Goal: Task Accomplishment & Management: Complete application form

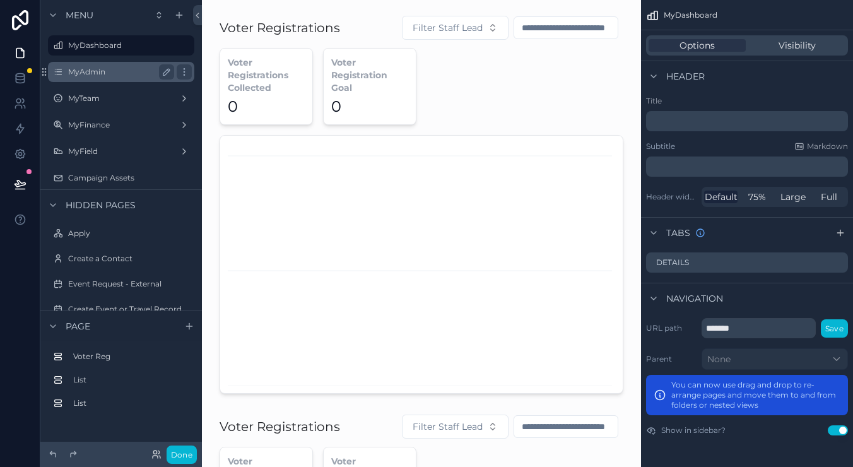
click at [112, 74] on label "MyAdmin" at bounding box center [118, 72] width 101 height 10
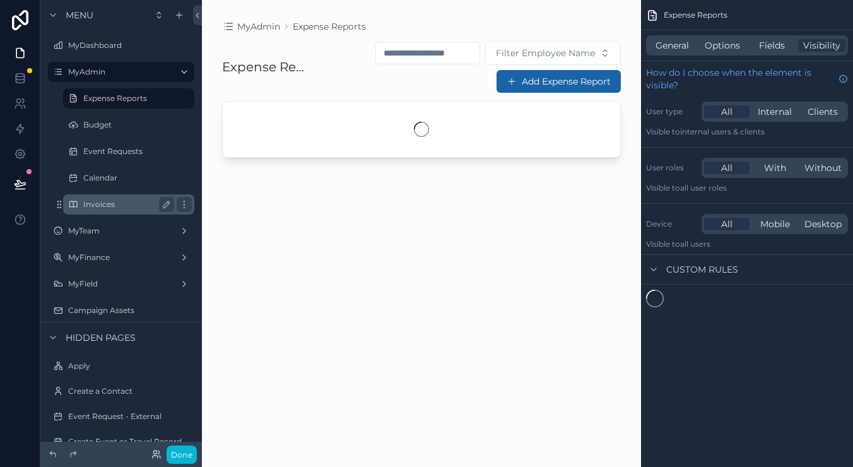
click at [107, 200] on label "Invoices" at bounding box center [126, 204] width 86 height 10
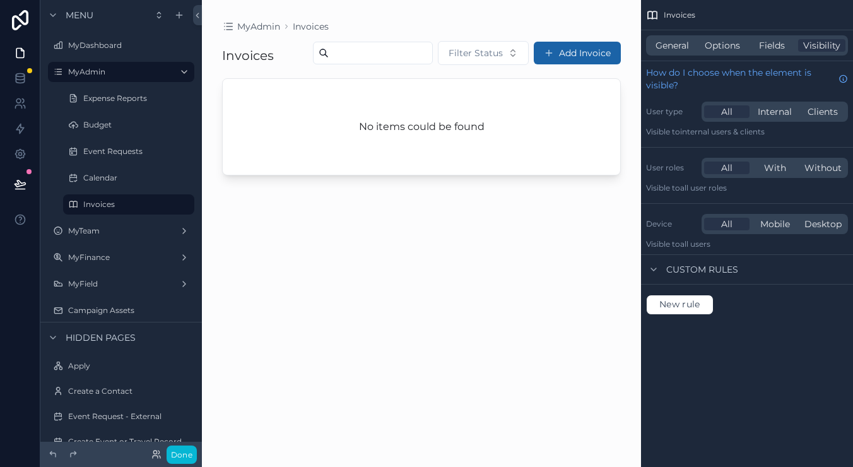
click at [449, 172] on div "scrollable content" at bounding box center [421, 226] width 439 height 452
click at [724, 55] on div "General Options Fields Visibility" at bounding box center [747, 45] width 202 height 20
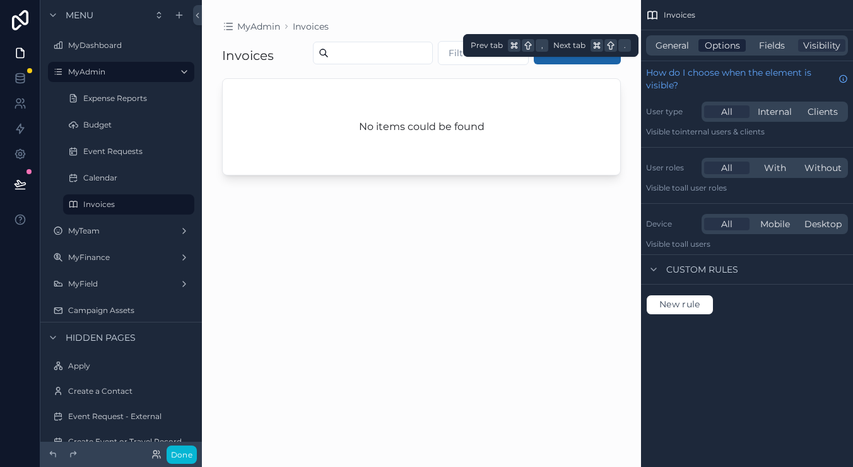
click at [730, 44] on span "Options" at bounding box center [722, 45] width 35 height 13
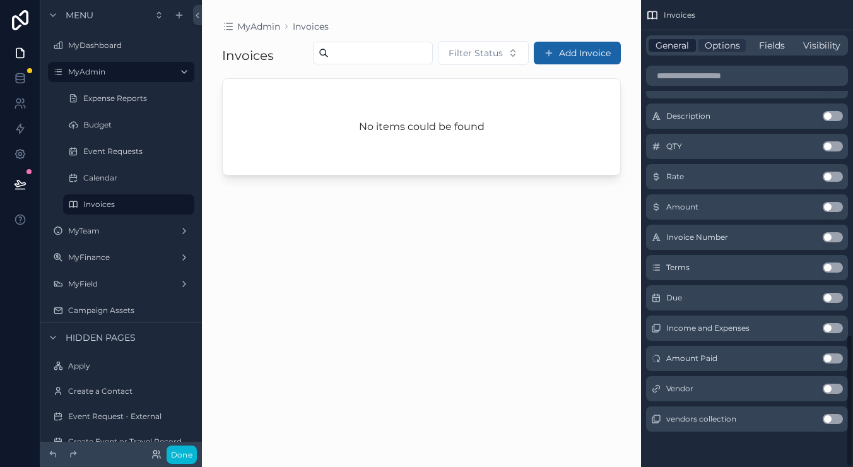
click at [680, 45] on span "General" at bounding box center [672, 45] width 33 height 13
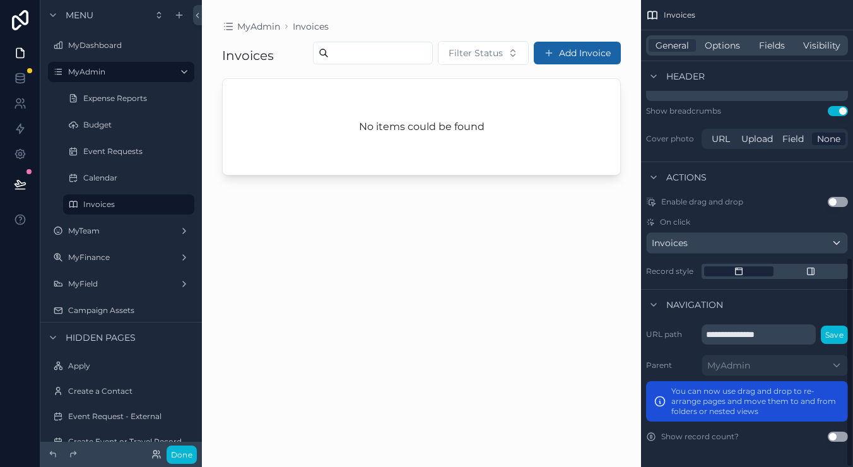
scroll to position [573, 0]
click at [757, 244] on div "Invoices" at bounding box center [747, 243] width 201 height 20
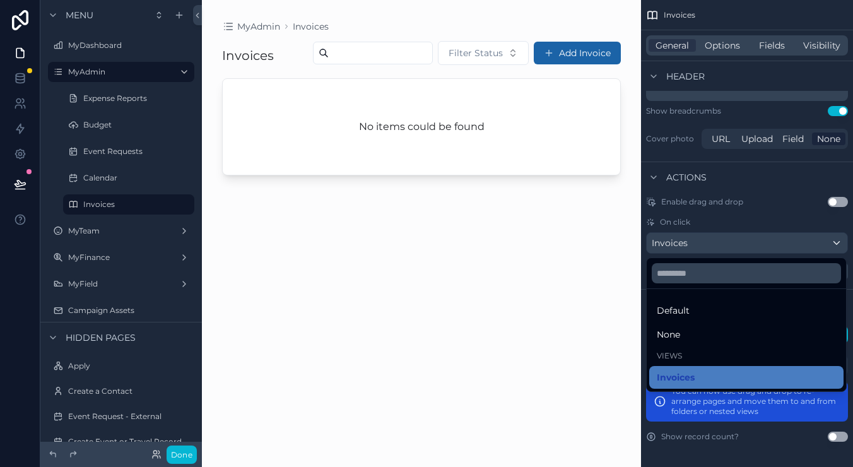
click at [757, 244] on div "scrollable content" at bounding box center [426, 233] width 853 height 467
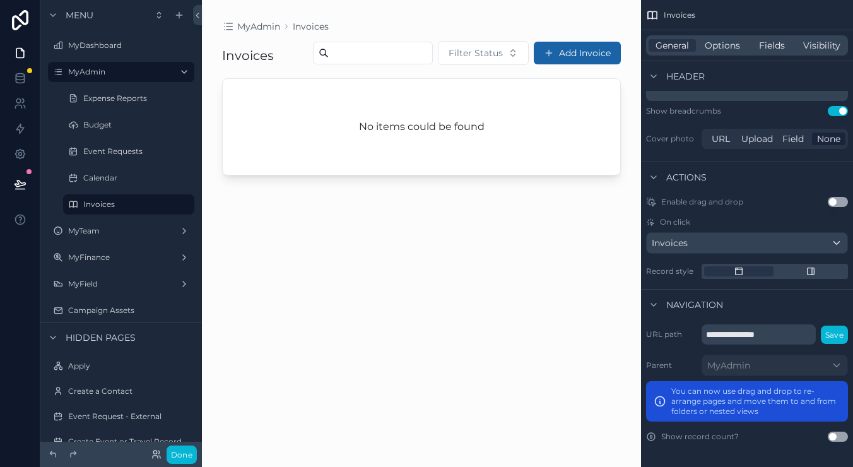
click at [339, 168] on div "No items could be found" at bounding box center [422, 127] width 398 height 96
click at [577, 64] on button "Add Invoice" at bounding box center [577, 53] width 87 height 23
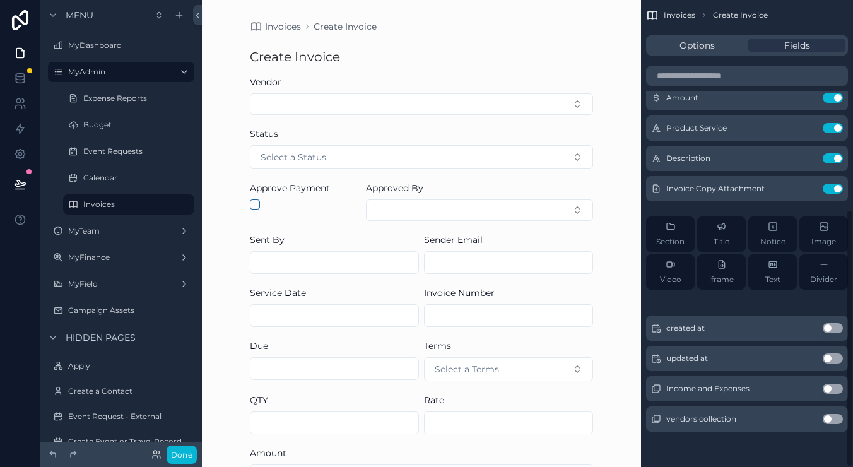
scroll to position [380, 0]
click at [395, 104] on button "Select Button" at bounding box center [421, 103] width 343 height 21
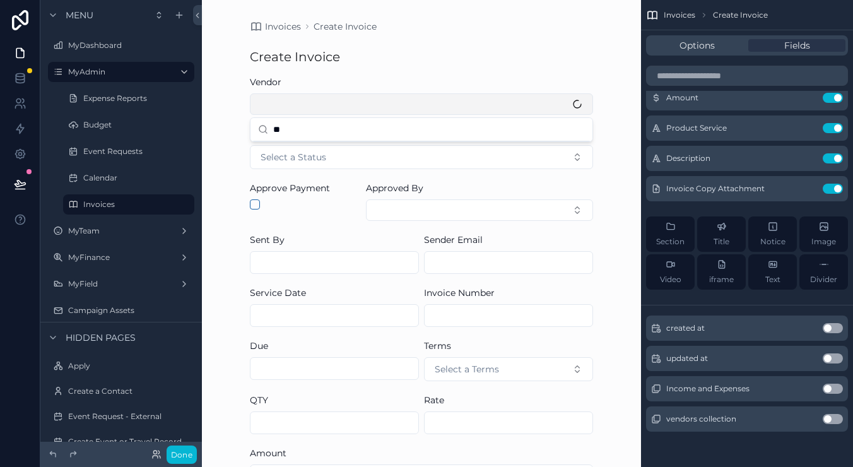
type input "*"
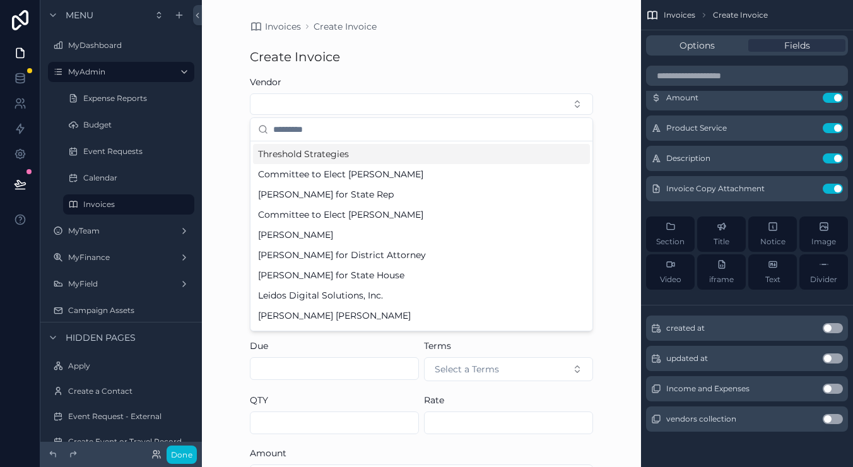
click at [381, 151] on div "Threshold Strategies" at bounding box center [421, 154] width 337 height 20
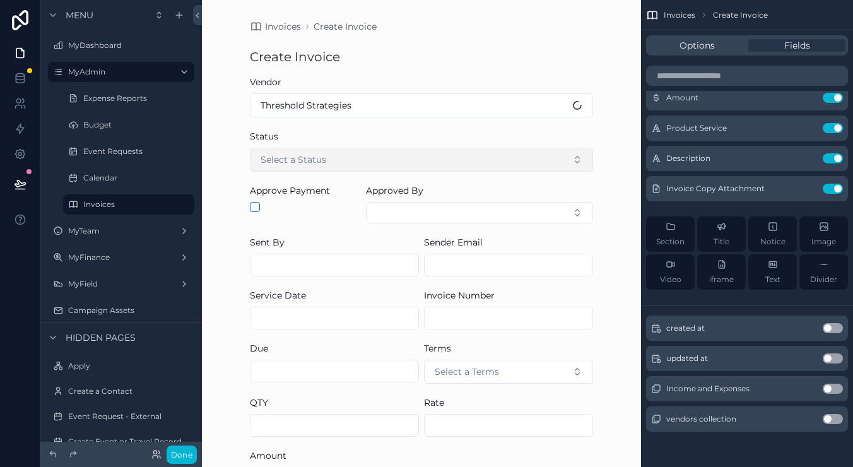
click at [337, 158] on button "Select a Status" at bounding box center [421, 160] width 343 height 24
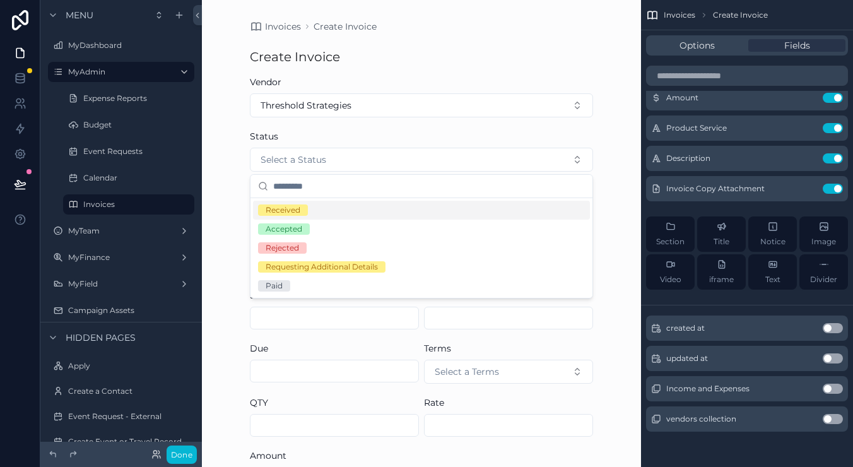
click at [304, 212] on span "Received" at bounding box center [283, 209] width 50 height 11
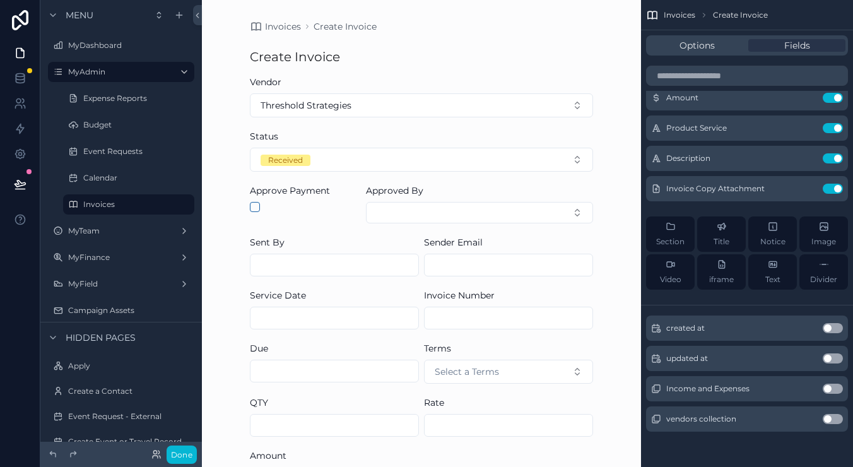
click at [296, 259] on input "scrollable content" at bounding box center [335, 265] width 168 height 18
type input "*********"
type input "**********"
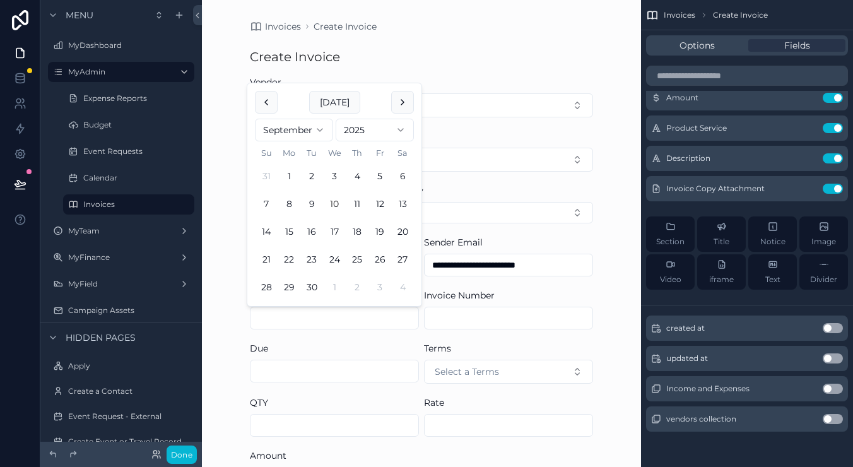
click at [355, 321] on input "scrollable content" at bounding box center [335, 318] width 168 height 18
click at [338, 203] on button "10" at bounding box center [334, 204] width 23 height 23
type input "*********"
click at [481, 321] on input "scrollable content" at bounding box center [509, 318] width 168 height 18
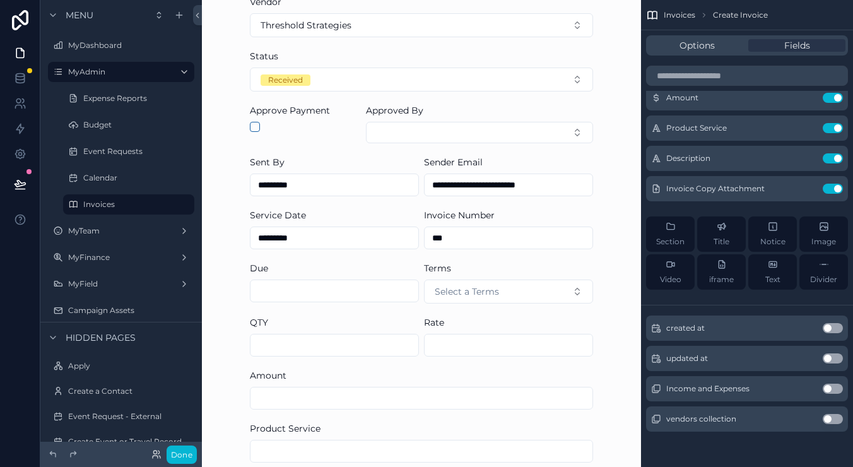
scroll to position [82, 0]
type input "***"
click at [335, 287] on input "scrollable content" at bounding box center [335, 289] width 168 height 18
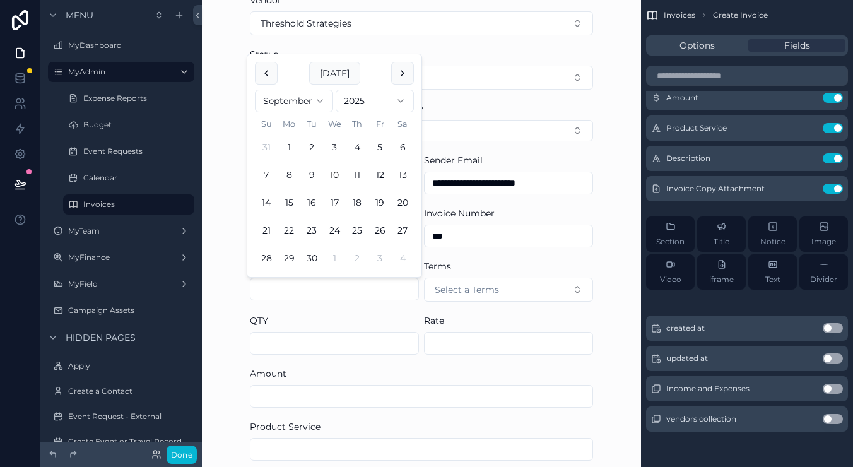
click at [339, 171] on button "10" at bounding box center [334, 174] width 23 height 23
type input "*********"
click at [518, 292] on button "Select a Terms" at bounding box center [508, 290] width 169 height 24
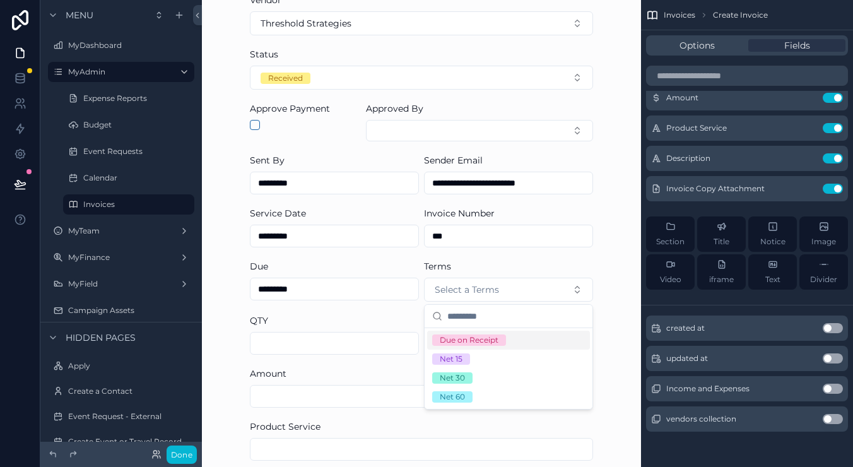
click at [483, 341] on div "Due on Receipt" at bounding box center [469, 340] width 59 height 11
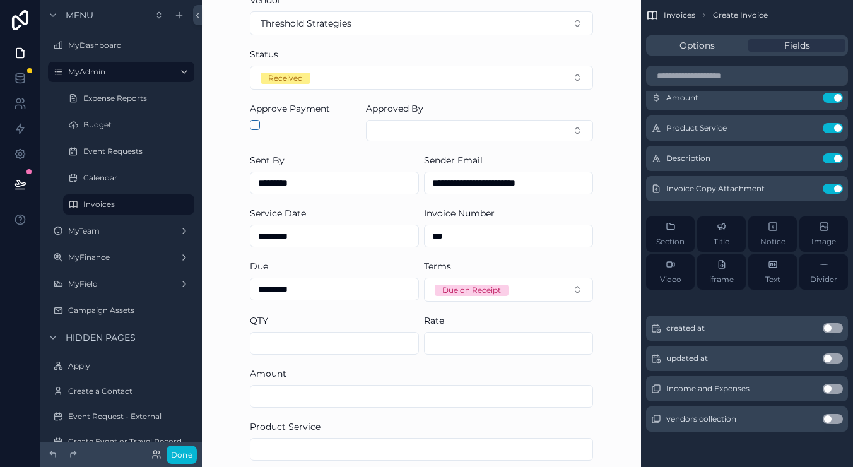
click at [332, 340] on input "scrollable content" at bounding box center [335, 344] width 168 height 18
type input "******"
type input "**"
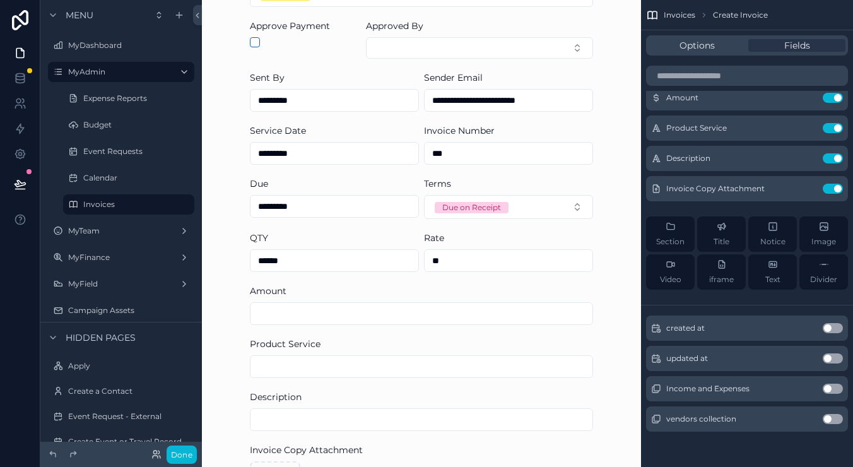
scroll to position [166, 0]
type input "**"
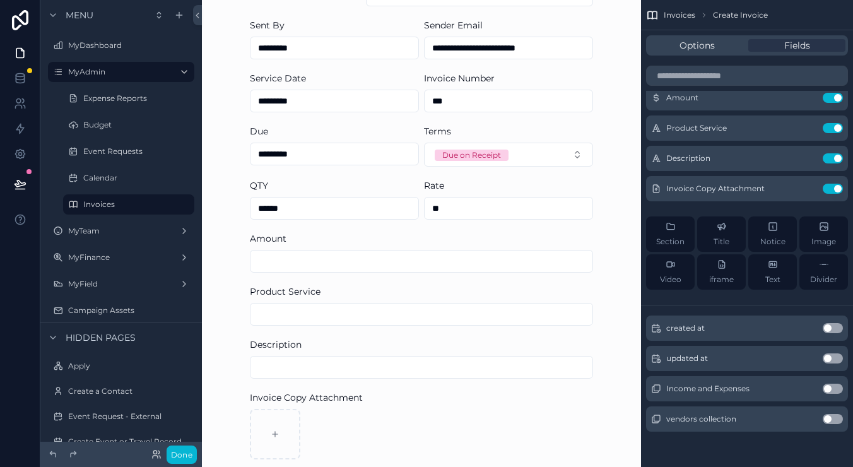
scroll to position [220, 0]
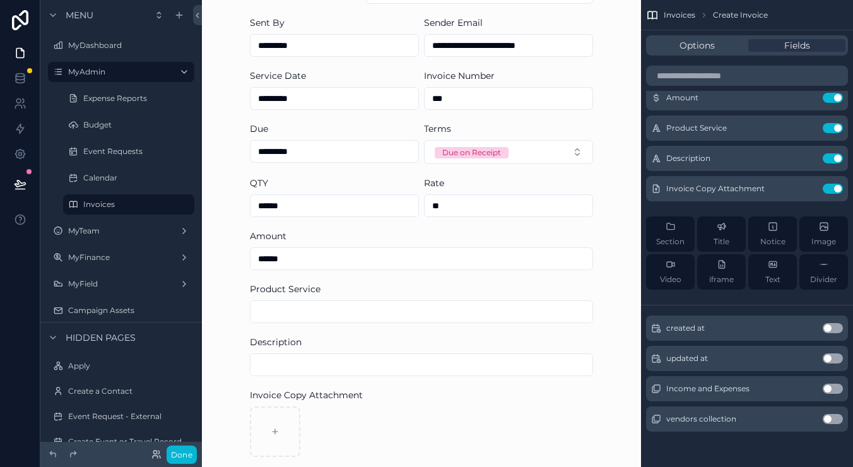
type input "*******"
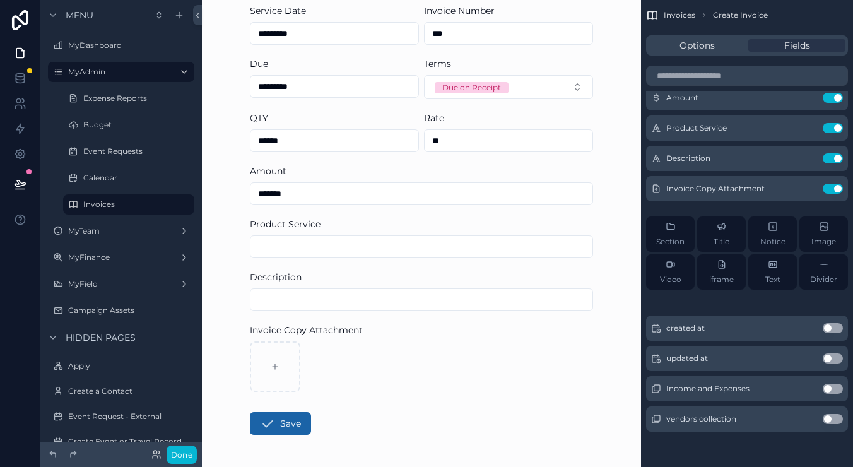
scroll to position [287, 0]
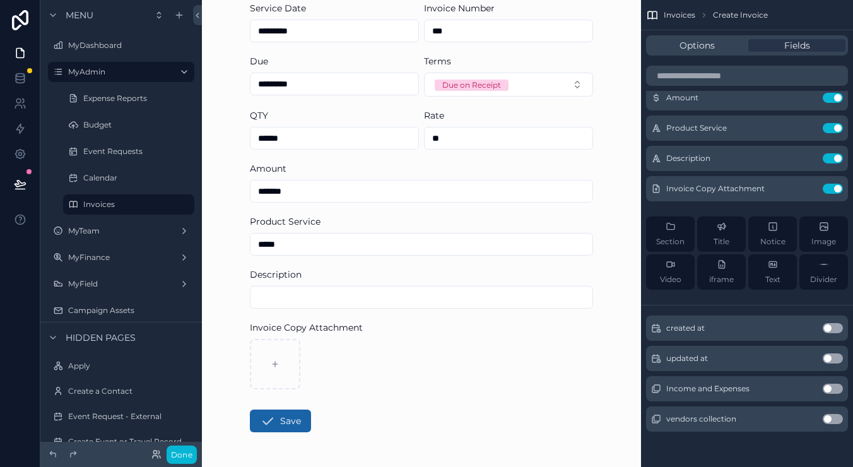
type input "*****"
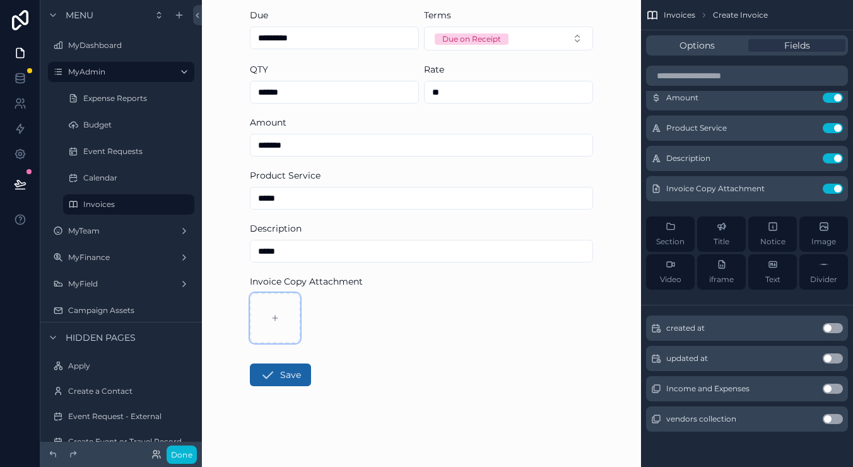
scroll to position [333, 0]
click at [290, 370] on button "Save" at bounding box center [280, 375] width 61 height 23
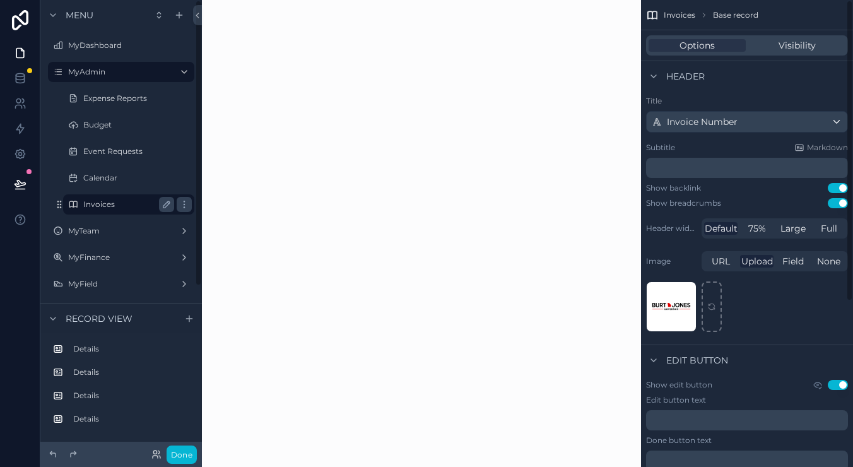
click at [100, 207] on label "Invoices" at bounding box center [126, 204] width 86 height 10
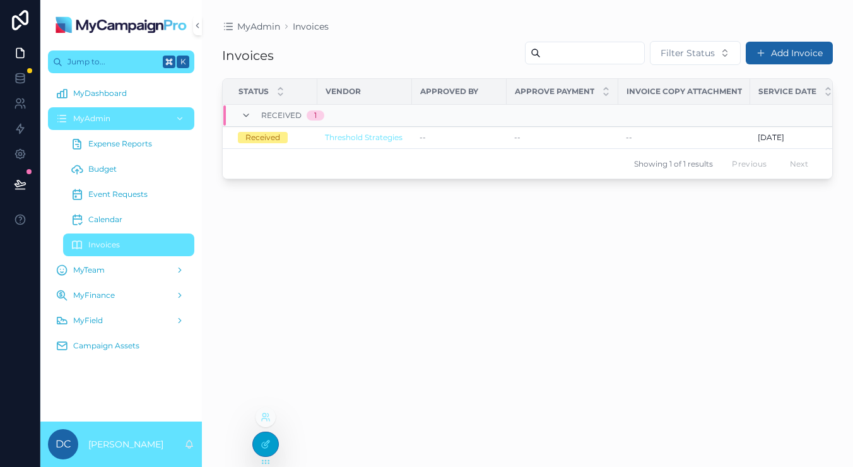
click at [271, 434] on div at bounding box center [265, 444] width 25 height 24
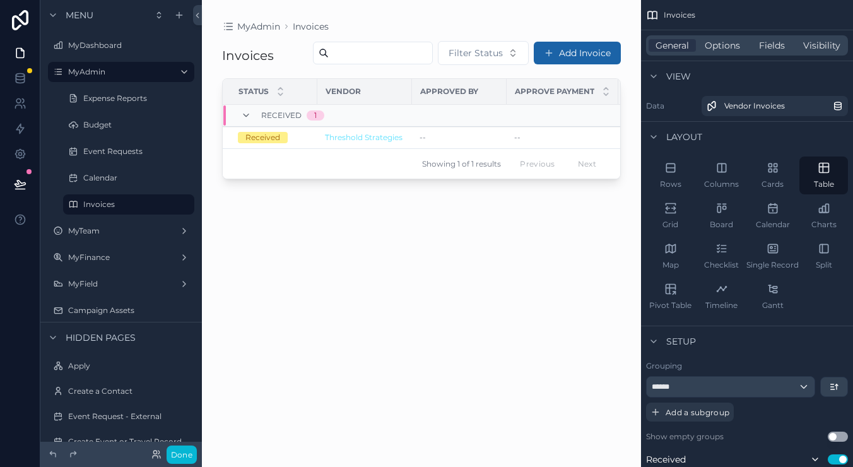
click at [297, 160] on div "scrollable content" at bounding box center [421, 226] width 439 height 452
click at [268, 143] on div "Received" at bounding box center [263, 137] width 35 height 11
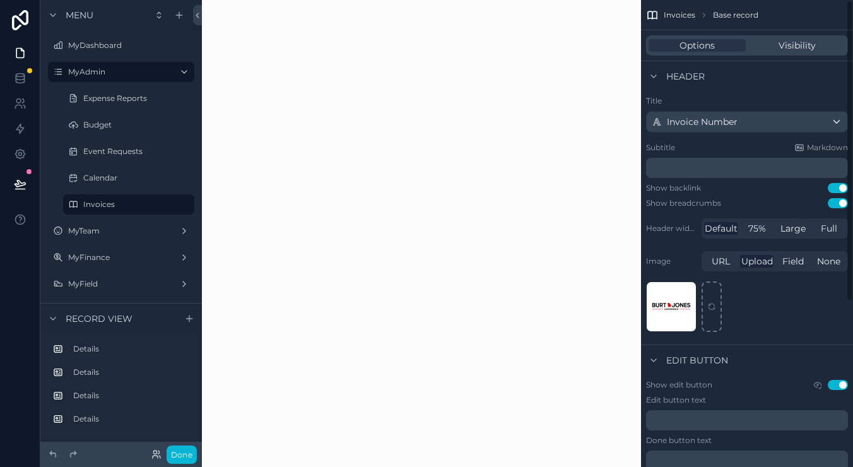
click at [711, 126] on span "Invoice Number" at bounding box center [702, 122] width 71 height 13
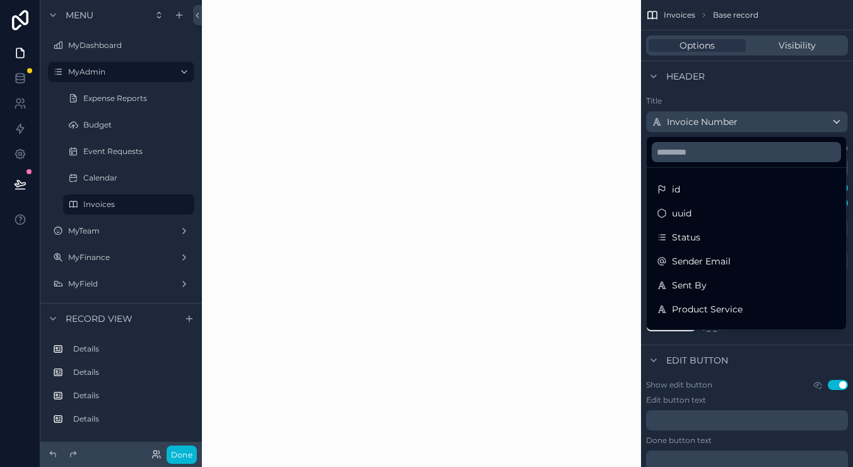
click at [745, 96] on div "scrollable content" at bounding box center [426, 233] width 853 height 467
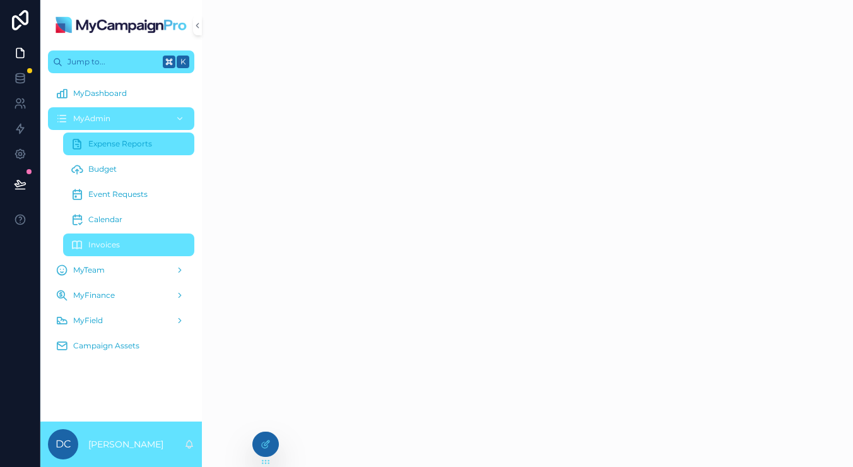
click at [80, 136] on div "Expense Reports" at bounding box center [129, 144] width 116 height 20
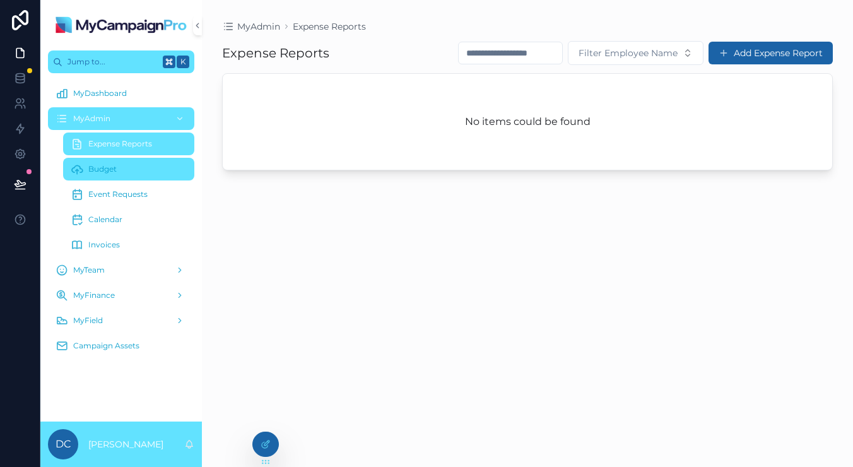
click at [108, 171] on span "Budget" at bounding box center [102, 169] width 28 height 10
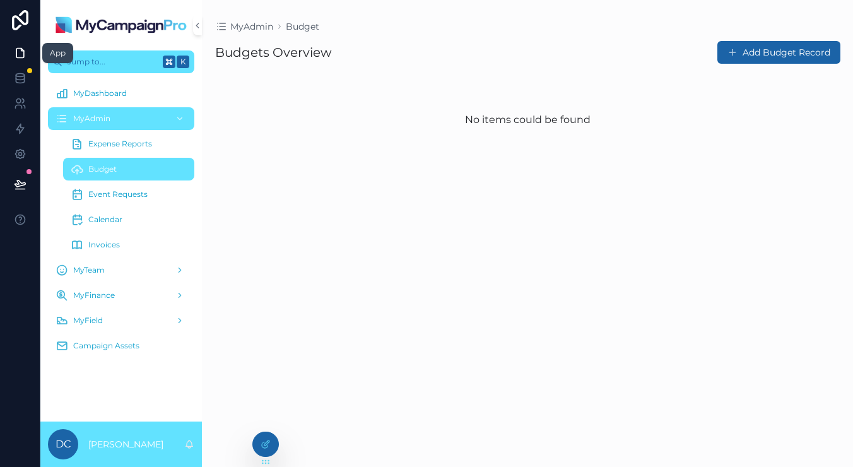
click at [26, 57] on icon at bounding box center [20, 53] width 13 height 13
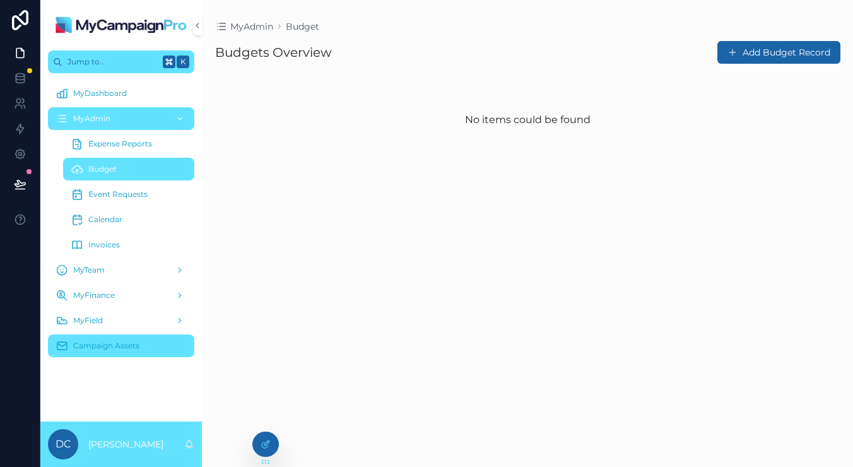
click at [122, 340] on div "Campaign Assets" at bounding box center [121, 346] width 131 height 20
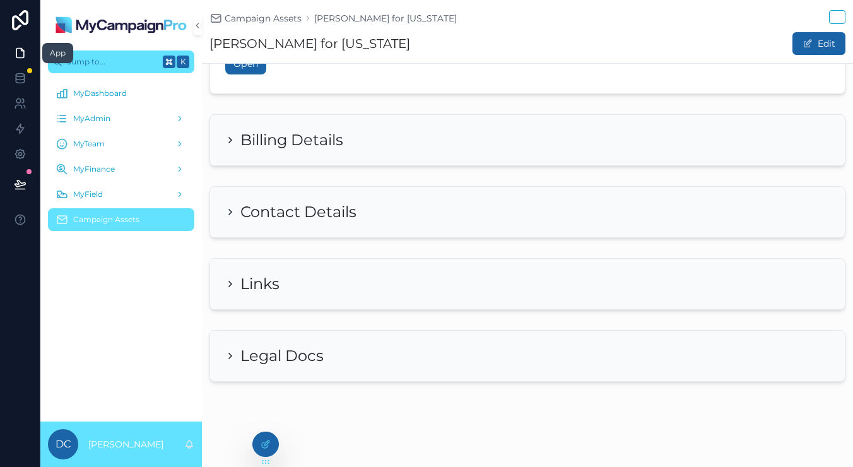
click at [21, 59] on link at bounding box center [20, 52] width 40 height 25
click at [20, 81] on icon at bounding box center [20, 78] width 13 height 13
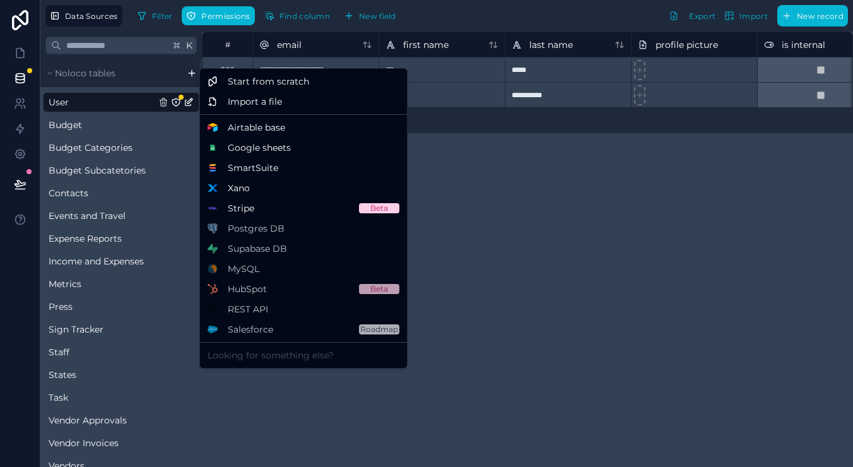
click at [189, 74] on html "**********" at bounding box center [426, 233] width 853 height 467
click at [280, 89] on div "Start from scratch" at bounding box center [304, 81] width 202 height 20
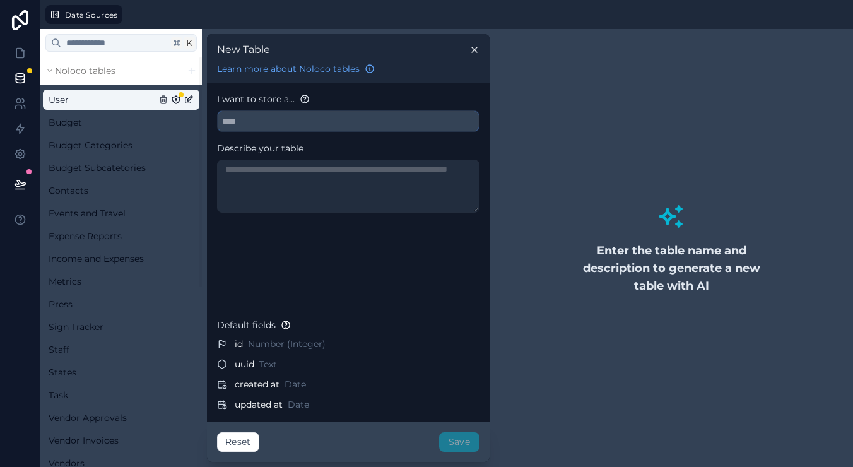
click at [275, 121] on input "text" at bounding box center [348, 121] width 261 height 20
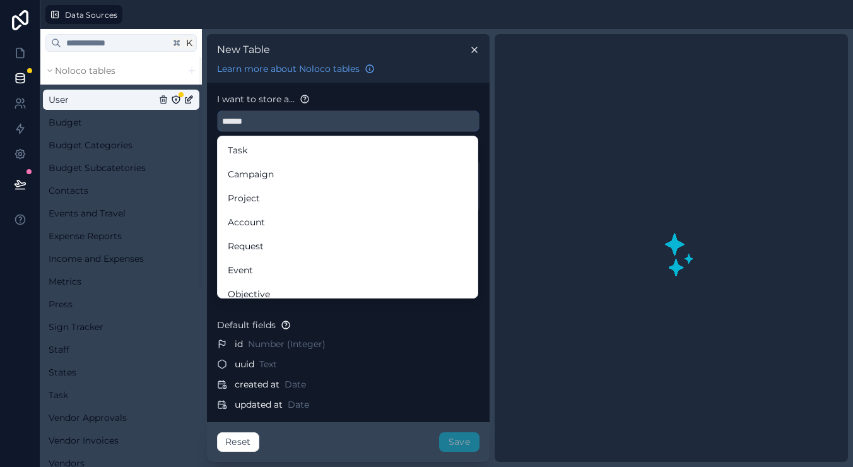
click at [348, 121] on button "*****" at bounding box center [348, 120] width 263 height 21
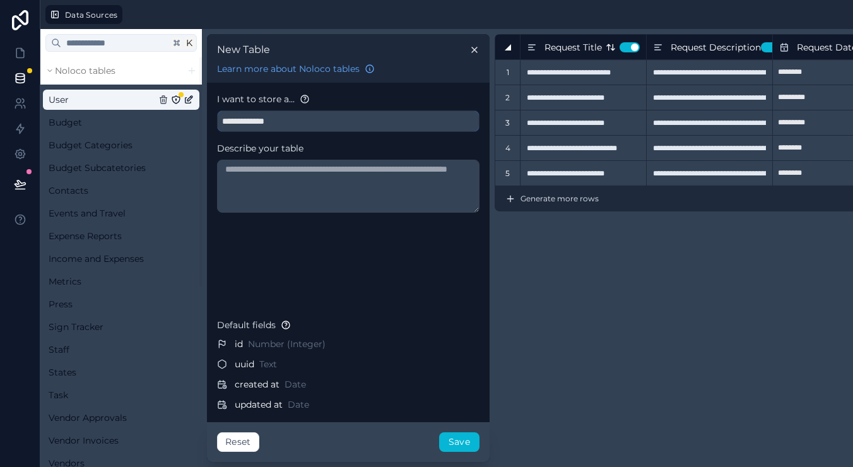
type input "**********"
click at [630, 49] on button "Use setting" at bounding box center [630, 47] width 20 height 10
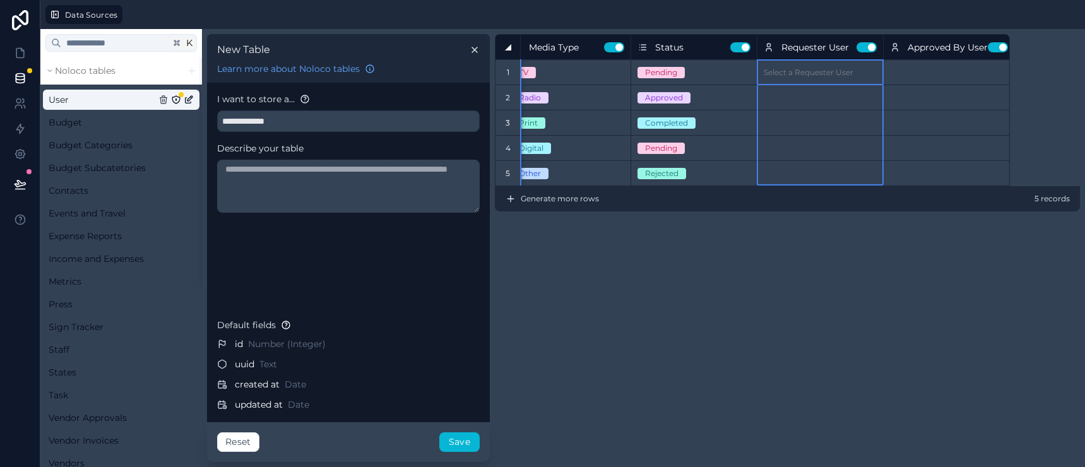
click at [853, 46] on button "Use setting" at bounding box center [866, 47] width 20 height 10
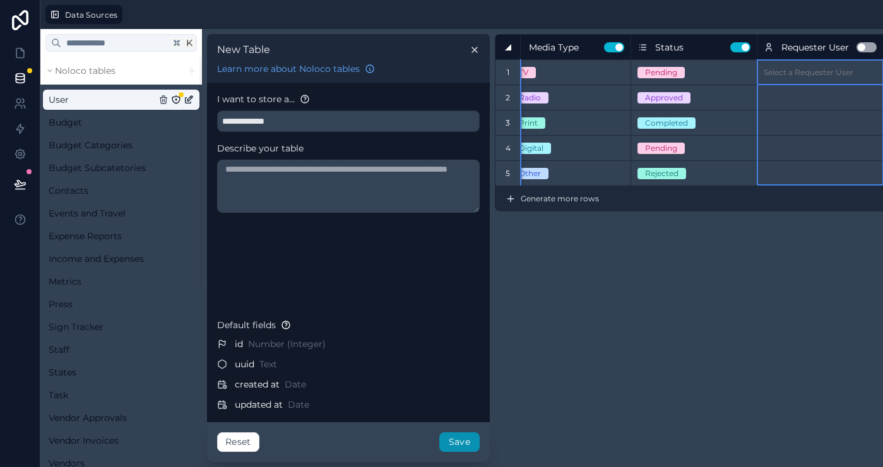
click at [462, 449] on button "Save" at bounding box center [459, 442] width 40 height 20
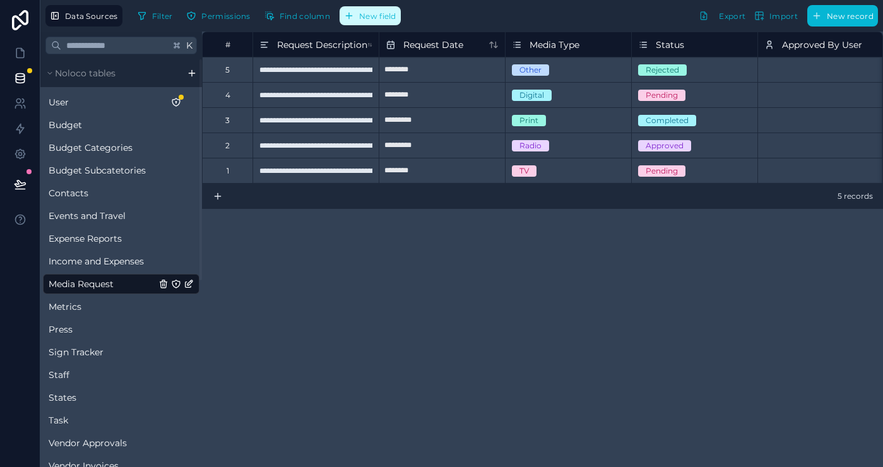
click at [374, 18] on span "New field" at bounding box center [377, 15] width 37 height 9
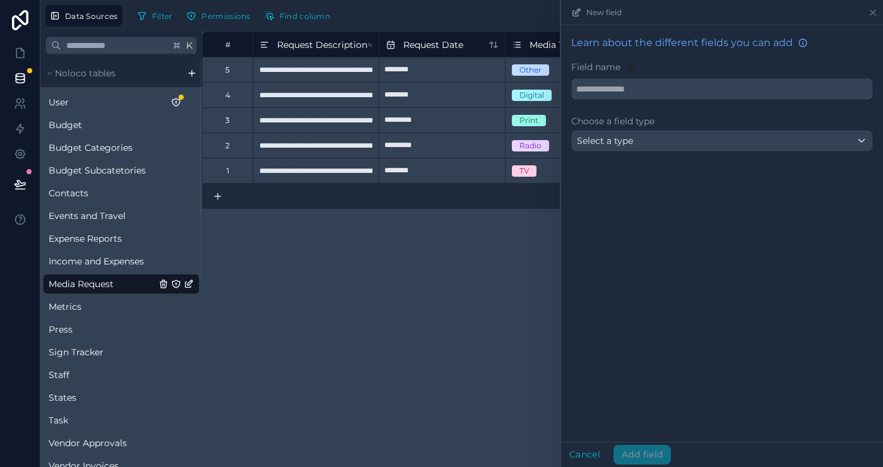
click at [607, 85] on input "text" at bounding box center [722, 89] width 300 height 20
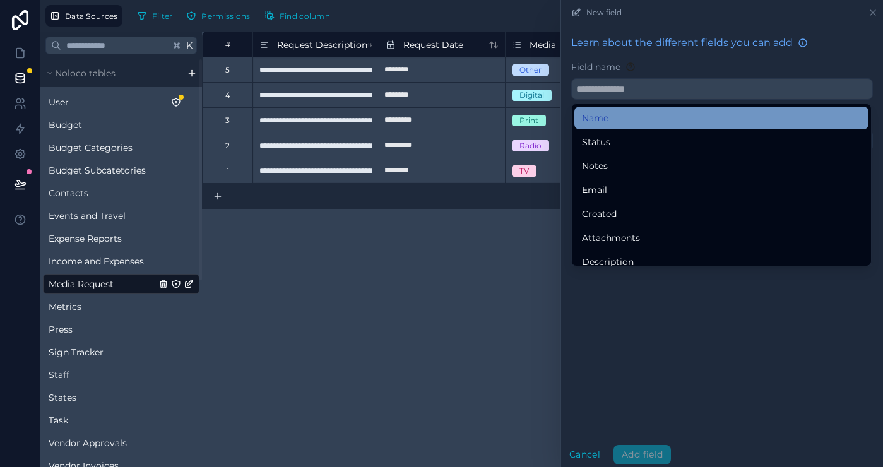
click at [607, 116] on span "Name" at bounding box center [595, 117] width 27 height 15
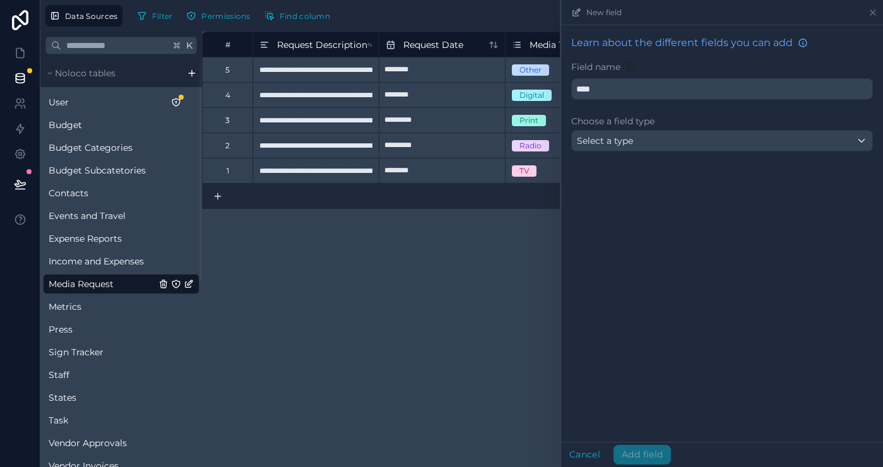
type input "****"
click at [625, 139] on span "Select a type" at bounding box center [605, 140] width 56 height 11
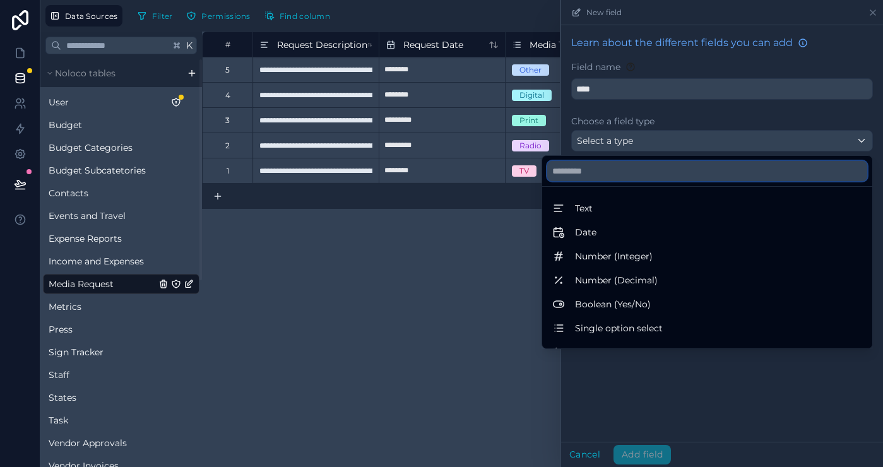
click at [627, 170] on input "text" at bounding box center [707, 171] width 320 height 20
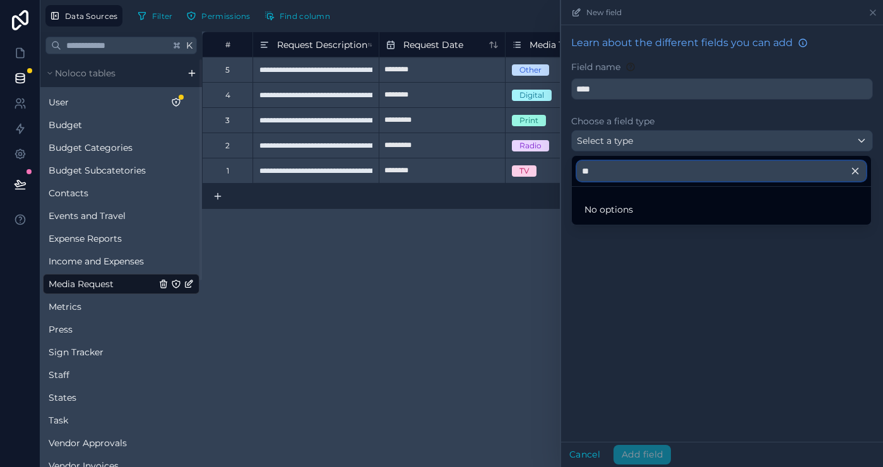
type input "*"
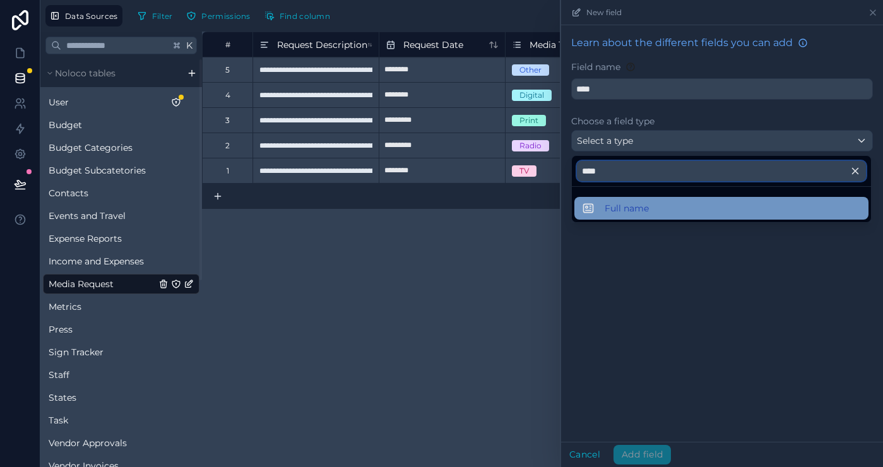
type input "****"
click at [628, 208] on span "Full name" at bounding box center [627, 208] width 44 height 15
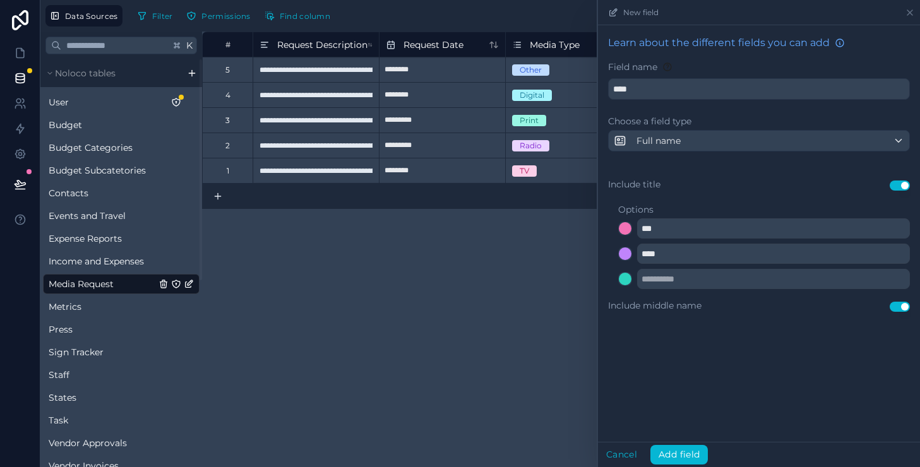
click at [853, 184] on button "Use setting" at bounding box center [899, 186] width 20 height 10
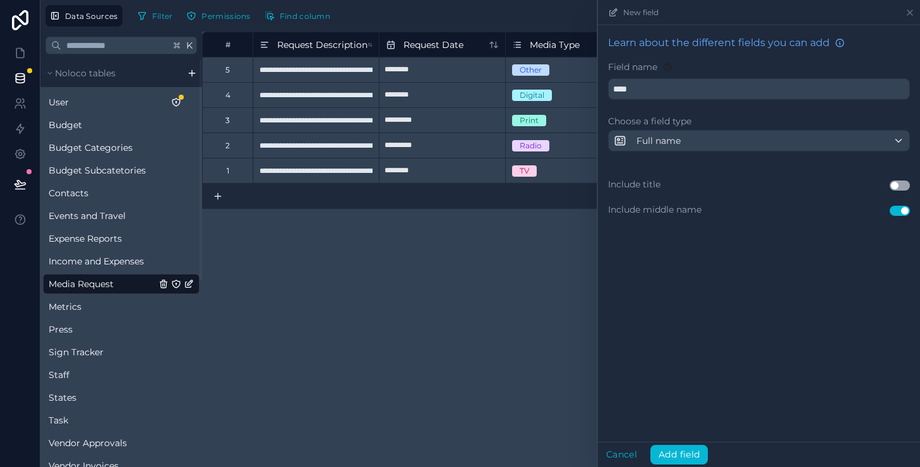
click at [853, 214] on button "Use setting" at bounding box center [899, 211] width 20 height 10
click at [689, 450] on button "Add field" at bounding box center [678, 455] width 57 height 20
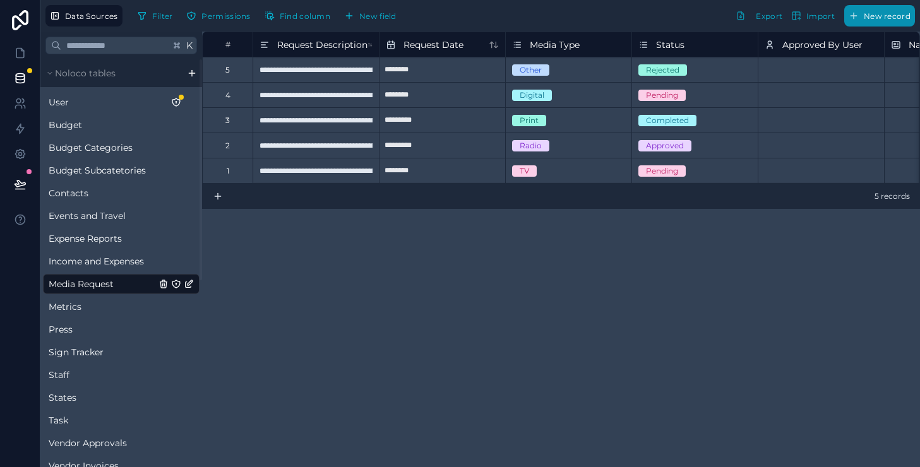
click at [853, 16] on span "New record" at bounding box center [886, 15] width 47 height 9
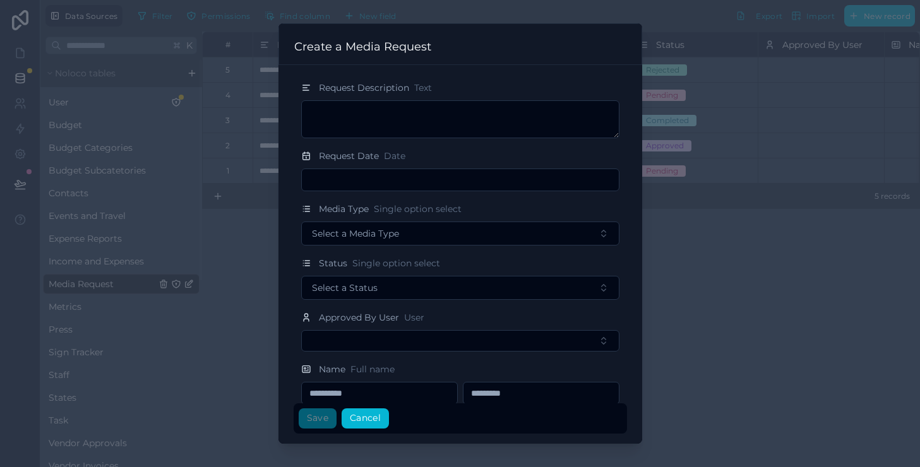
click at [376, 418] on button "Cancel" at bounding box center [364, 419] width 47 height 20
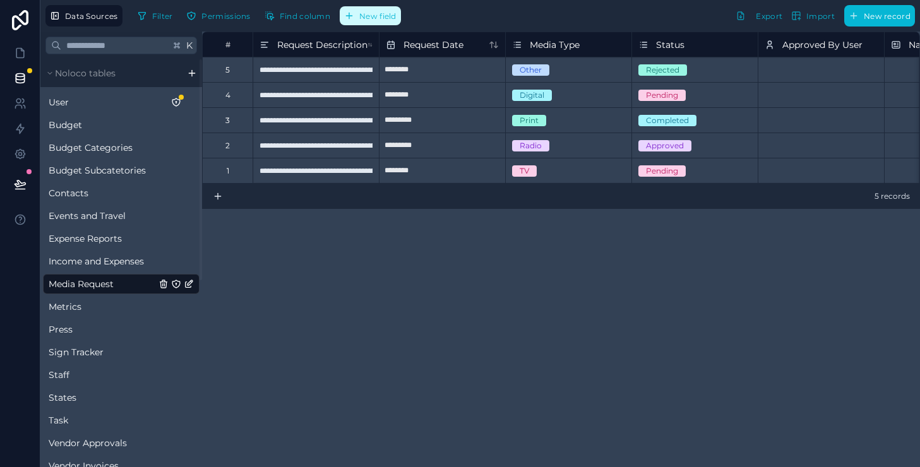
click at [385, 21] on button "New field" at bounding box center [370, 15] width 61 height 19
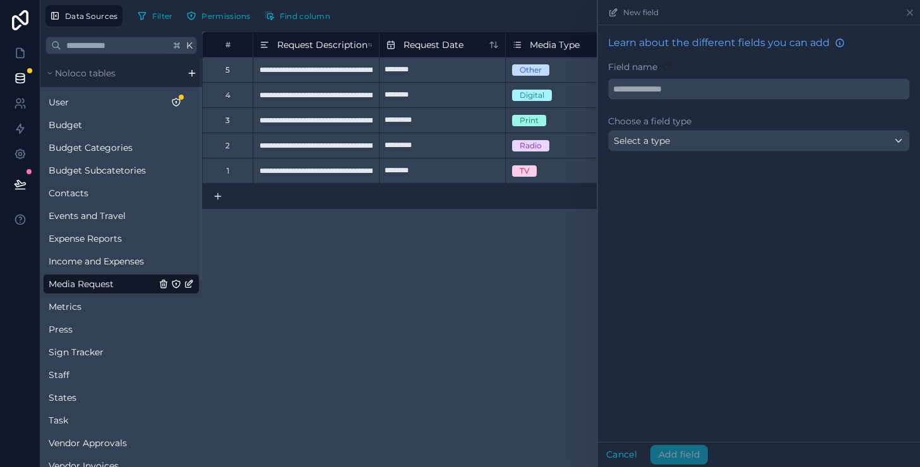
click at [690, 88] on input "text" at bounding box center [758, 89] width 300 height 20
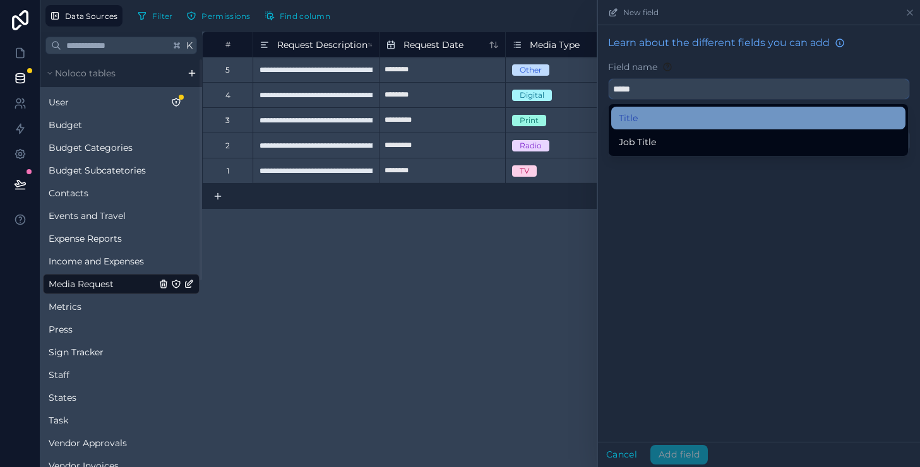
type input "*****"
click at [675, 123] on div "Title" at bounding box center [758, 117] width 279 height 15
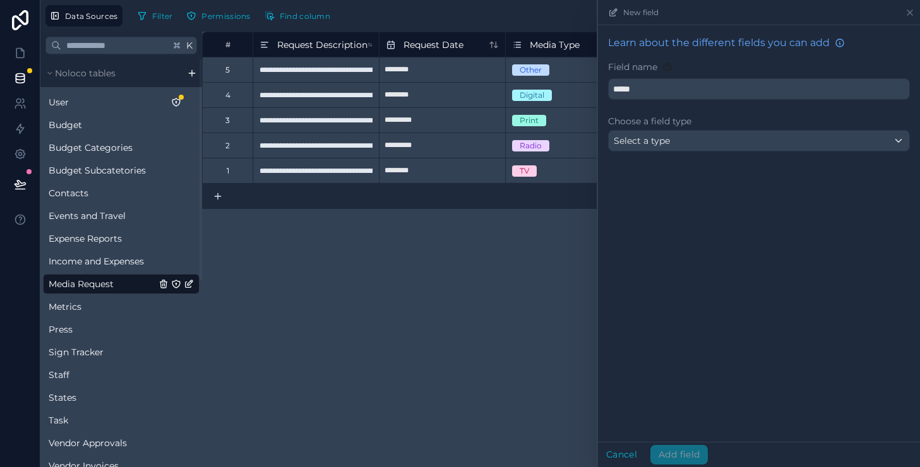
click at [670, 138] on span "Select a type" at bounding box center [641, 140] width 56 height 11
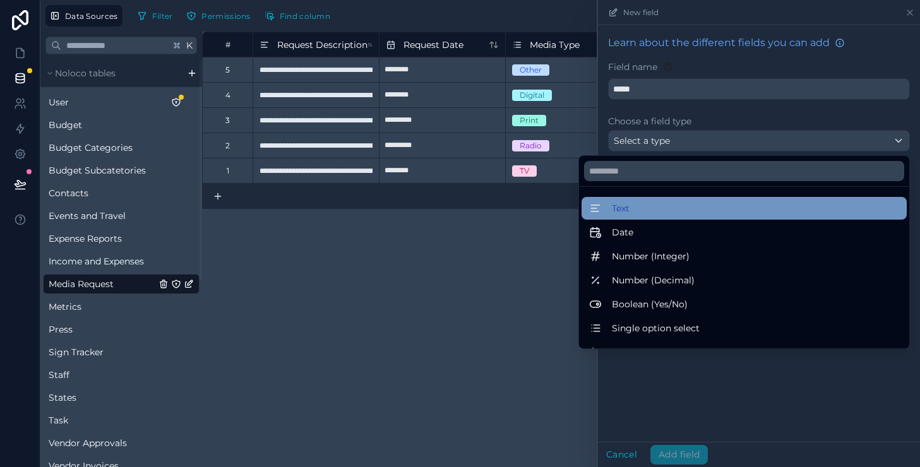
click at [637, 215] on div "Text" at bounding box center [744, 208] width 310 height 15
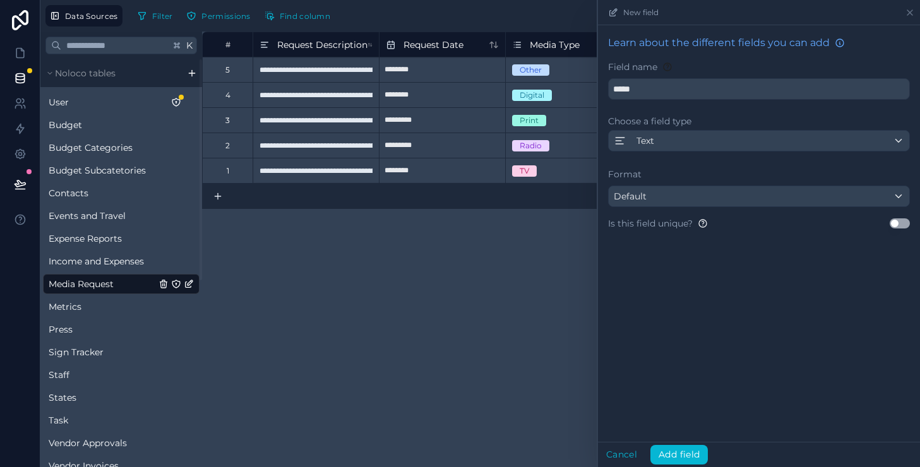
click at [672, 208] on div "Learn about the different fields you can add Field name ***** Choose a field ty…" at bounding box center [759, 137] width 322 height 225
click at [672, 201] on div "Default" at bounding box center [758, 196] width 300 height 20
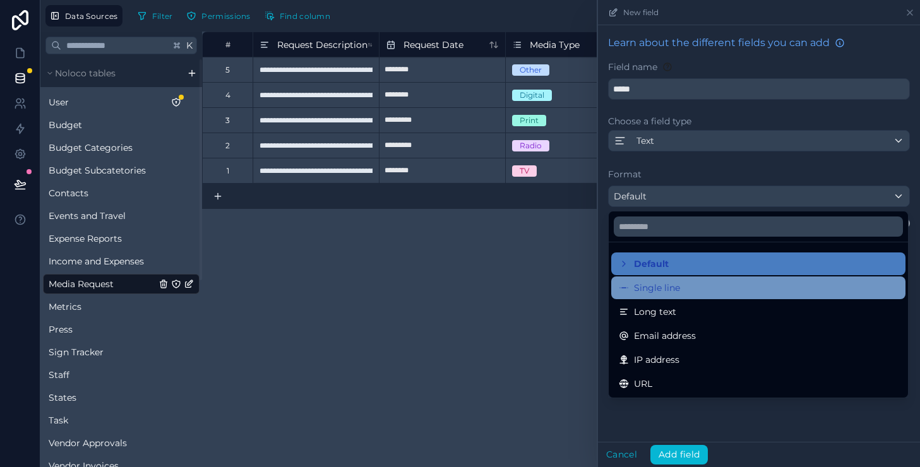
click at [659, 281] on span "Single line" at bounding box center [657, 287] width 46 height 15
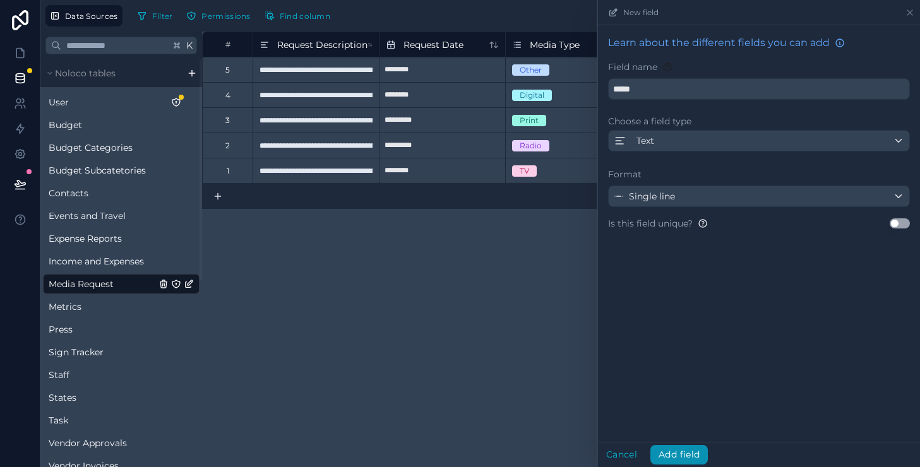
click at [680, 454] on button "Add field" at bounding box center [678, 455] width 57 height 20
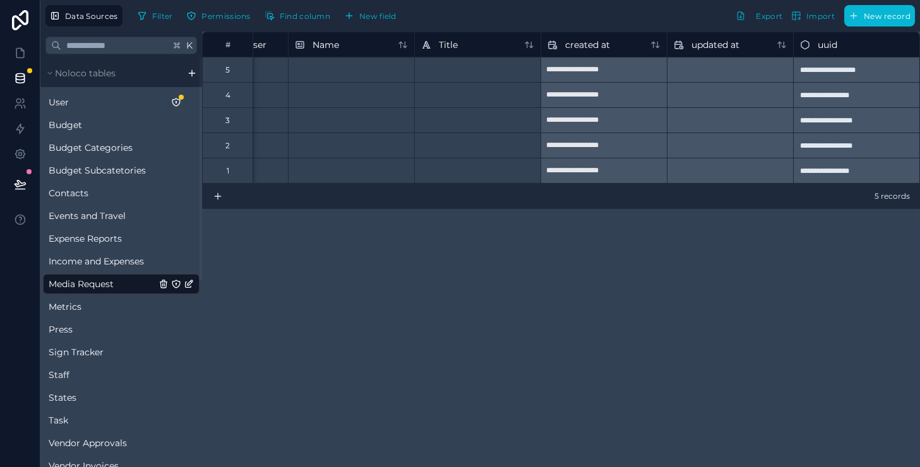
scroll to position [0, 596]
click at [360, 47] on div "Name" at bounding box center [351, 44] width 113 height 15
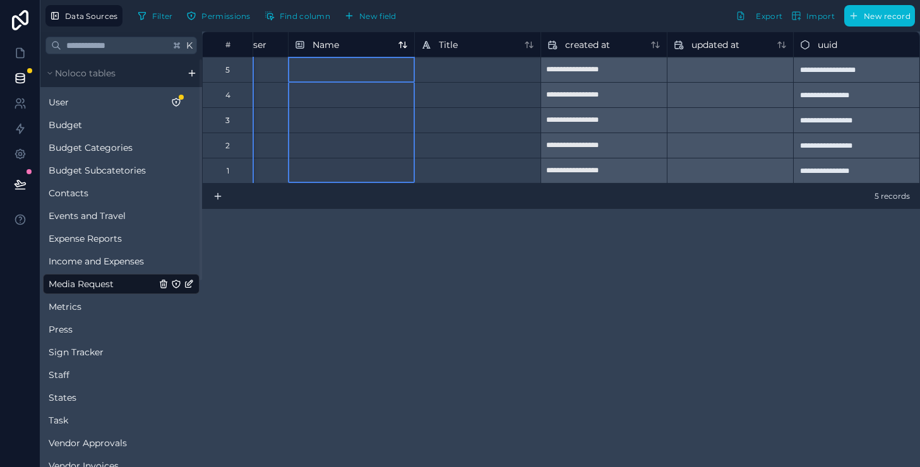
click at [321, 49] on span "Name" at bounding box center [325, 45] width 27 height 13
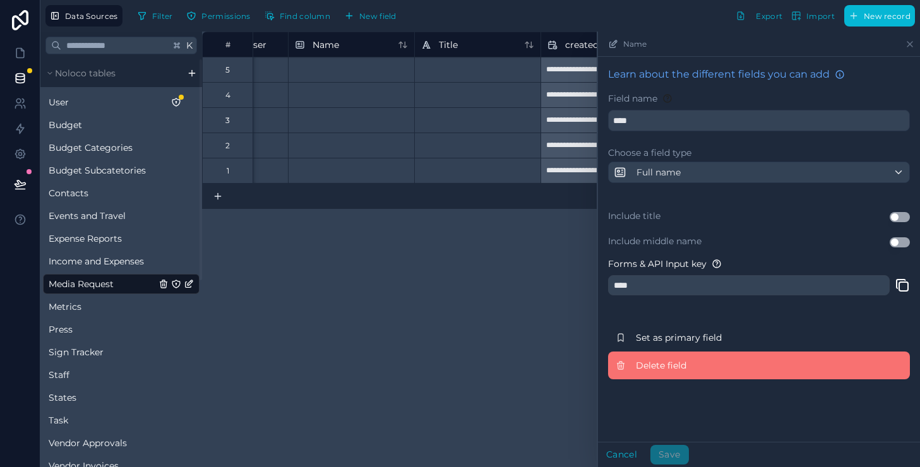
click at [658, 372] on button "Delete field" at bounding box center [759, 366] width 302 height 28
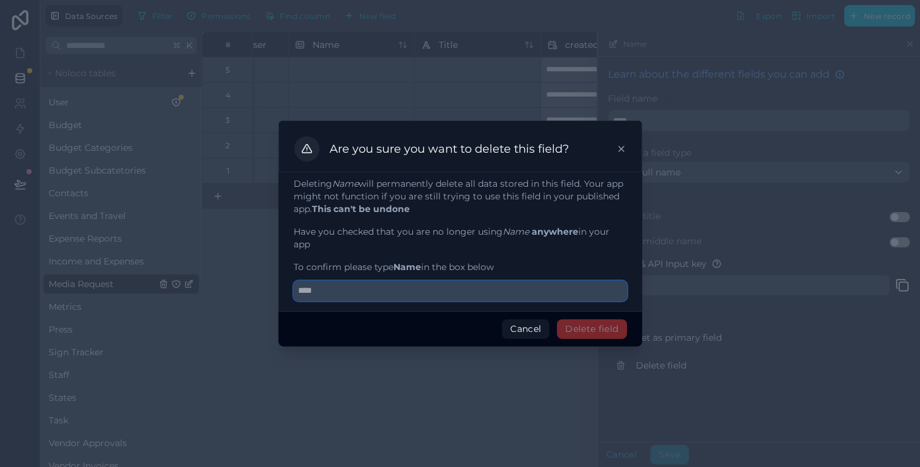
click at [477, 285] on input "text" at bounding box center [459, 291] width 333 height 20
type input "****"
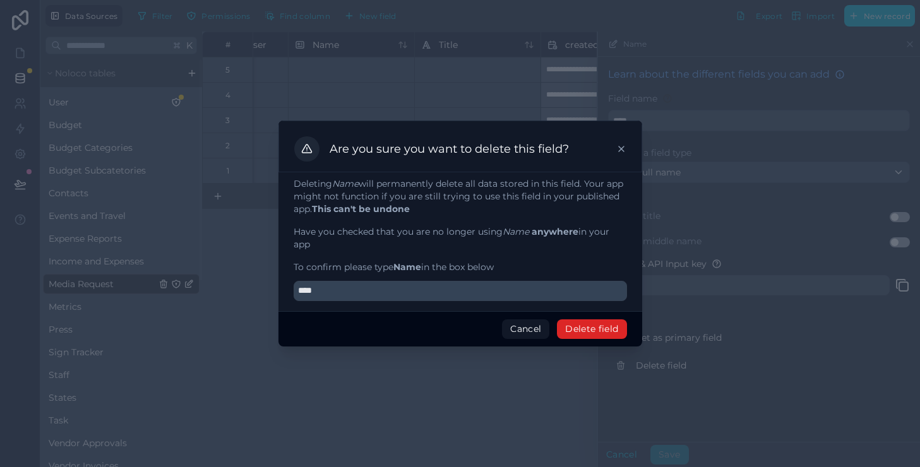
click at [610, 330] on button "Delete field" at bounding box center [591, 329] width 69 height 20
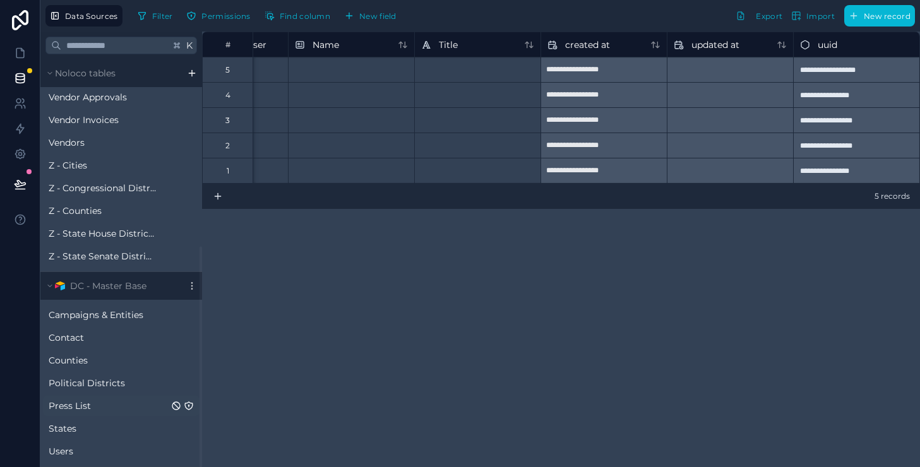
click at [78, 404] on span "Press List" at bounding box center [70, 406] width 42 height 13
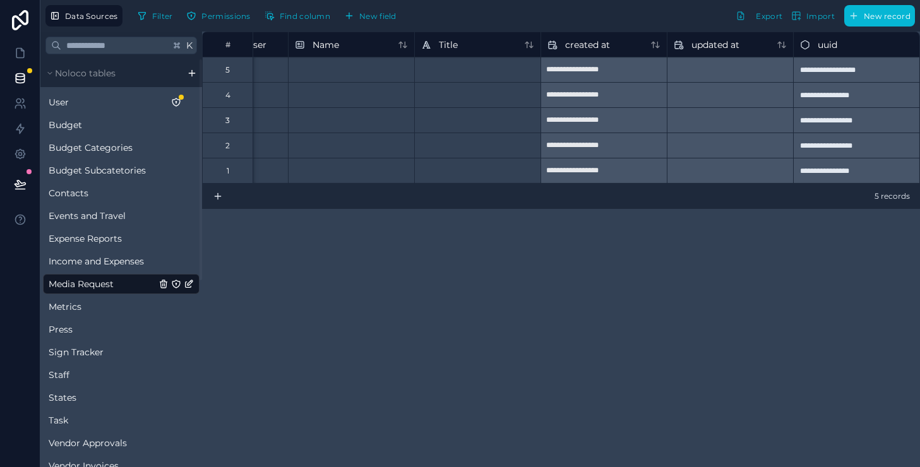
scroll to position [0, 596]
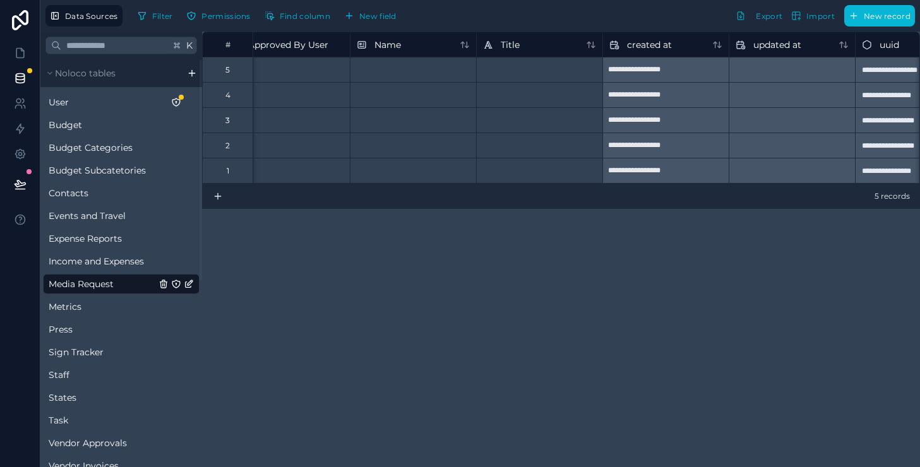
scroll to position [0, 535]
click at [407, 64] on div at bounding box center [411, 69] width 126 height 25
click at [385, 68] on div at bounding box center [411, 69] width 126 height 25
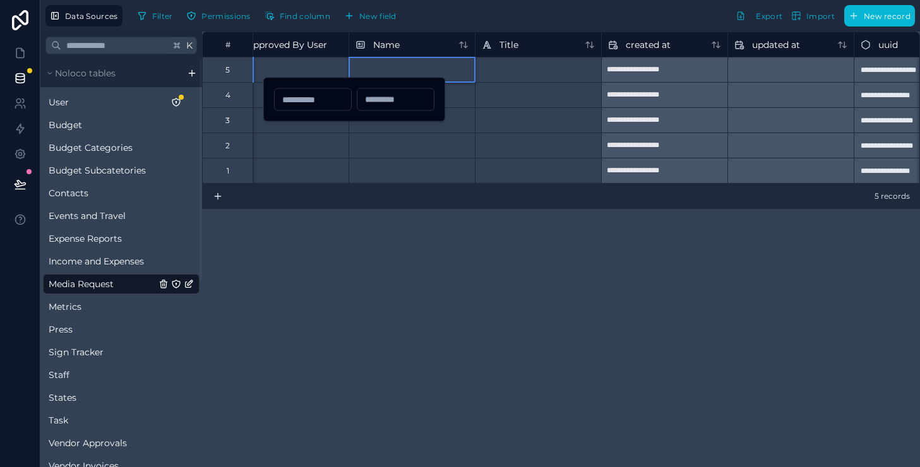
click at [364, 257] on div "**********" at bounding box center [561, 249] width 718 height 435
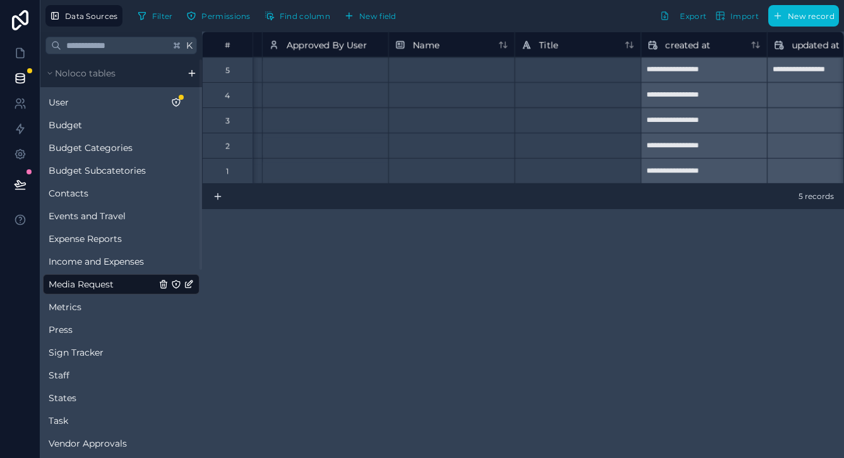
scroll to position [0, 489]
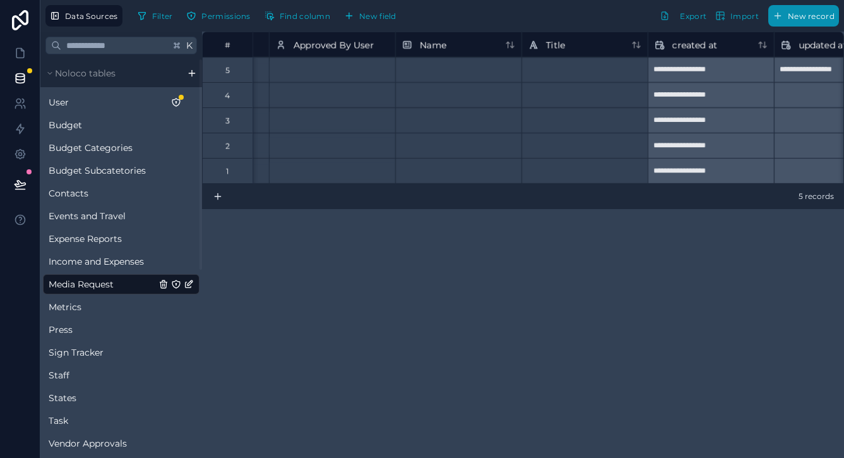
click at [804, 18] on span "New record" at bounding box center [811, 15] width 47 height 9
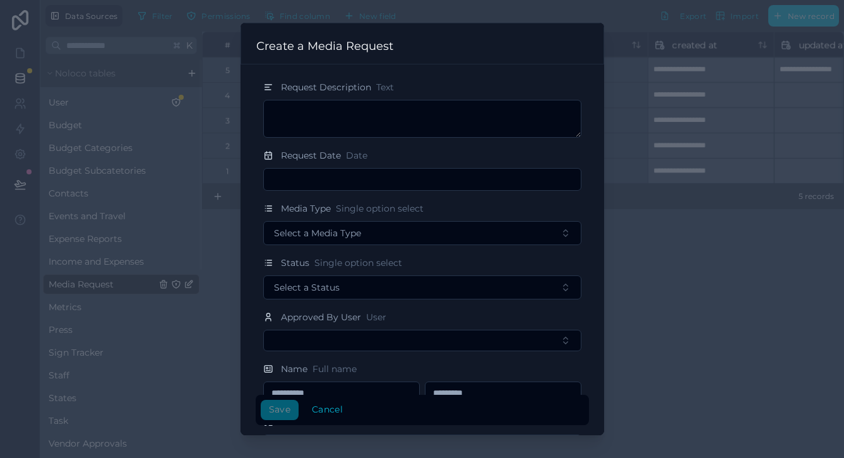
click at [647, 95] on div at bounding box center [422, 229] width 844 height 458
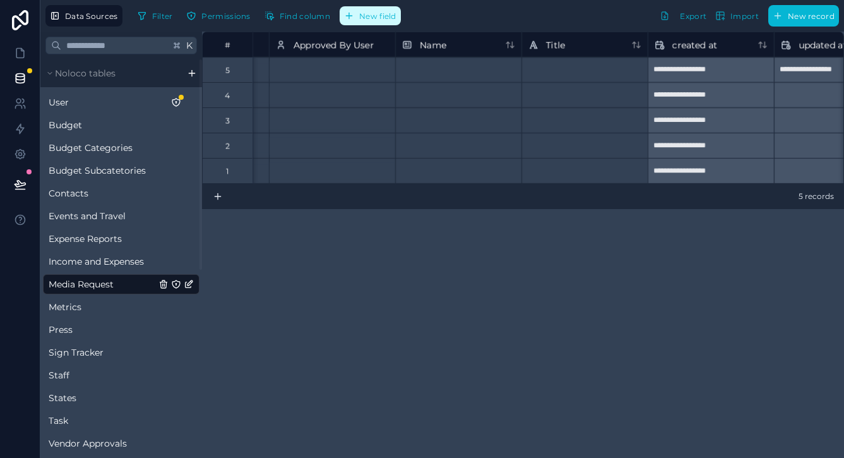
click at [372, 14] on span "New field" at bounding box center [377, 15] width 37 height 9
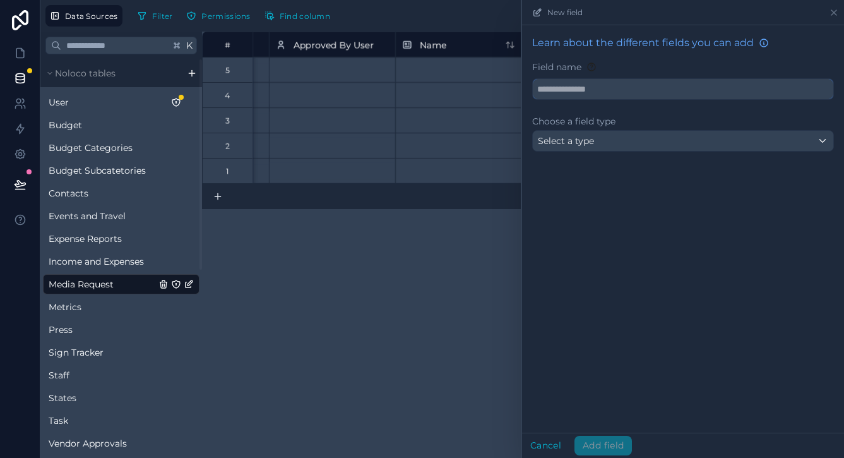
click at [600, 93] on input "text" at bounding box center [683, 89] width 300 height 20
click at [683, 89] on button "******" at bounding box center [683, 88] width 302 height 21
type input "**********"
click at [630, 137] on div "Select a type" at bounding box center [683, 141] width 300 height 20
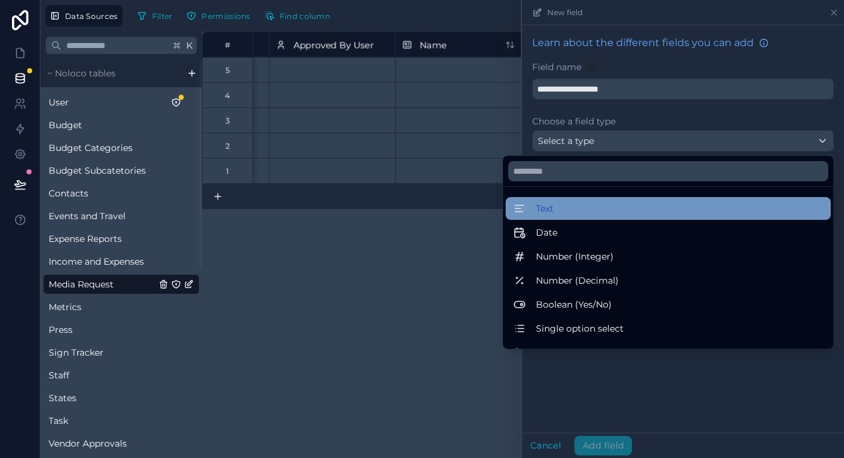
click at [593, 209] on div "Text" at bounding box center [668, 208] width 310 height 15
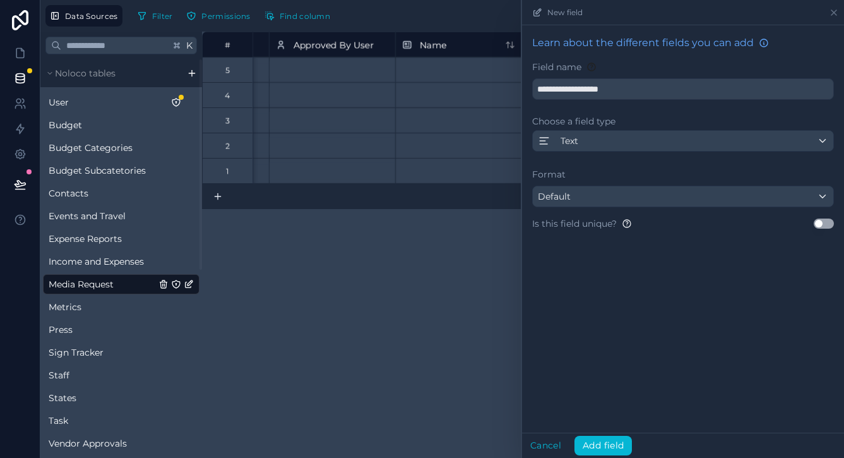
click at [584, 200] on div "Default" at bounding box center [683, 196] width 300 height 20
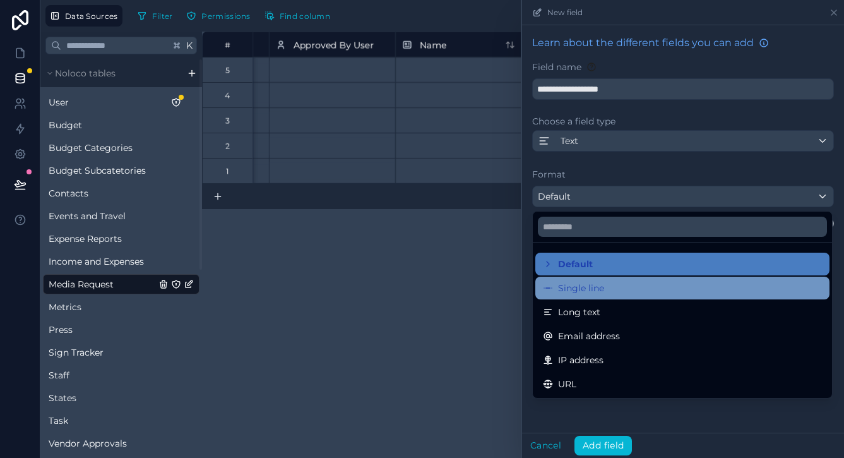
click at [572, 277] on div "Single line" at bounding box center [682, 287] width 294 height 23
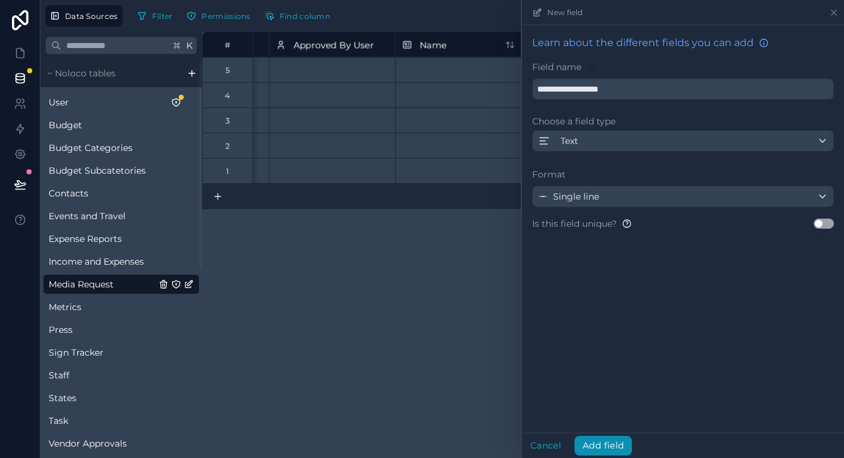
click at [600, 441] on button "Add field" at bounding box center [602, 445] width 57 height 20
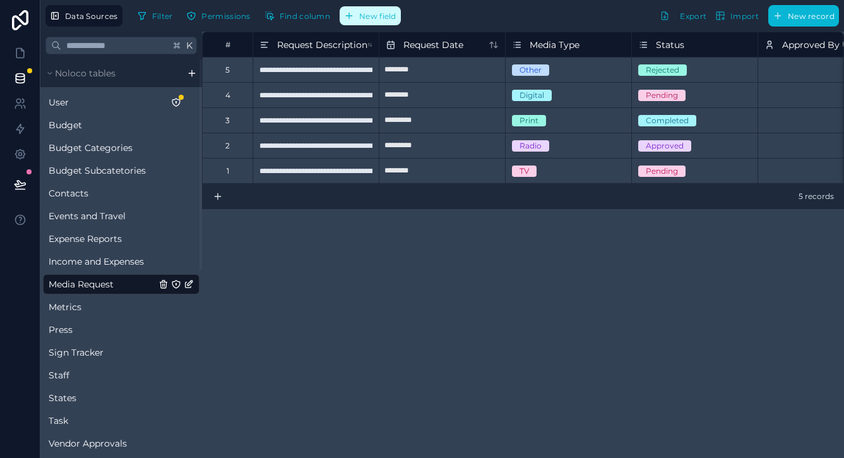
click at [386, 16] on span "New field" at bounding box center [377, 15] width 37 height 9
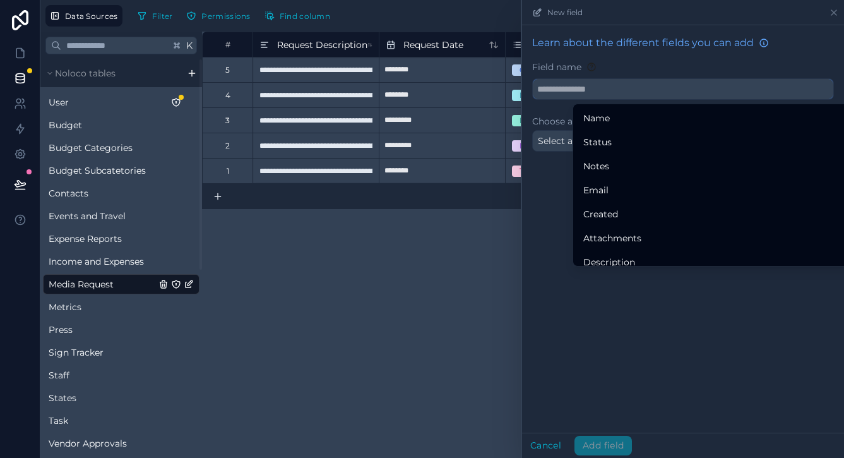
click at [583, 88] on input "text" at bounding box center [683, 89] width 300 height 20
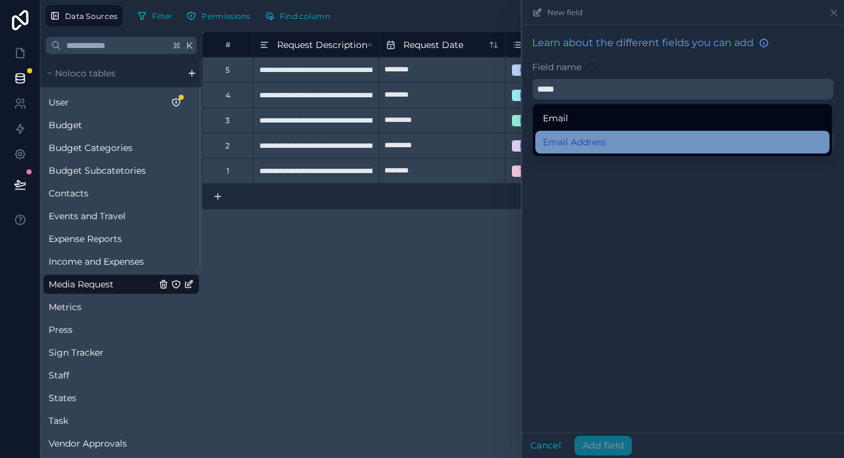
click at [574, 139] on span "Email Address" at bounding box center [574, 141] width 63 height 15
type input "**********"
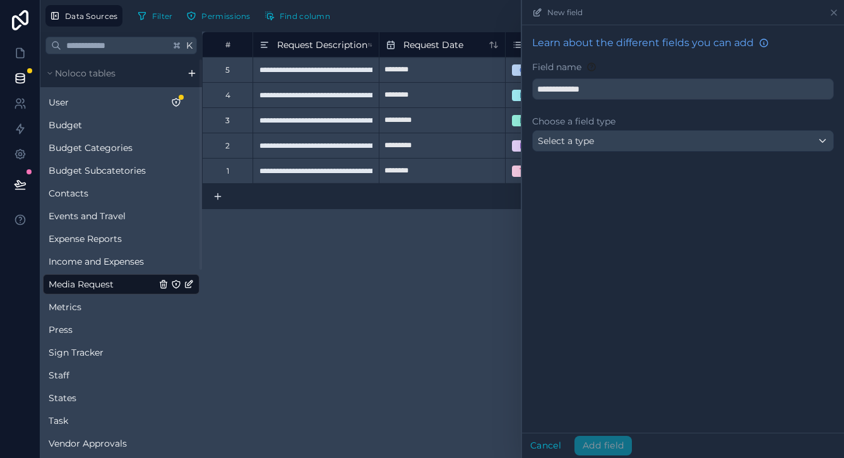
click at [585, 139] on span "Select a type" at bounding box center [566, 140] width 56 height 11
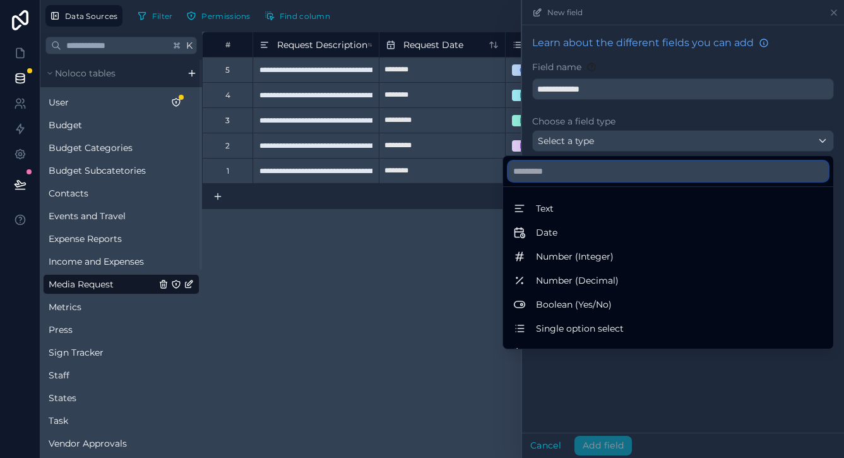
click at [571, 165] on input "text" at bounding box center [668, 171] width 320 height 20
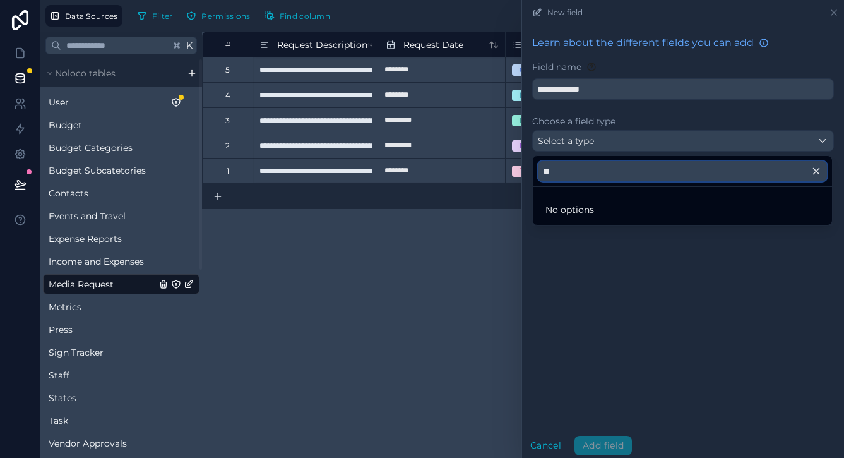
type input "*"
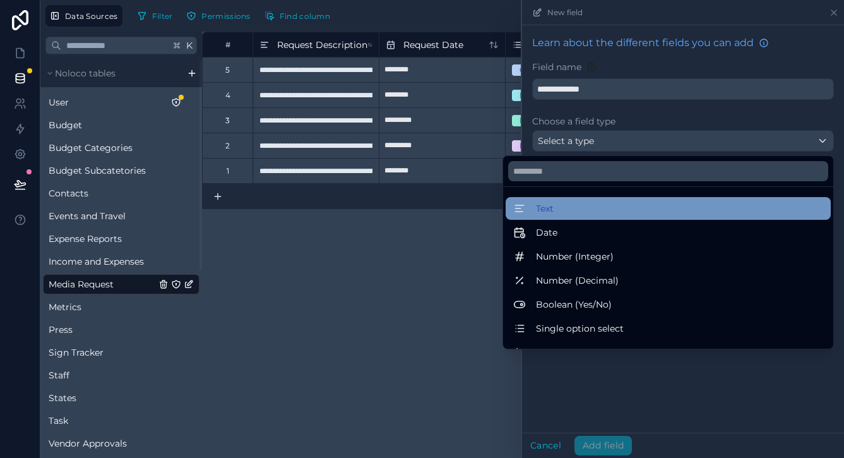
click at [545, 215] on span "Text" at bounding box center [545, 208] width 18 height 15
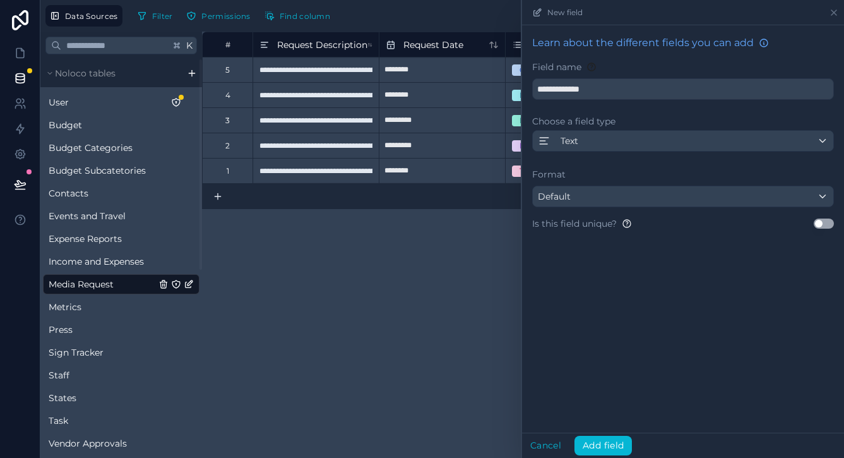
click at [598, 200] on div "Default" at bounding box center [683, 196] width 300 height 20
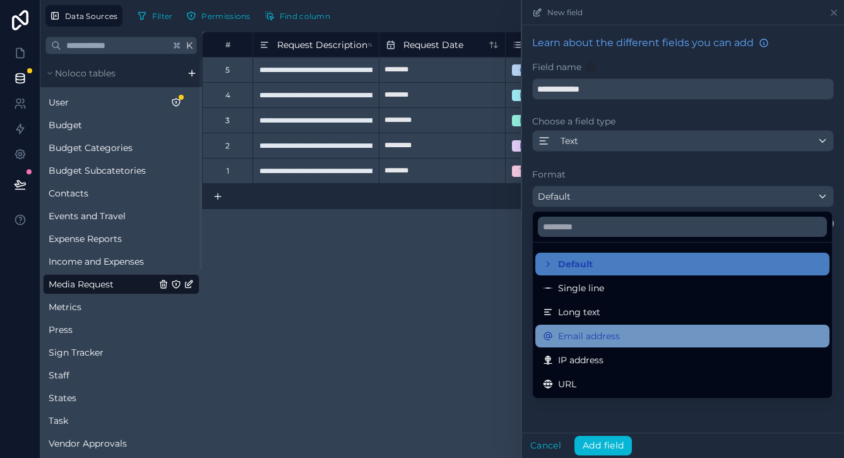
click at [591, 328] on span "Email address" at bounding box center [589, 335] width 62 height 15
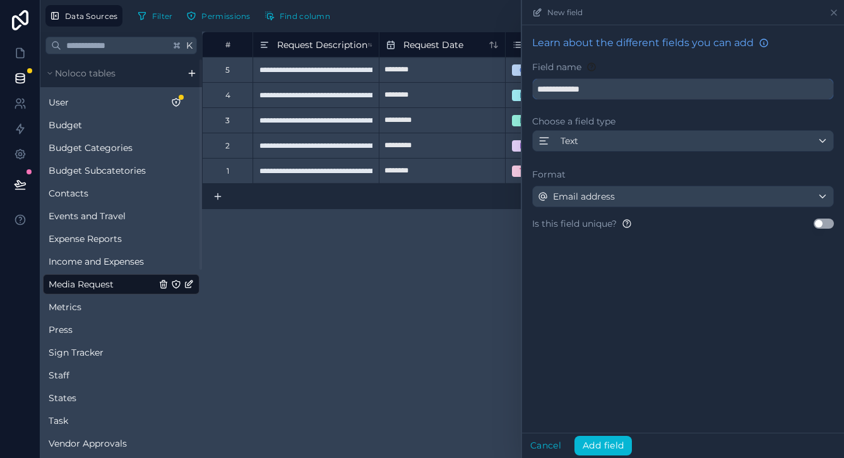
click at [593, 83] on input "**********" at bounding box center [683, 89] width 300 height 20
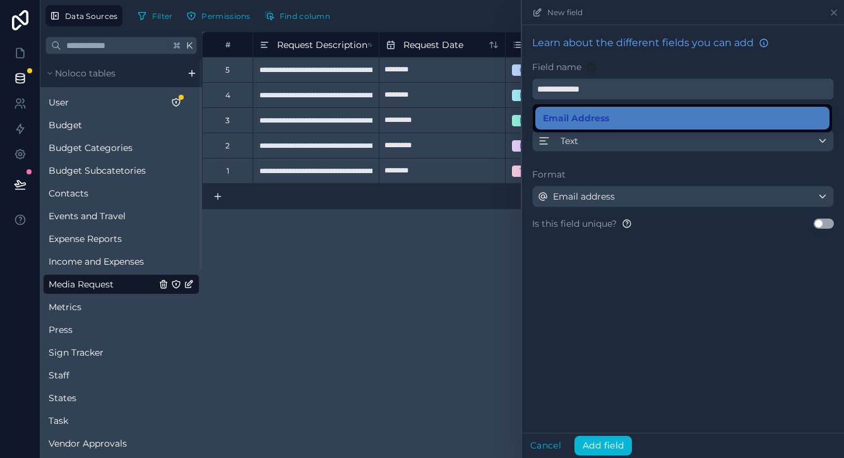
click at [593, 83] on input "**********" at bounding box center [683, 89] width 300 height 20
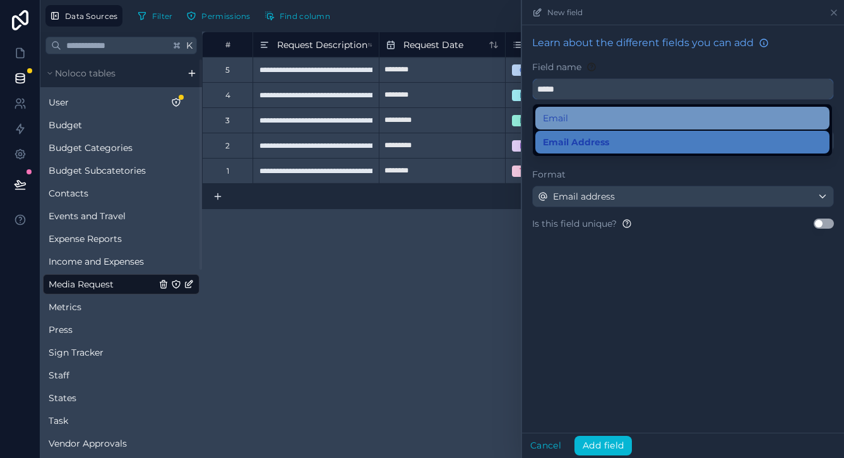
type input "*****"
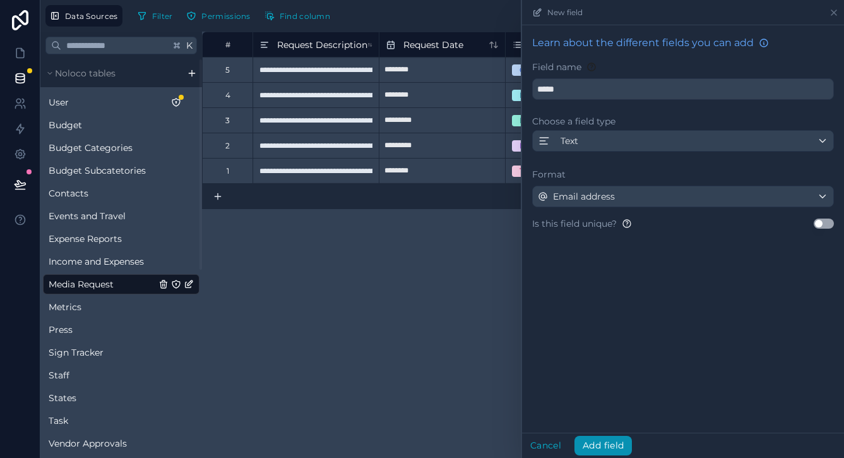
click at [610, 448] on button "Add field" at bounding box center [602, 445] width 57 height 20
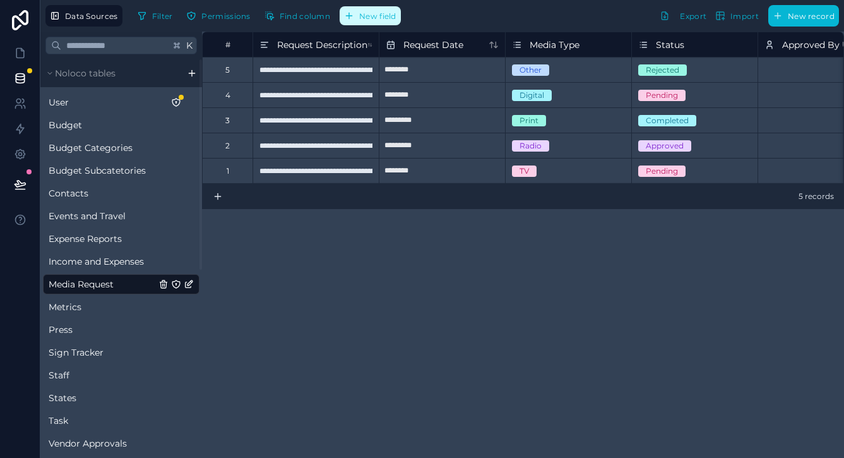
click at [382, 21] on button "New field" at bounding box center [370, 15] width 61 height 19
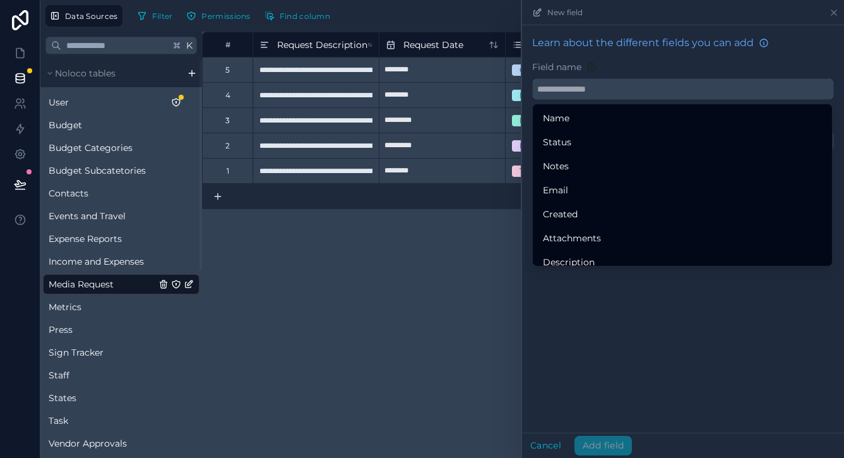
click at [572, 86] on input "text" at bounding box center [683, 89] width 300 height 20
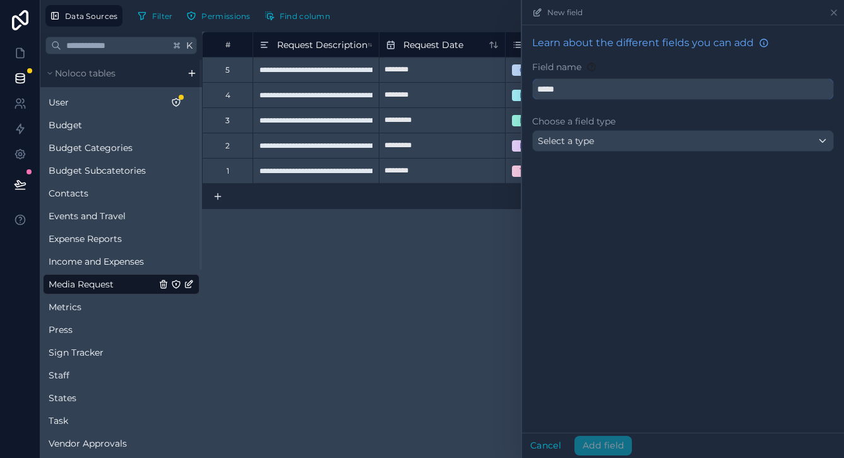
click at [683, 89] on button "****" at bounding box center [683, 88] width 302 height 21
type input "**********"
click at [590, 144] on span "Select a type" at bounding box center [566, 140] width 56 height 11
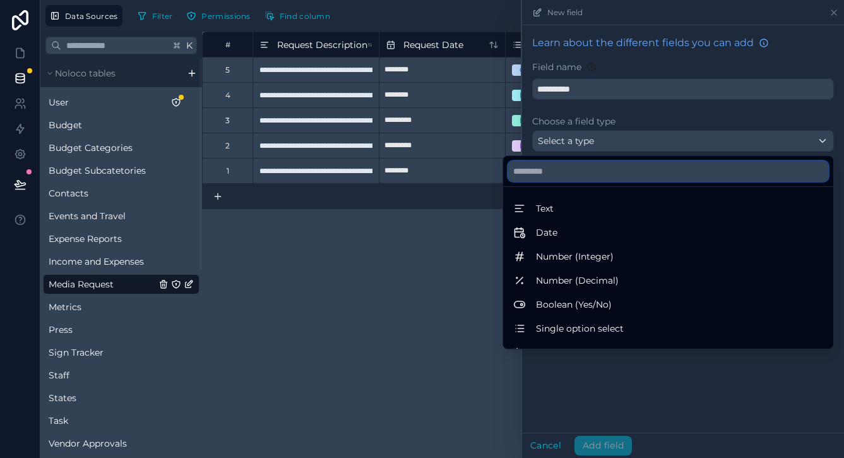
click at [591, 170] on input "text" at bounding box center [668, 171] width 320 height 20
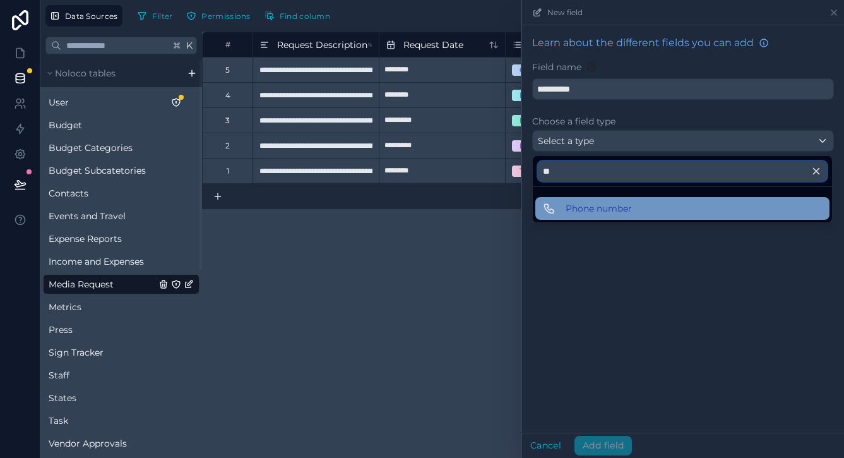
type input "**"
click at [586, 208] on span "Phone number" at bounding box center [599, 208] width 66 height 15
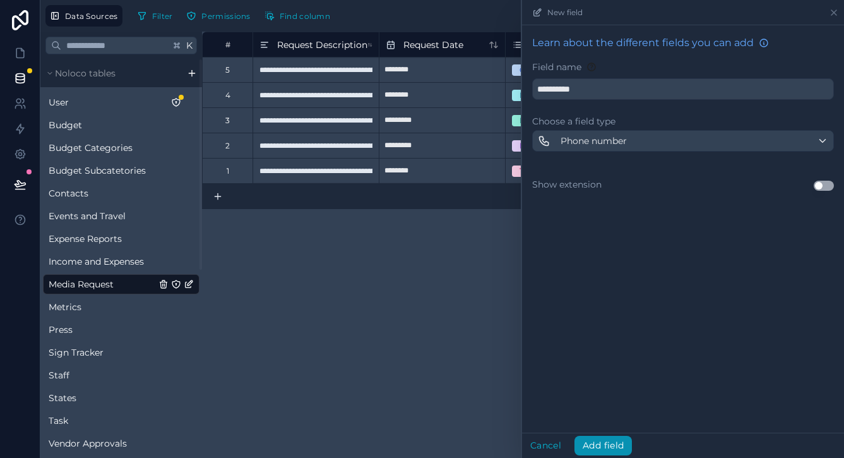
click at [598, 446] on button "Add field" at bounding box center [602, 445] width 57 height 20
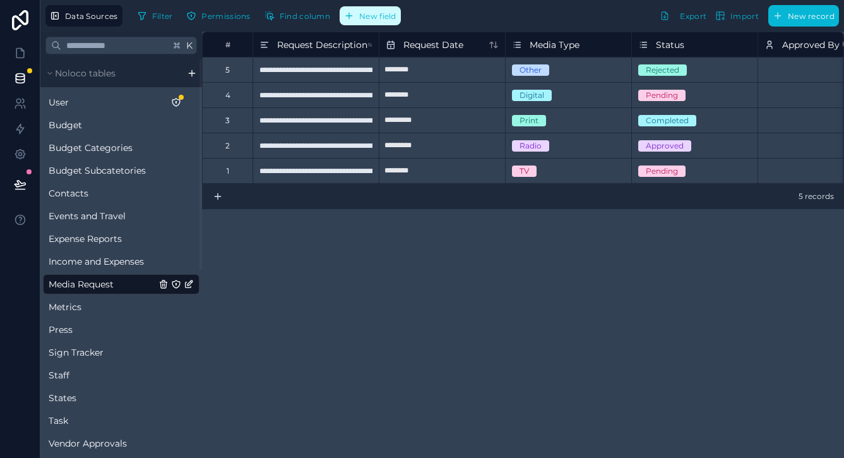
click at [367, 21] on button "New field" at bounding box center [370, 15] width 61 height 19
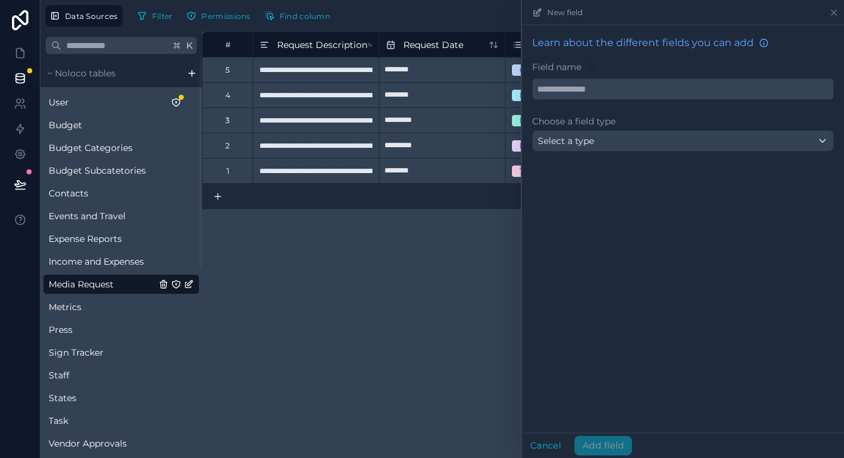
click at [586, 95] on input "text" at bounding box center [683, 89] width 300 height 20
click at [683, 89] on button "*******" at bounding box center [683, 88] width 302 height 21
type input "**********"
click at [598, 143] on div "Select a type" at bounding box center [683, 141] width 300 height 20
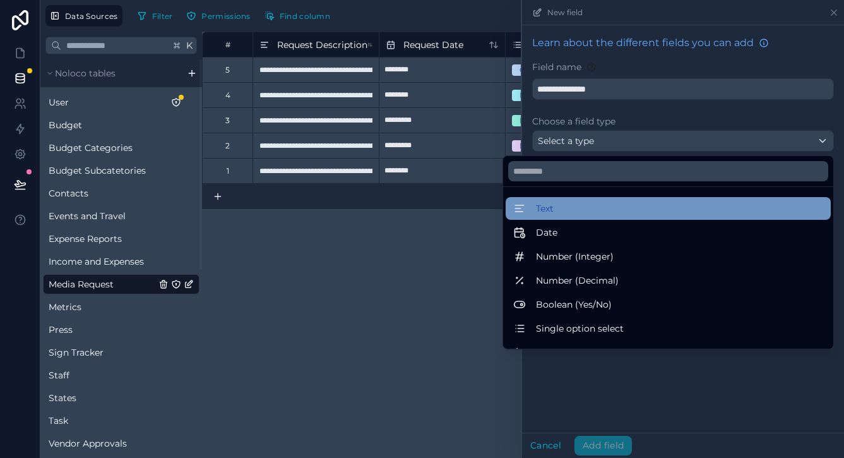
click at [569, 210] on div "Text" at bounding box center [668, 208] width 310 height 15
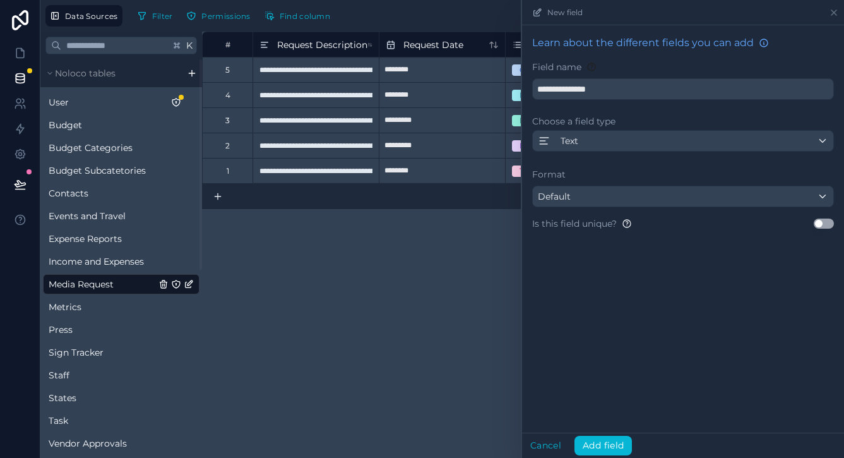
click at [583, 200] on div "Default" at bounding box center [683, 196] width 300 height 20
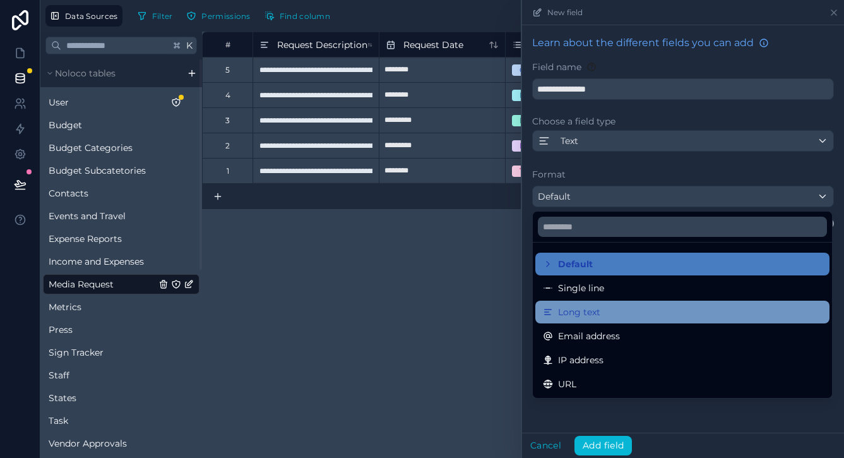
click at [585, 314] on span "Long text" at bounding box center [579, 311] width 42 height 15
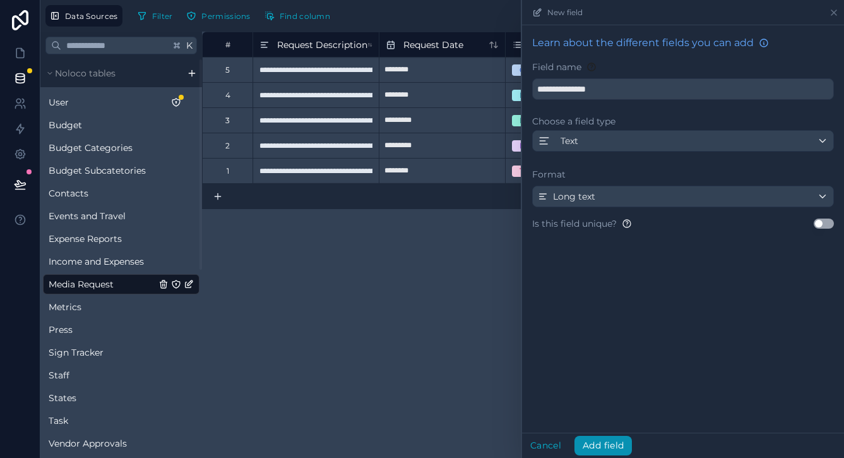
click at [601, 437] on button "Add field" at bounding box center [602, 445] width 57 height 20
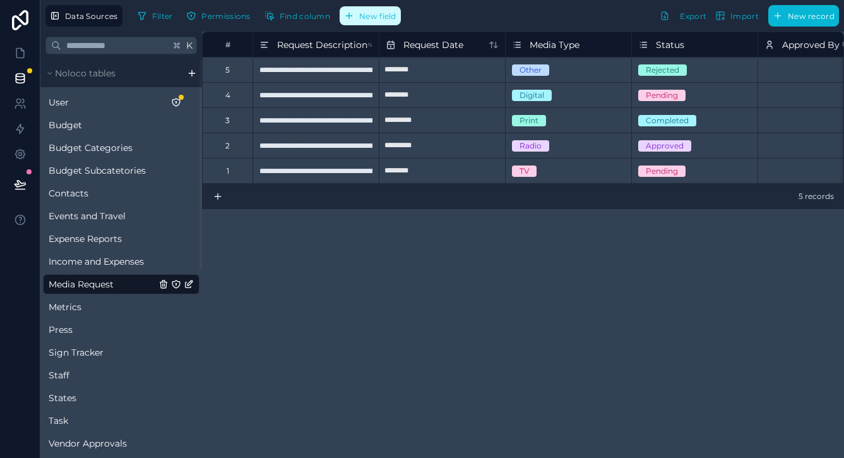
click at [388, 16] on span "New field" at bounding box center [377, 15] width 37 height 9
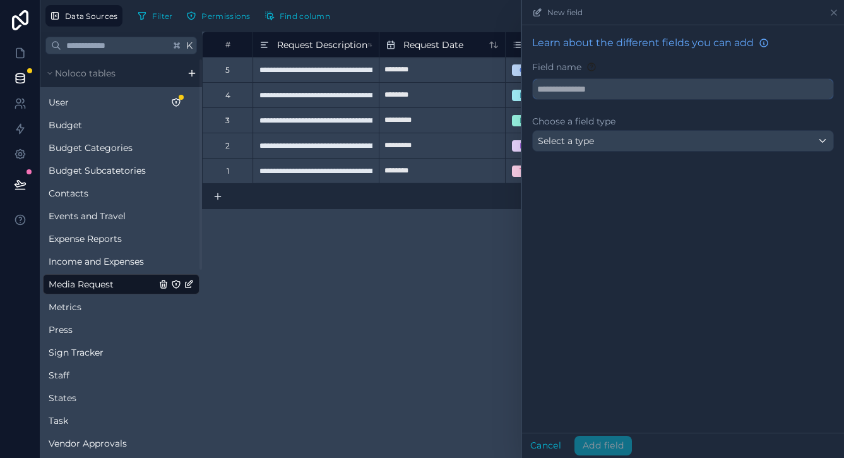
click at [601, 93] on input "text" at bounding box center [683, 89] width 300 height 20
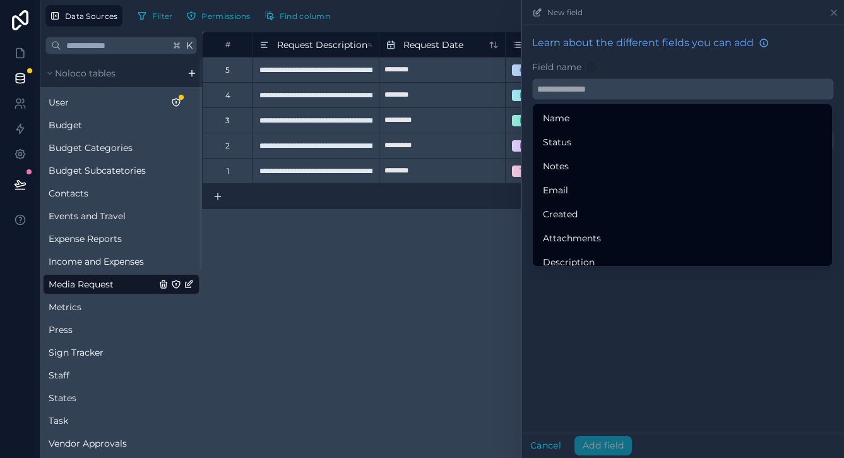
paste input "**********"
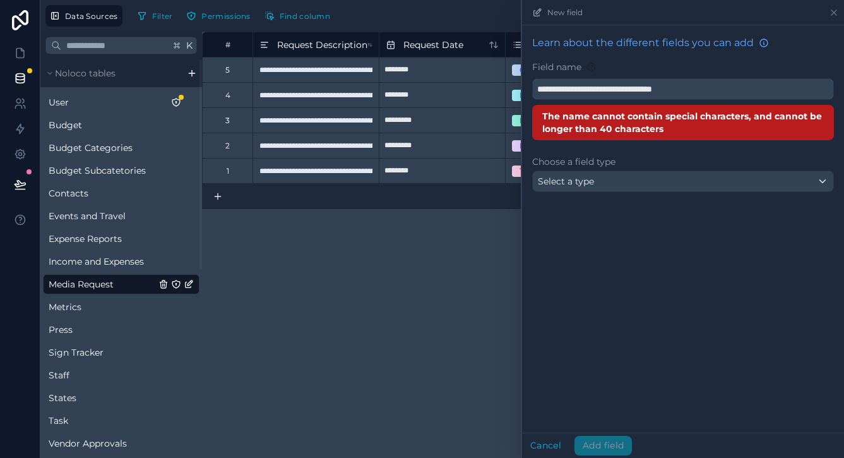
click at [615, 85] on input "**********" at bounding box center [683, 89] width 300 height 20
click at [683, 89] on button "**********" at bounding box center [683, 88] width 302 height 21
click at [725, 93] on input "**********" at bounding box center [683, 89] width 300 height 20
drag, startPoint x: 721, startPoint y: 88, endPoint x: 398, endPoint y: 52, distance: 325.2
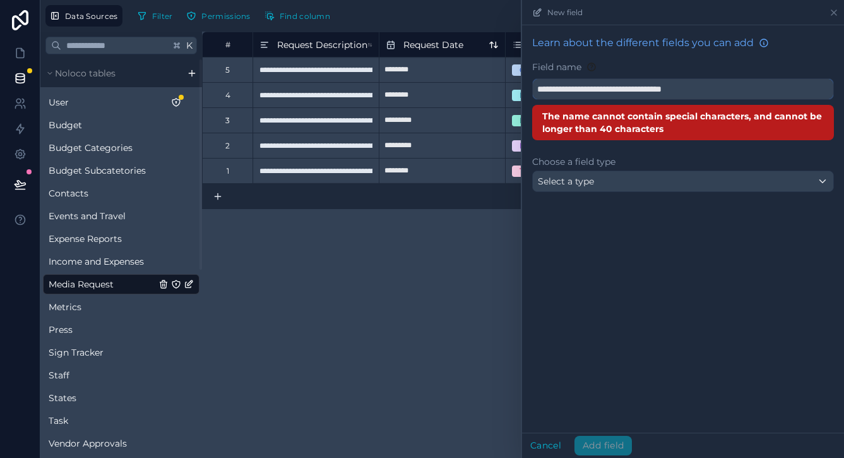
click at [398, 52] on div "**********" at bounding box center [441, 229] width 803 height 458
click at [683, 89] on button "*****" at bounding box center [683, 88] width 302 height 21
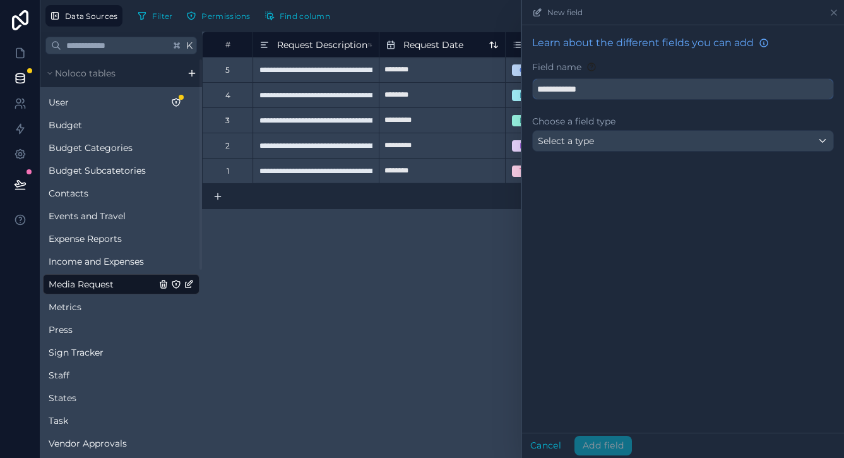
click at [683, 89] on button "**********" at bounding box center [683, 88] width 302 height 21
type input "**********"
click at [613, 154] on div "**********" at bounding box center [683, 95] width 322 height 141
click at [611, 144] on div "Select a type" at bounding box center [683, 141] width 300 height 20
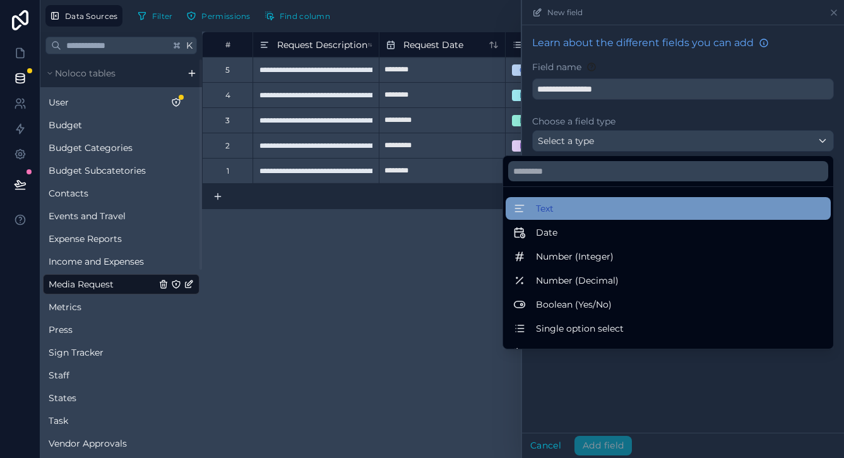
click at [561, 213] on div "Text" at bounding box center [668, 208] width 310 height 15
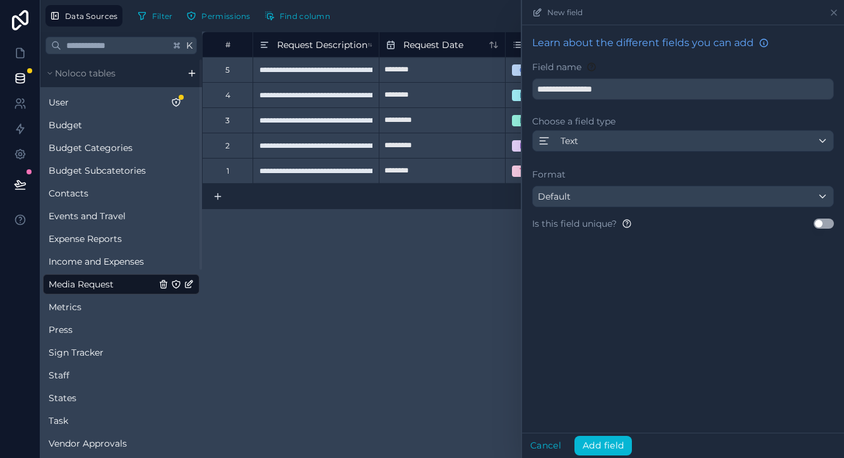
click at [588, 194] on div "Default" at bounding box center [683, 196] width 300 height 20
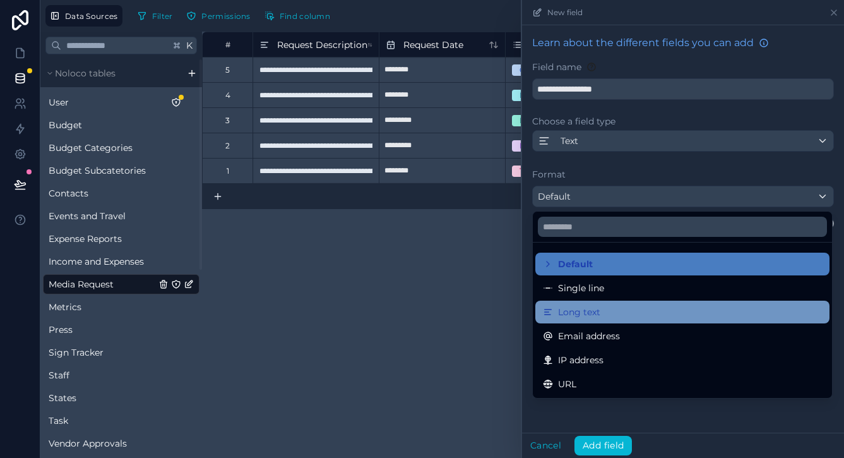
click at [583, 302] on div "Long text" at bounding box center [682, 311] width 294 height 23
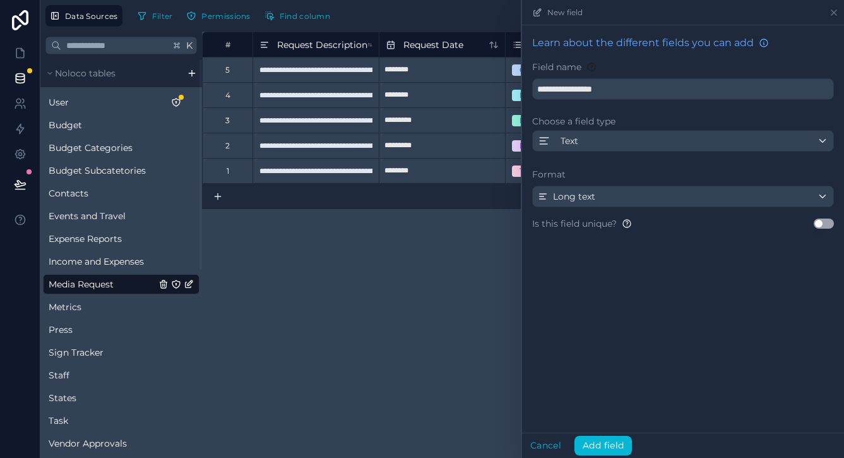
click at [606, 434] on div "Cancel Add field" at bounding box center [683, 444] width 322 height 25
click at [607, 444] on button "Add field" at bounding box center [602, 445] width 57 height 20
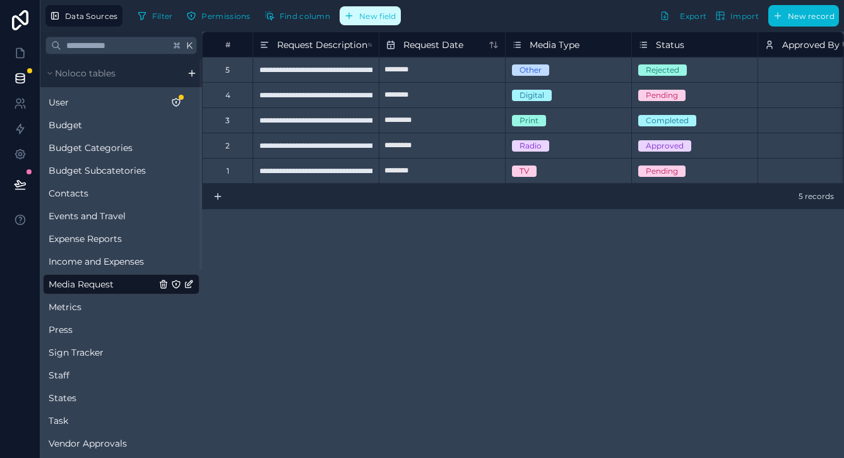
click at [350, 18] on icon "button" at bounding box center [349, 16] width 10 height 10
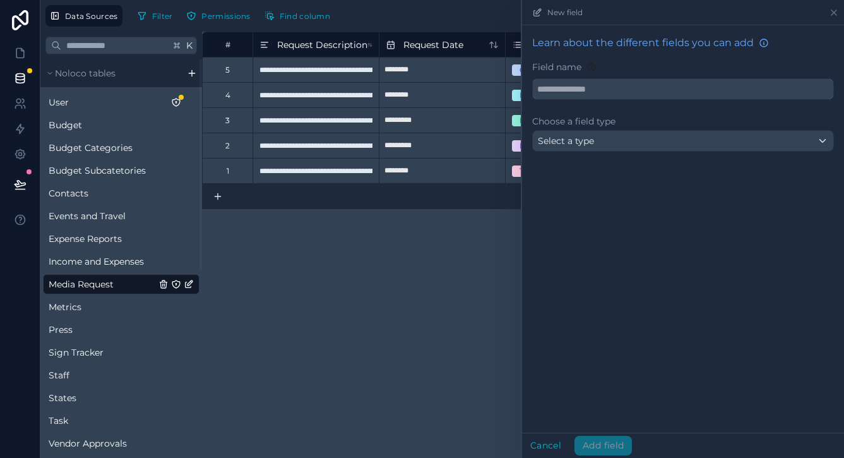
click at [610, 93] on input "text" at bounding box center [683, 89] width 300 height 20
click at [683, 89] on button "********" at bounding box center [683, 88] width 302 height 21
click at [683, 89] on button "**********" at bounding box center [683, 88] width 302 height 21
type input "**********"
click at [603, 148] on div "Select a type" at bounding box center [683, 141] width 300 height 20
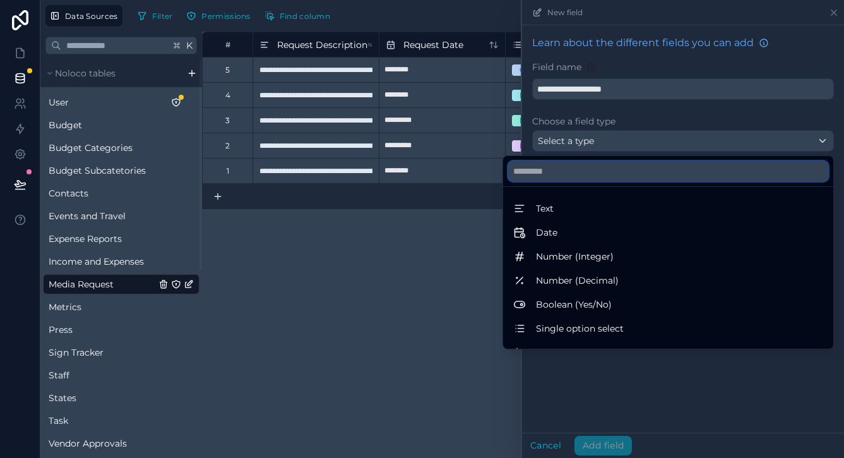
click at [598, 166] on input "text" at bounding box center [668, 171] width 320 height 20
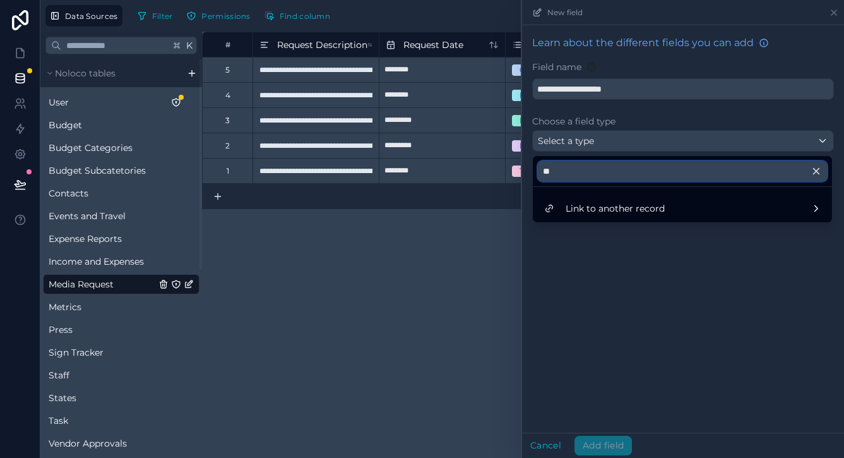
type input "*"
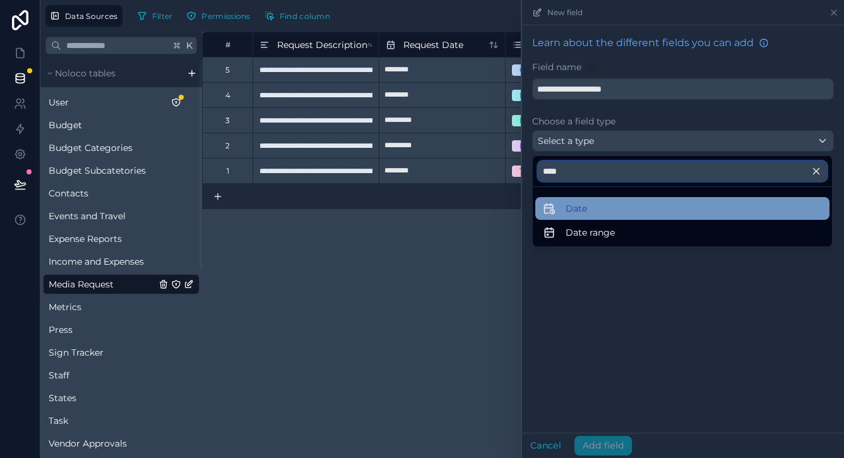
type input "****"
click at [578, 206] on span "Date" at bounding box center [576, 208] width 21 height 15
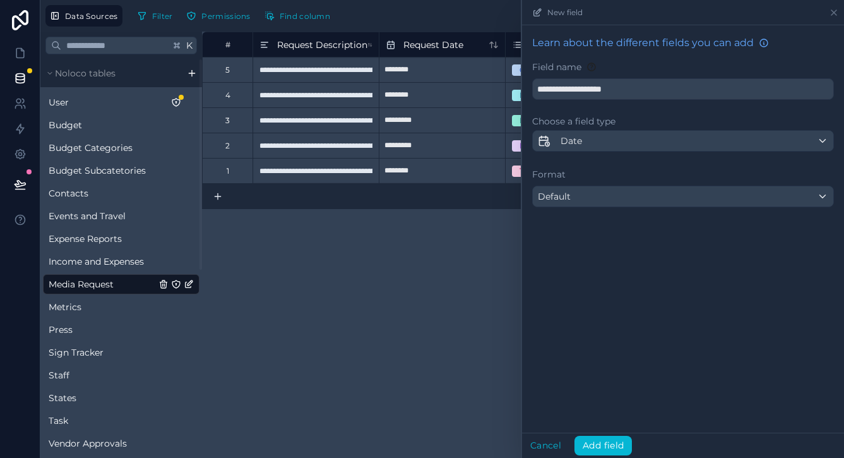
click at [601, 200] on div "Default" at bounding box center [683, 196] width 300 height 20
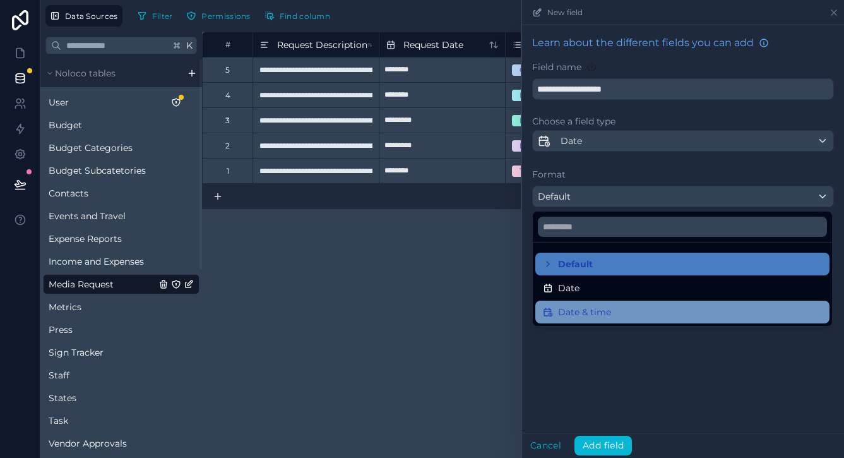
click at [595, 310] on span "Date & time" at bounding box center [584, 311] width 53 height 15
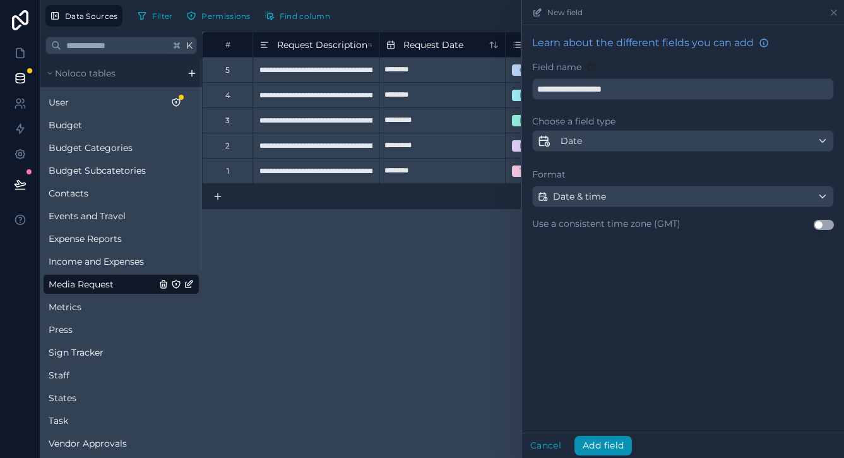
click at [601, 447] on button "Add field" at bounding box center [602, 445] width 57 height 20
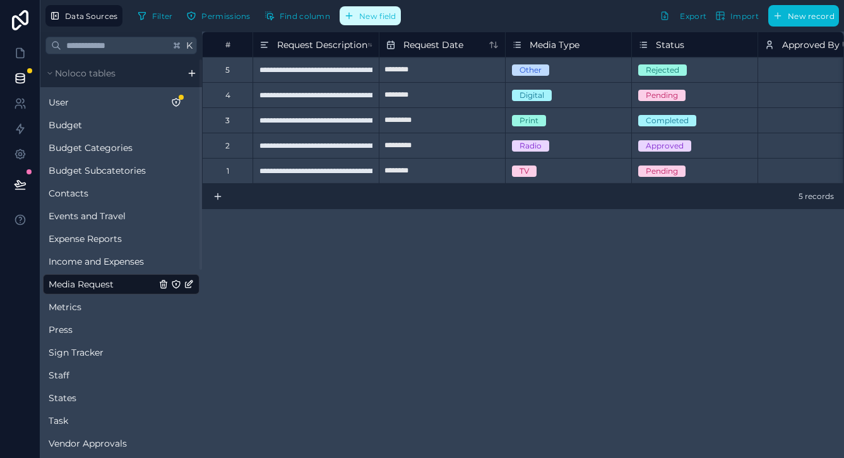
click at [392, 23] on button "New field" at bounding box center [370, 15] width 61 height 19
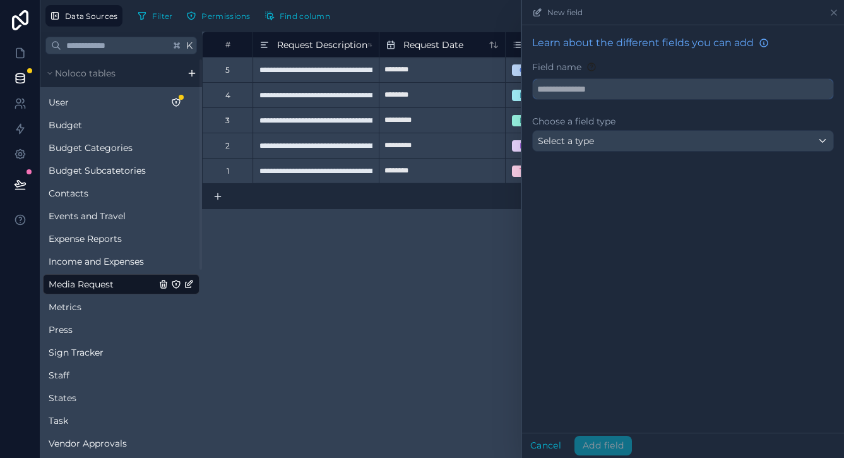
click at [591, 85] on input "text" at bounding box center [683, 89] width 300 height 20
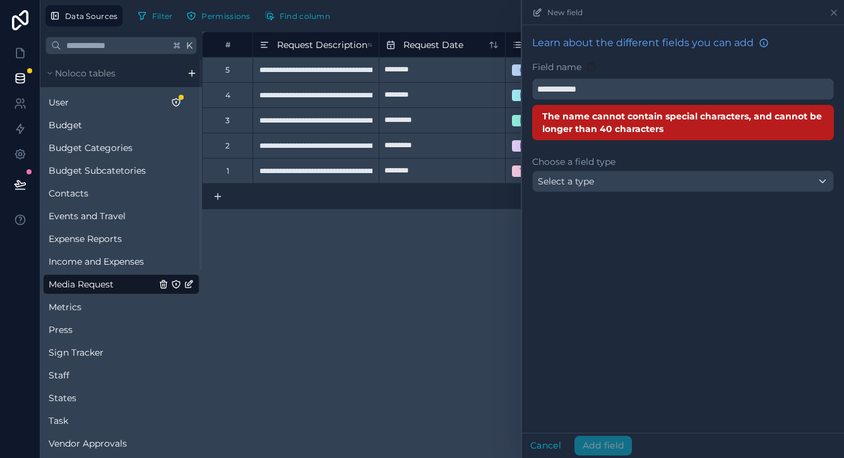
click at [683, 89] on button "**********" at bounding box center [683, 88] width 302 height 21
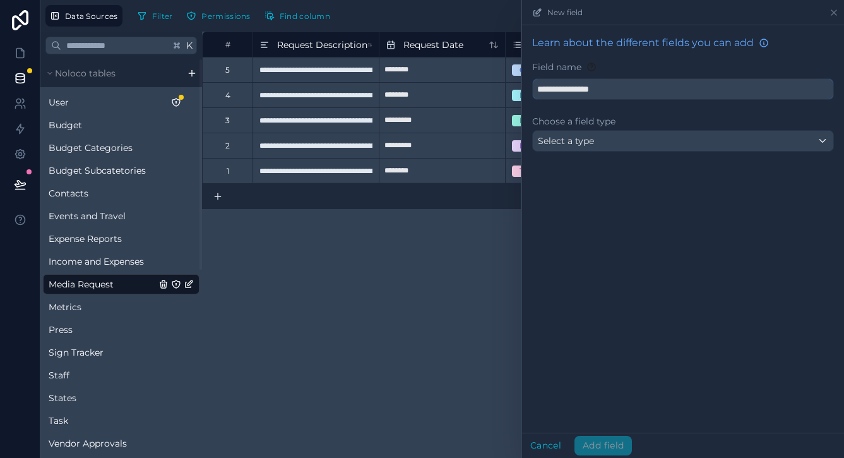
type input "**********"
click at [613, 154] on div "**********" at bounding box center [683, 95] width 322 height 141
click at [611, 141] on div "Select a type" at bounding box center [683, 141] width 300 height 20
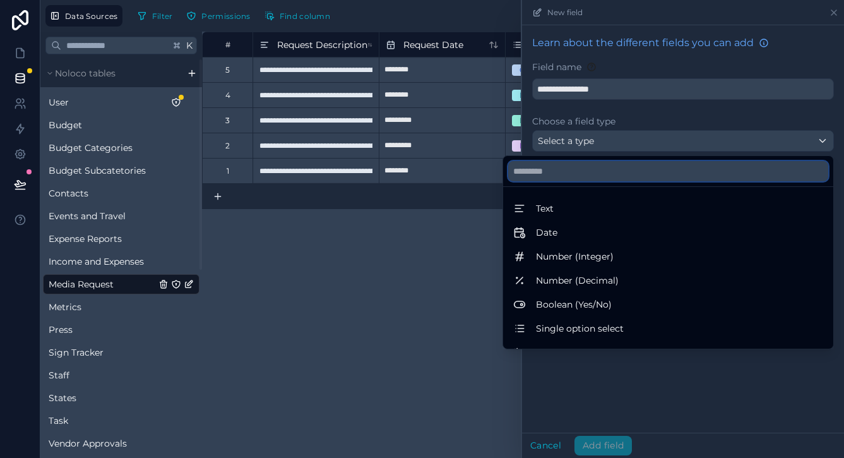
click at [604, 172] on input "text" at bounding box center [668, 171] width 320 height 20
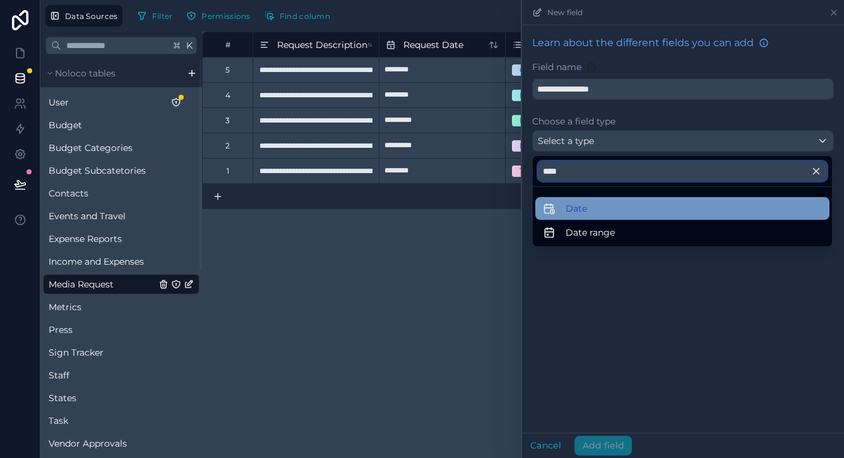
type input "****"
click at [587, 203] on div "Date" at bounding box center [682, 208] width 279 height 15
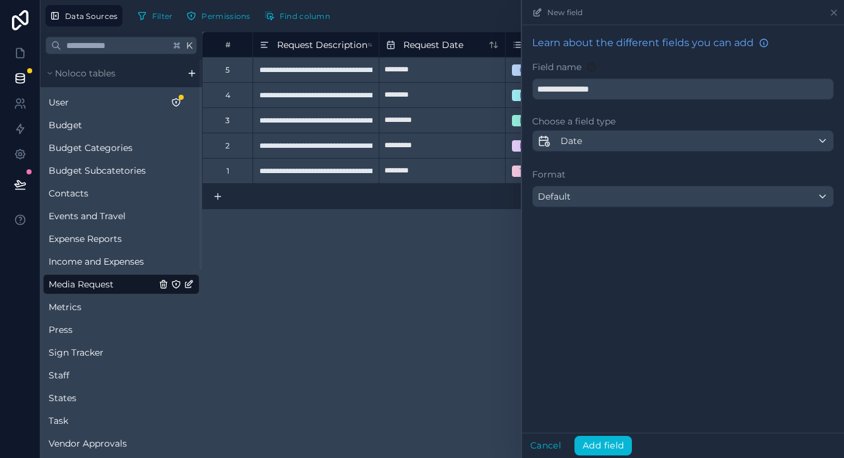
click at [589, 186] on button "Default" at bounding box center [683, 196] width 302 height 21
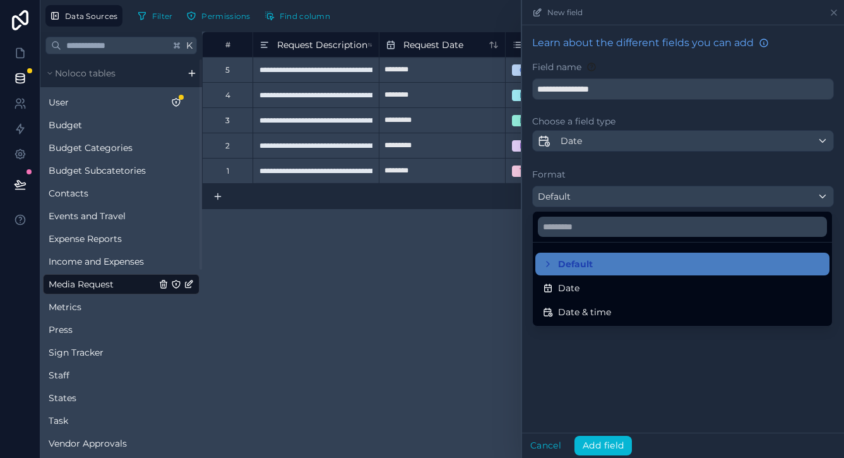
click at [589, 198] on div at bounding box center [683, 229] width 322 height 458
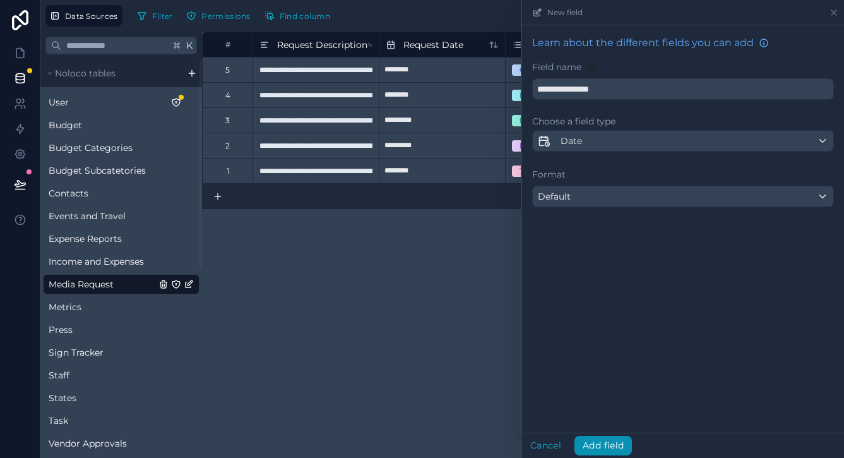
click at [587, 443] on button "Add field" at bounding box center [602, 445] width 57 height 20
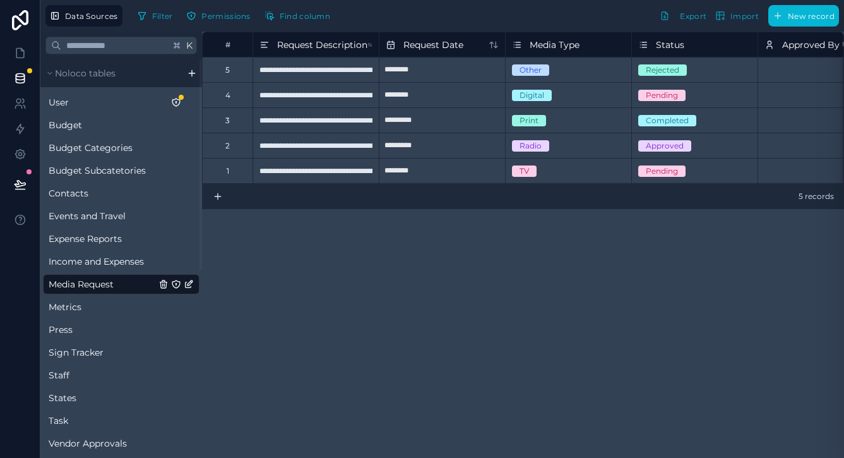
scroll to position [0, 114]
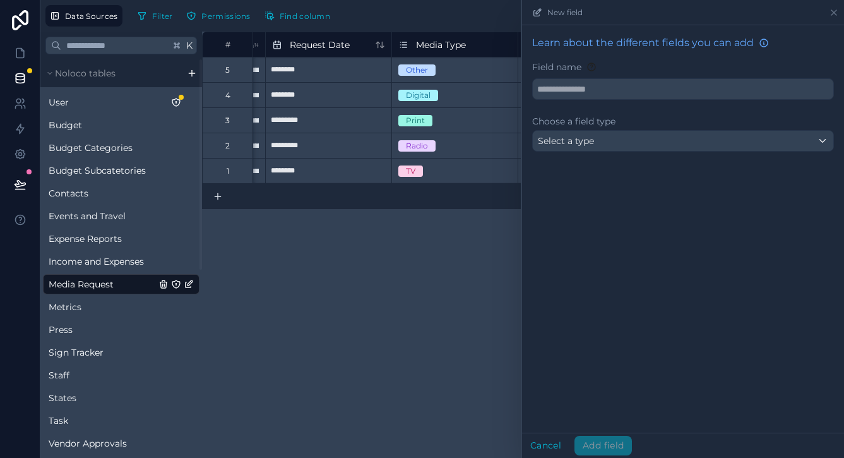
click at [392, 269] on div "**********" at bounding box center [523, 245] width 642 height 426
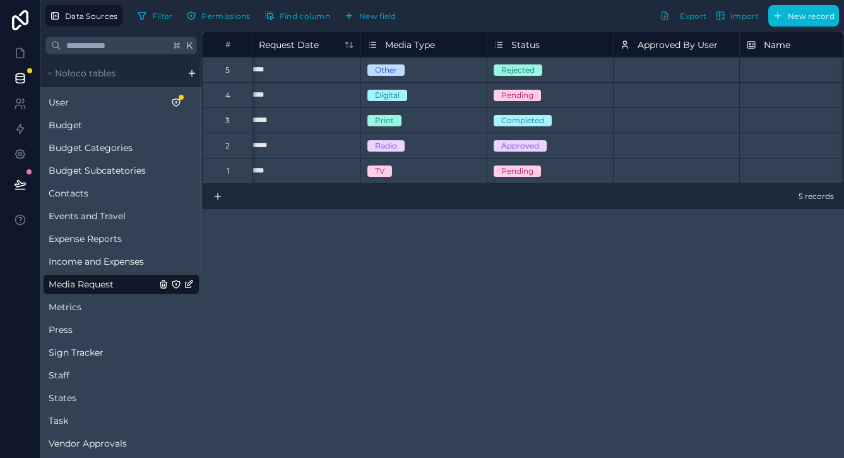
scroll to position [0, 150]
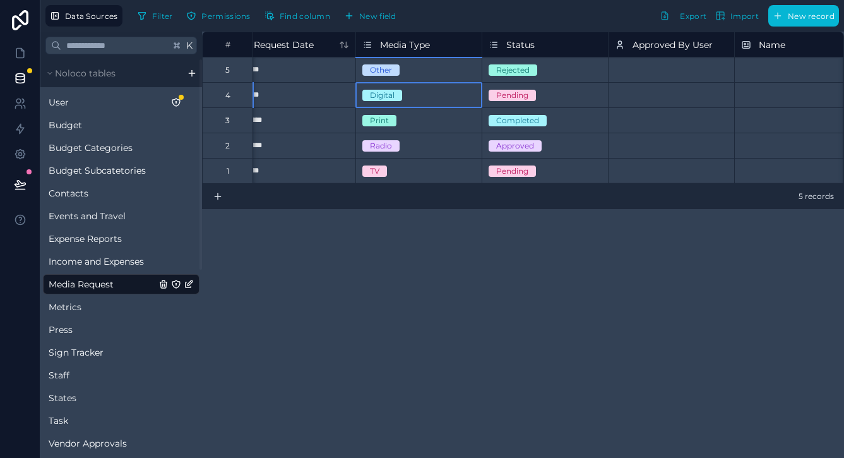
click at [444, 101] on div "Digital" at bounding box center [419, 95] width 126 height 14
click at [441, 44] on div "Media Type" at bounding box center [418, 44] width 113 height 15
click at [413, 44] on span "Media Type" at bounding box center [405, 45] width 50 height 13
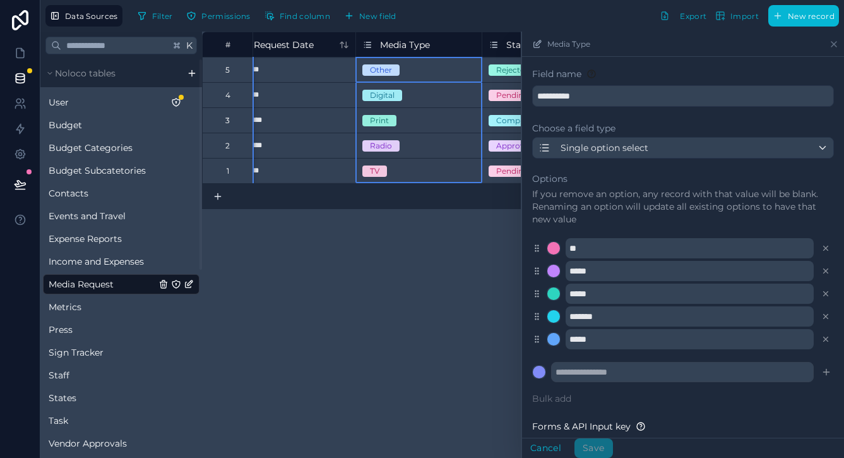
scroll to position [38, 0]
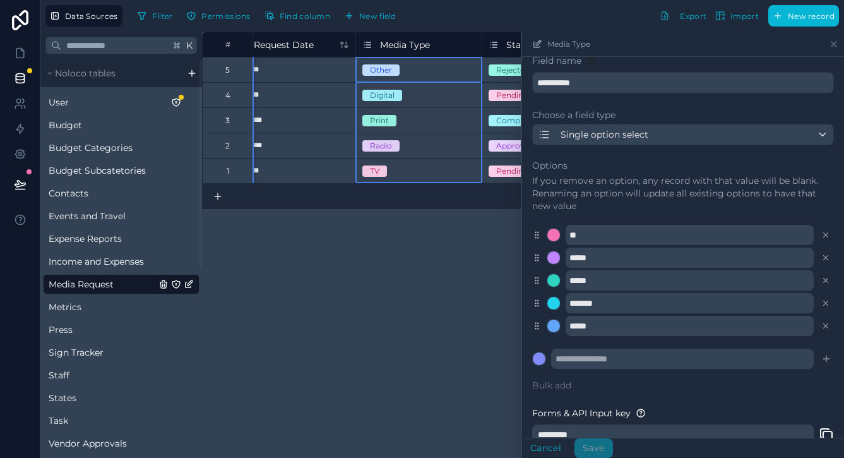
click at [434, 268] on div "**********" at bounding box center [523, 245] width 642 height 426
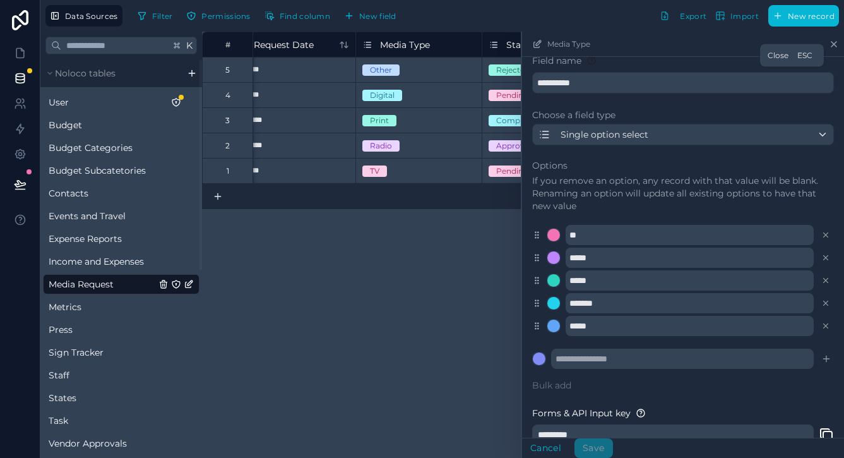
click at [831, 45] on icon at bounding box center [834, 44] width 10 height 10
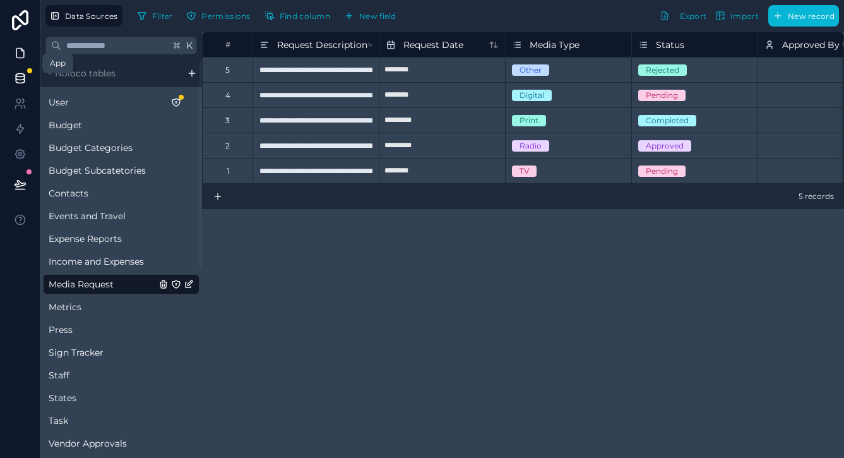
click at [18, 49] on icon at bounding box center [20, 53] width 8 height 9
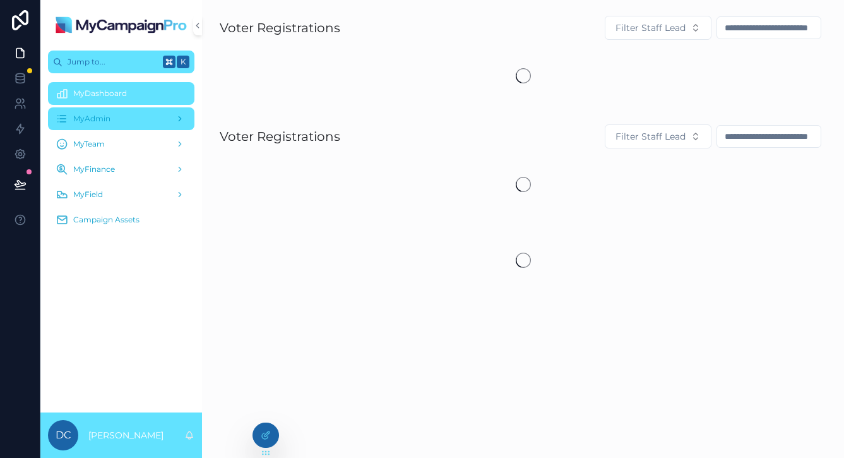
click at [112, 118] on div "MyAdmin" at bounding box center [121, 119] width 131 height 20
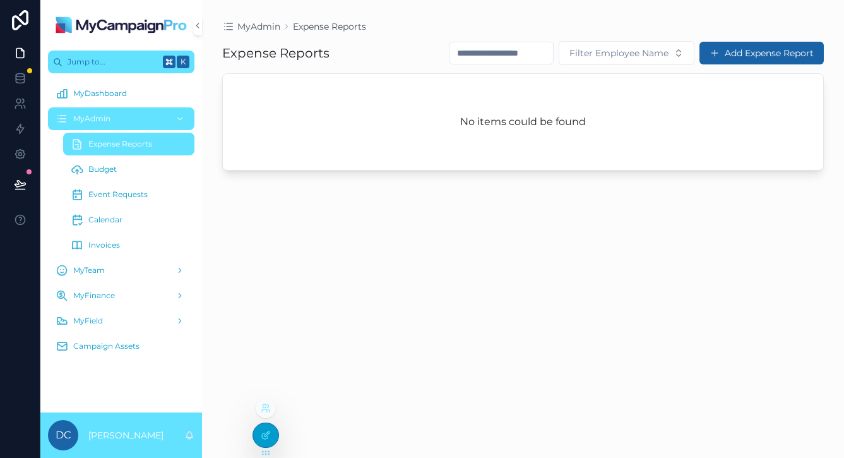
click at [263, 427] on div at bounding box center [265, 435] width 25 height 24
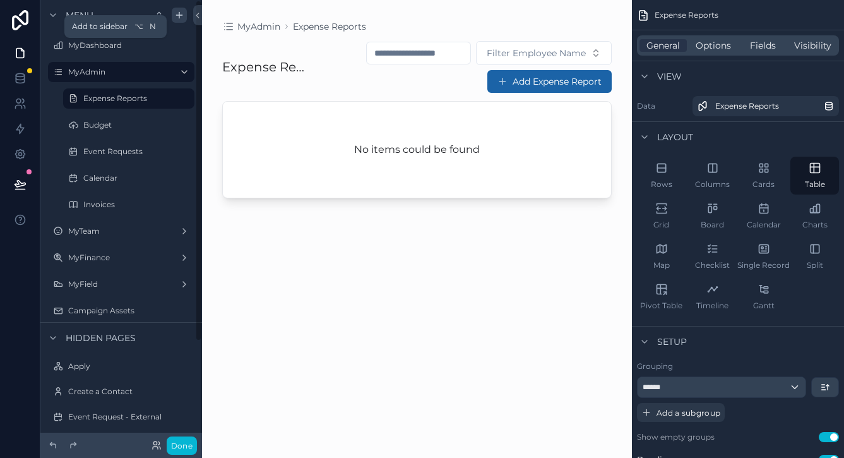
click at [181, 21] on div "scrollable content" at bounding box center [179, 15] width 15 height 15
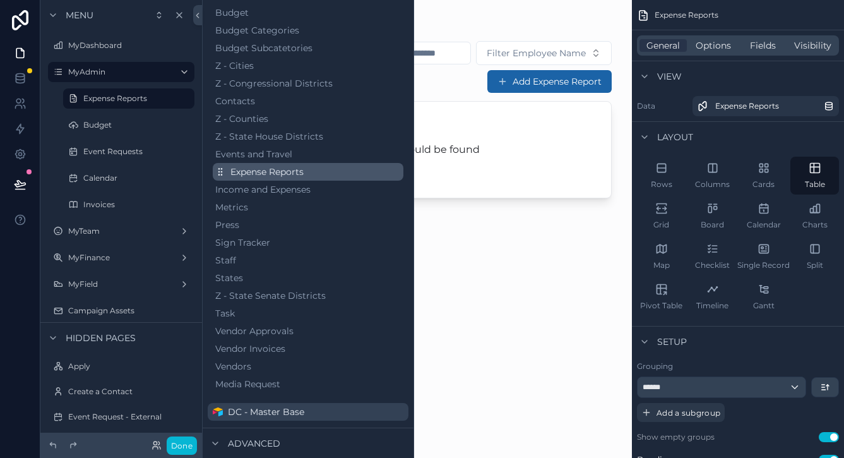
scroll to position [104, 0]
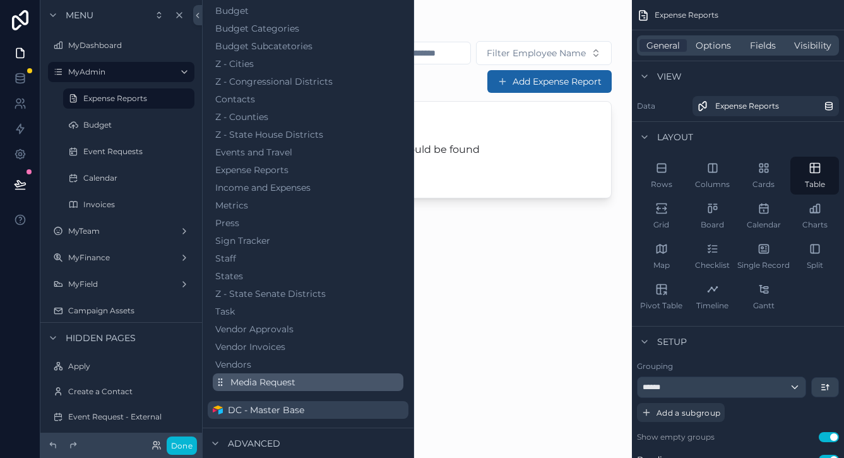
click at [262, 384] on span "Media Request" at bounding box center [262, 382] width 65 height 13
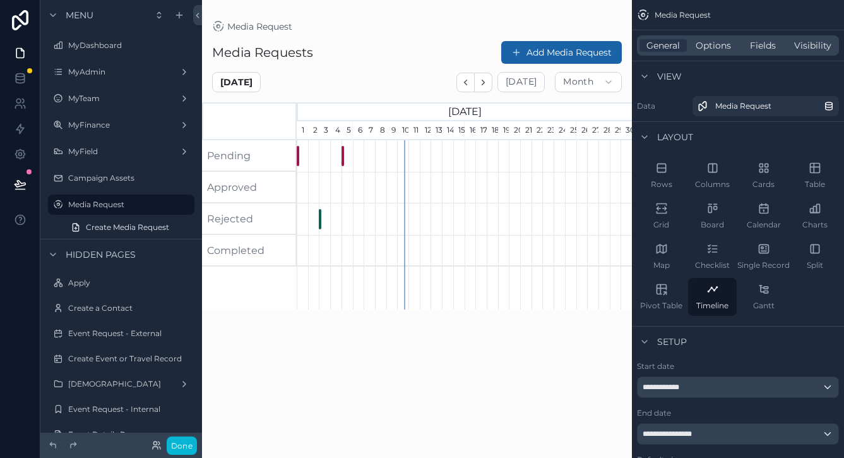
click at [485, 82] on div "scrollable content" at bounding box center [417, 221] width 430 height 442
click at [467, 83] on icon "scrollable content" at bounding box center [466, 82] width 3 height 5
click at [524, 184] on div "rec4g5rm2mfea6dx8" at bounding box center [525, 187] width 3 height 21
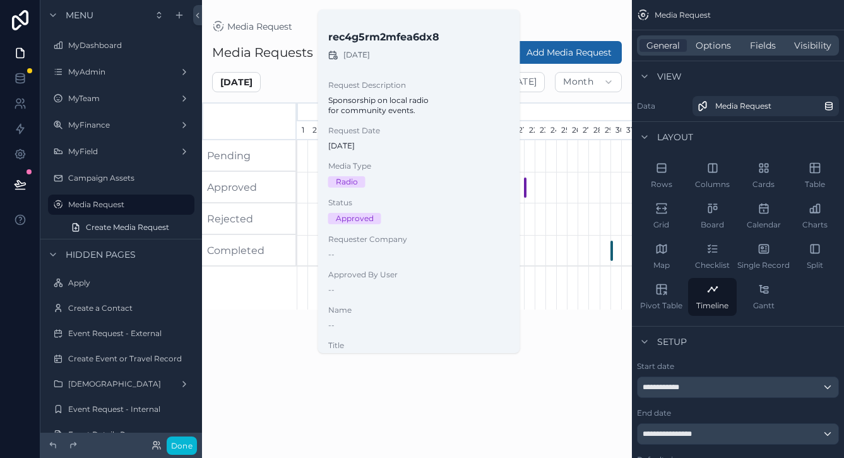
click at [537, 169] on div "scrollable content" at bounding box center [463, 156] width 1005 height 32
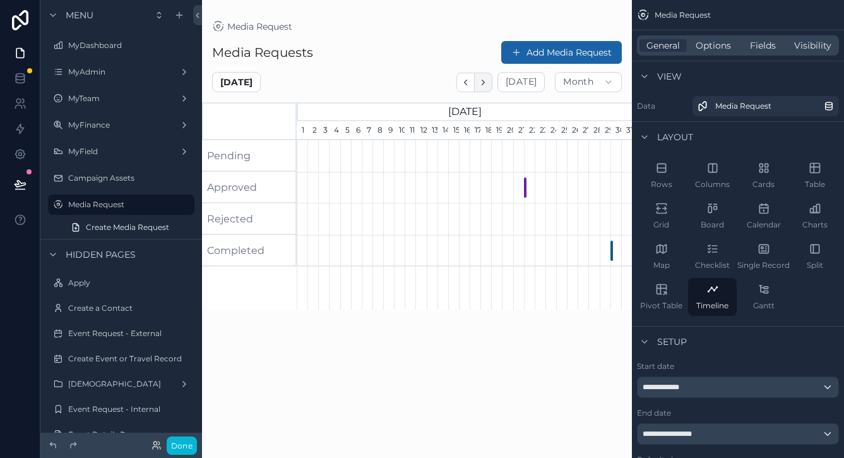
click at [488, 81] on icon "scrollable content" at bounding box center [482, 82] width 9 height 9
click at [663, 153] on div "Rows Columns Cards Table Grid Board Calendar Charts Map Checklist Single Record…" at bounding box center [738, 235] width 212 height 169
click at [663, 165] on icon "scrollable content" at bounding box center [661, 168] width 13 height 13
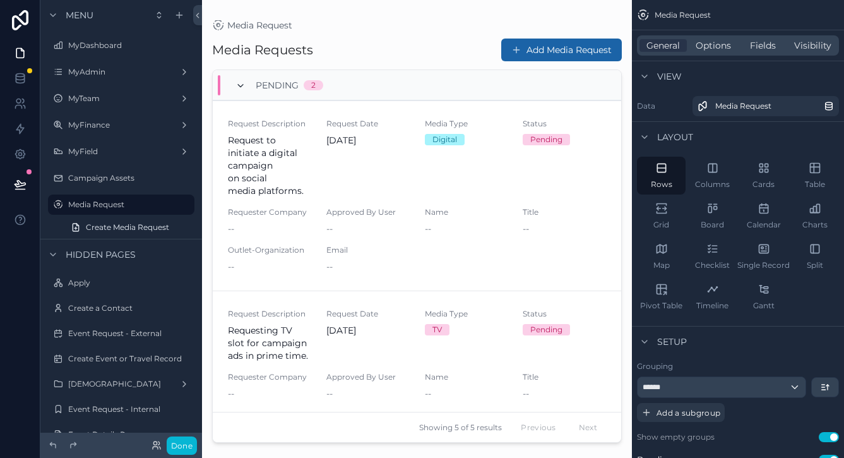
click at [244, 88] on icon "scrollable content" at bounding box center [240, 86] width 10 height 10
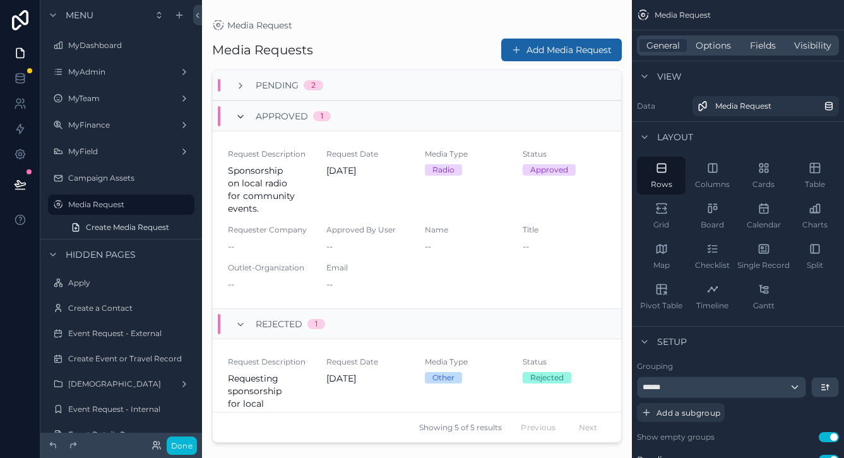
click at [244, 112] on icon "scrollable content" at bounding box center [240, 117] width 10 height 10
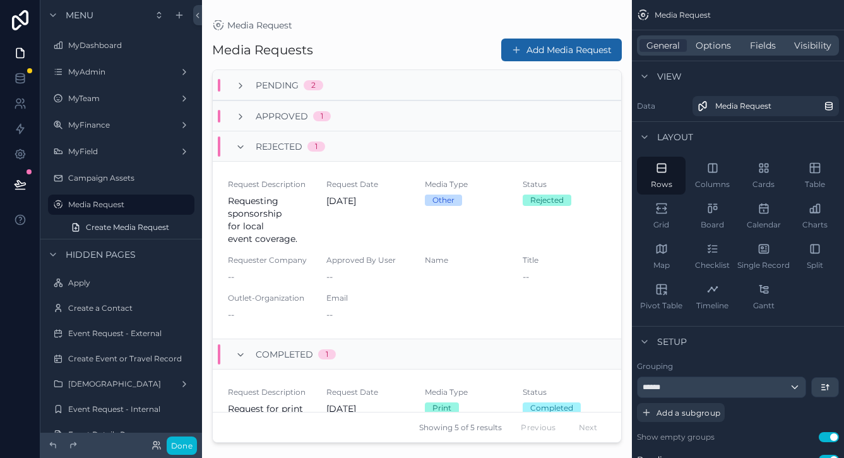
click at [246, 150] on div "Rejected 1" at bounding box center [280, 146] width 90 height 20
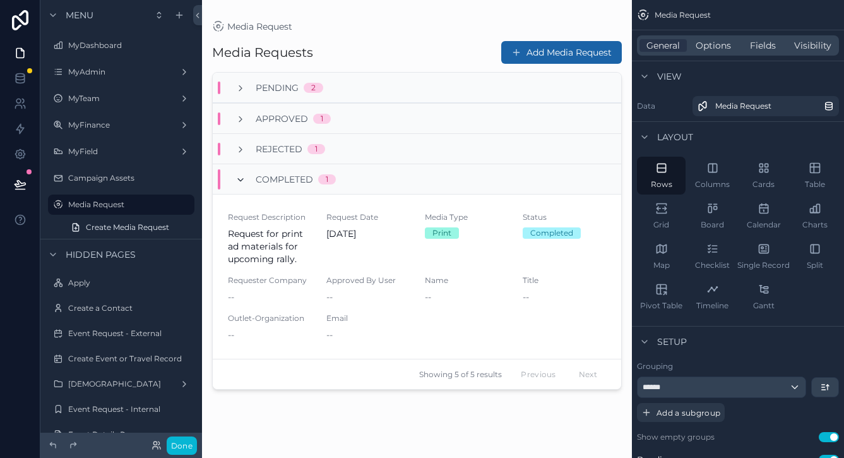
click at [244, 175] on icon "scrollable content" at bounding box center [240, 180] width 10 height 10
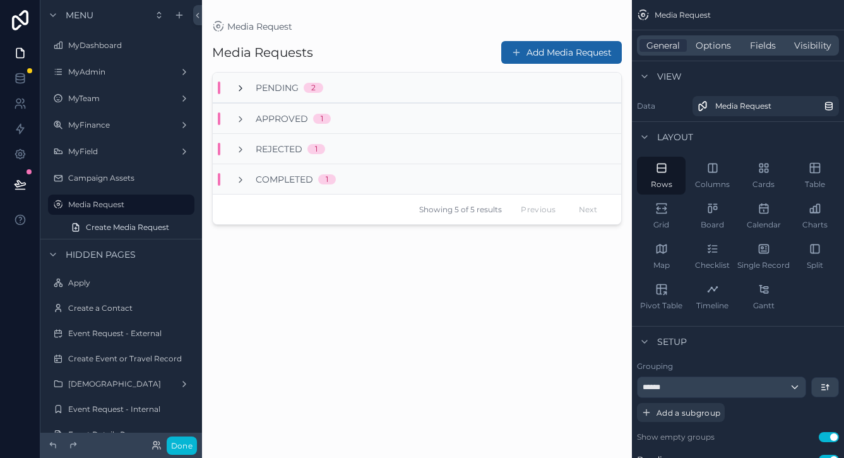
click at [242, 85] on icon "scrollable content" at bounding box center [240, 88] width 10 height 10
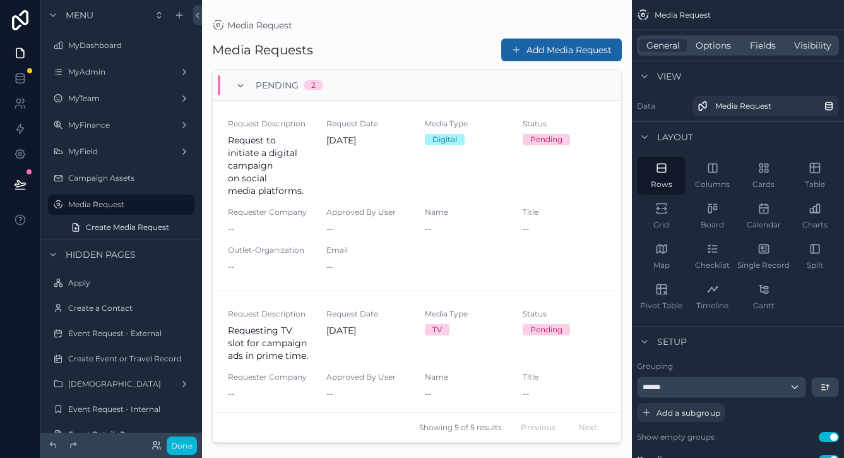
click at [242, 85] on icon "scrollable content" at bounding box center [240, 86] width 10 height 10
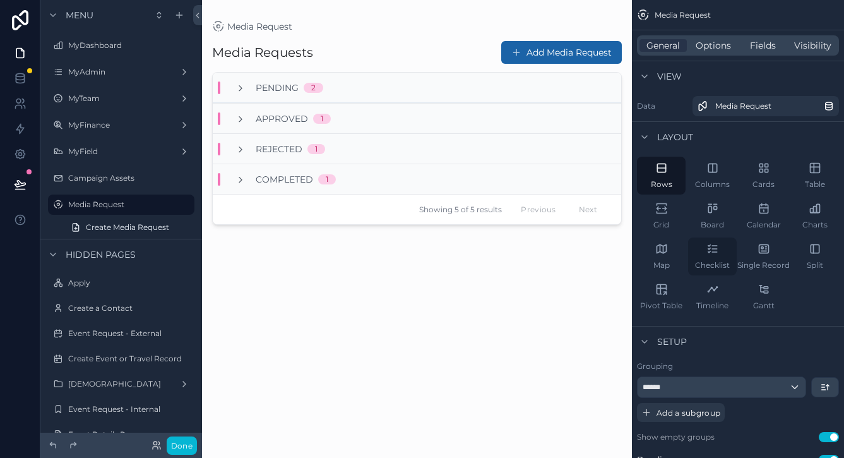
click at [720, 254] on div "Checklist" at bounding box center [712, 256] width 49 height 38
click at [665, 177] on div "Rows" at bounding box center [661, 176] width 49 height 38
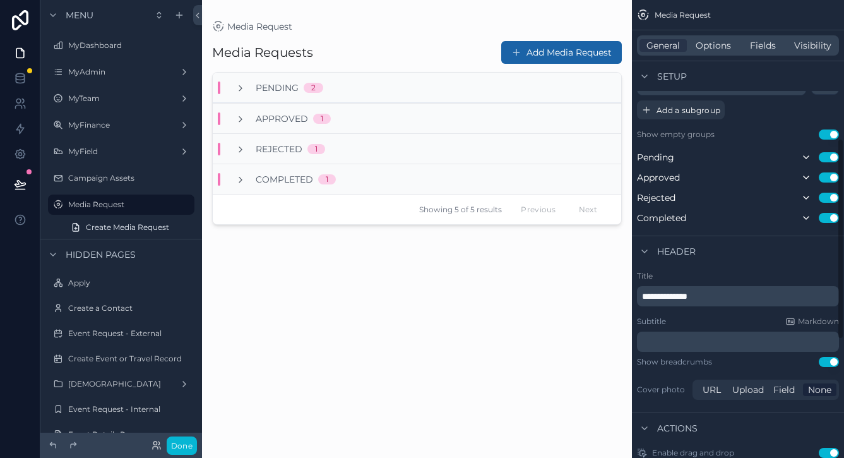
scroll to position [289, 0]
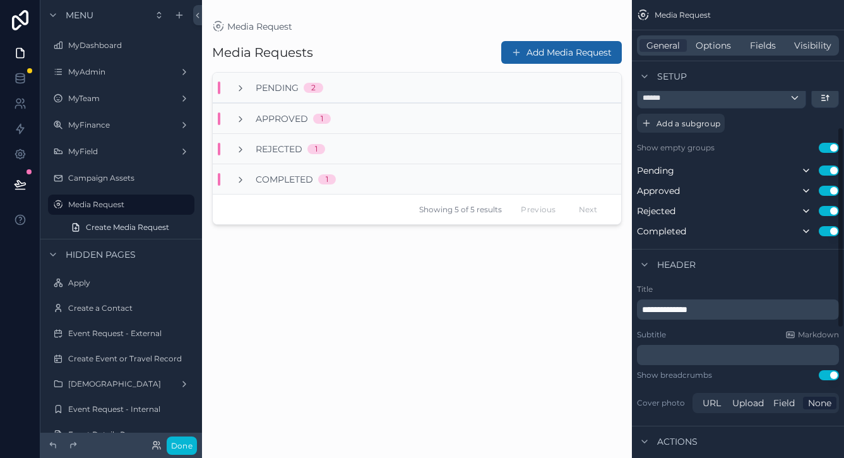
click at [831, 147] on button "Use setting" at bounding box center [829, 148] width 20 height 10
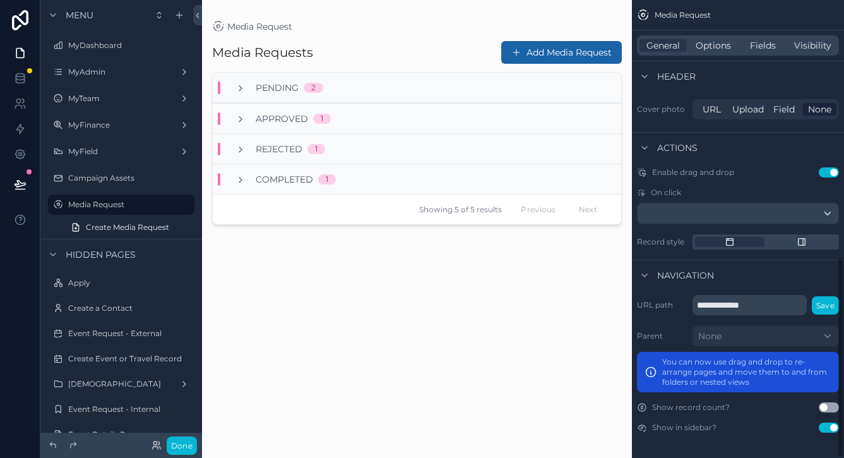
scroll to position [583, 0]
click at [824, 297] on button "Save" at bounding box center [825, 305] width 27 height 18
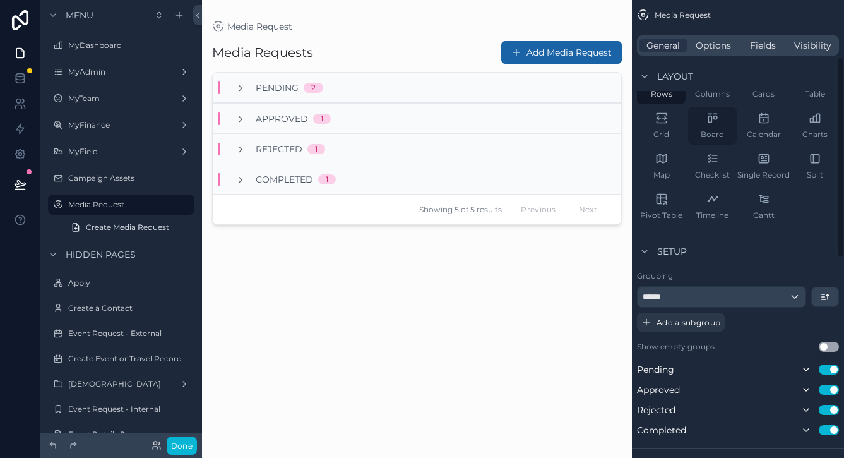
scroll to position [74, 0]
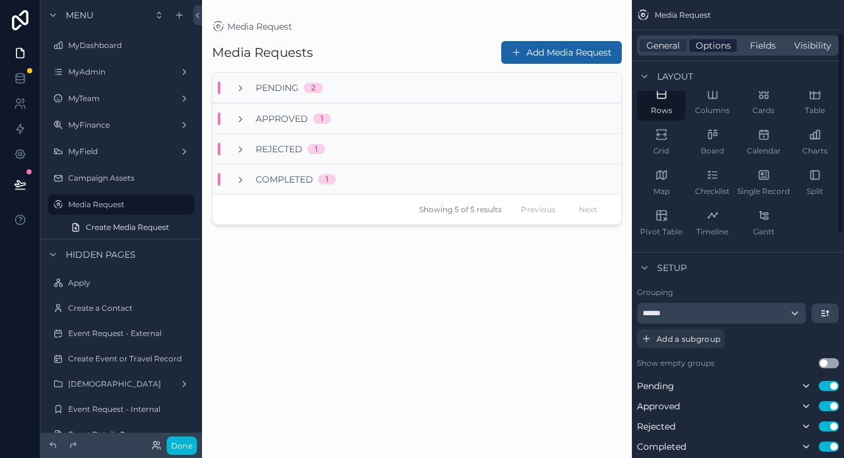
click at [705, 48] on span "Options" at bounding box center [713, 45] width 35 height 13
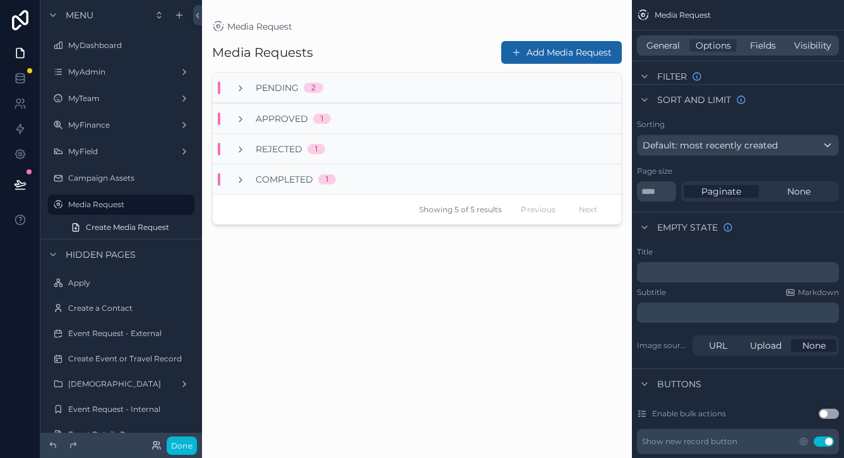
click at [725, 143] on span "Default: most recently created" at bounding box center [710, 144] width 135 height 11
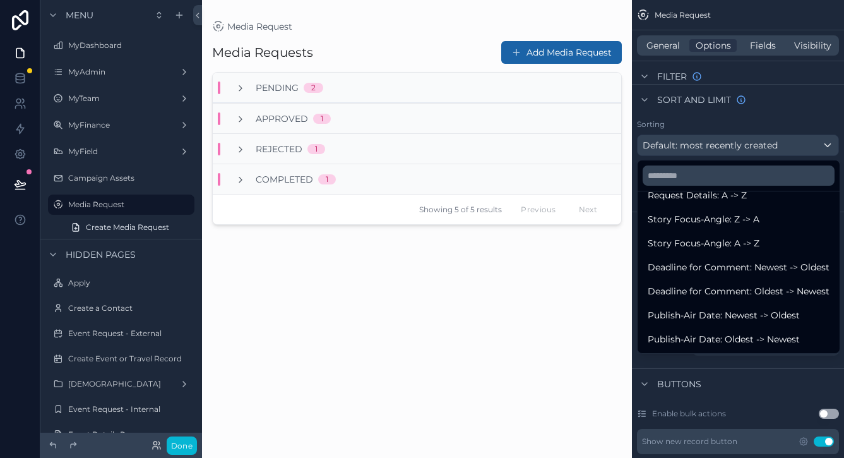
scroll to position [449, 0]
click at [795, 107] on div "scrollable content" at bounding box center [422, 229] width 844 height 458
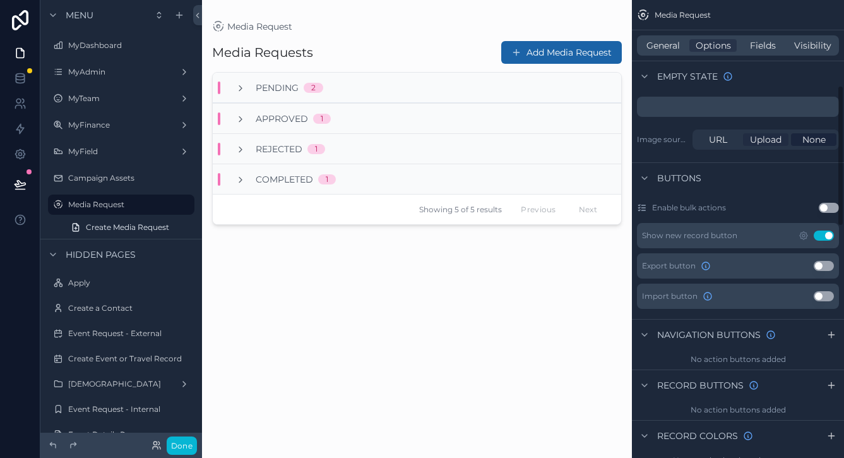
scroll to position [281, 0]
click at [800, 235] on icon "scrollable content" at bounding box center [804, 234] width 8 height 8
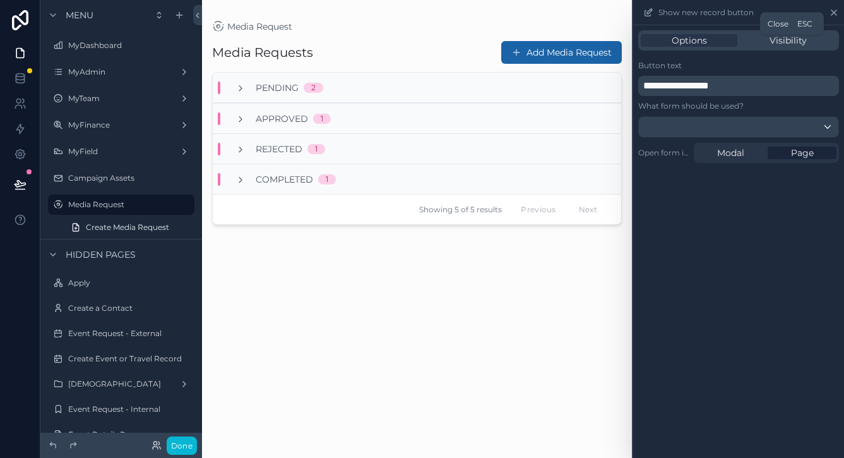
click at [836, 13] on icon at bounding box center [834, 13] width 10 height 10
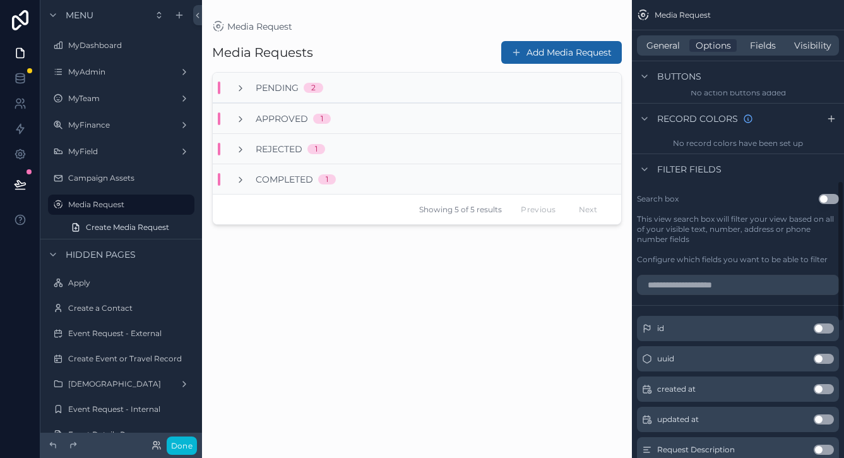
scroll to position [600, 0]
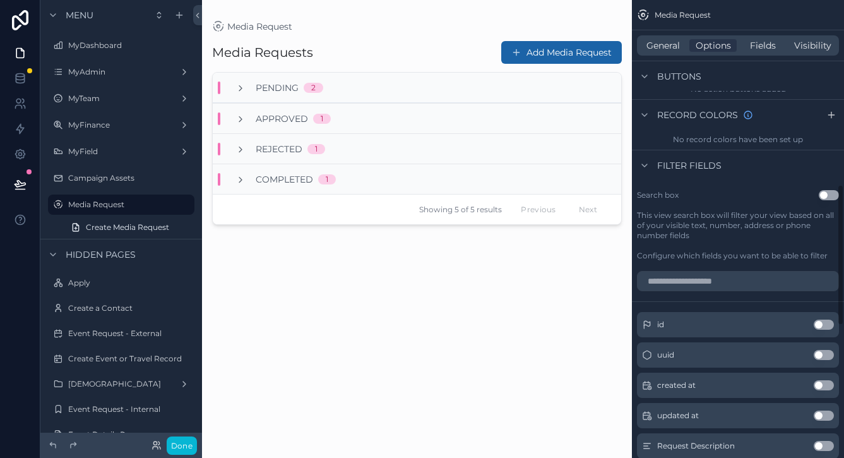
click at [826, 193] on button "Use setting" at bounding box center [829, 195] width 20 height 10
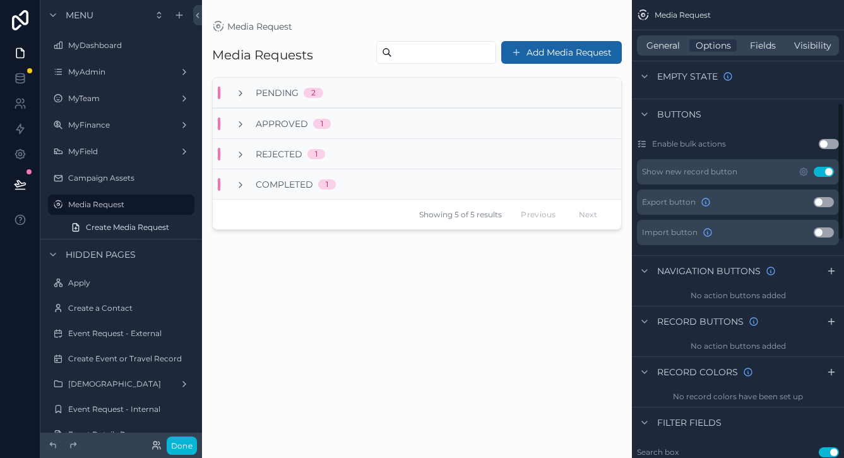
scroll to position [338, 0]
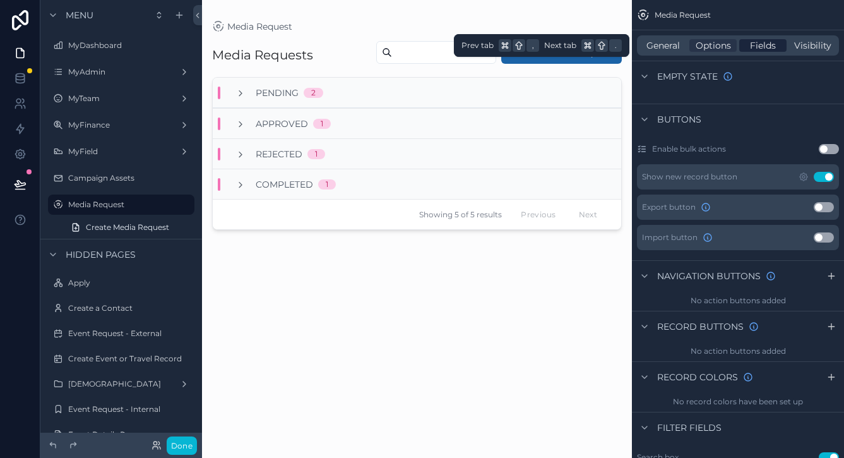
click at [767, 45] on span "Fields" at bounding box center [763, 45] width 26 height 13
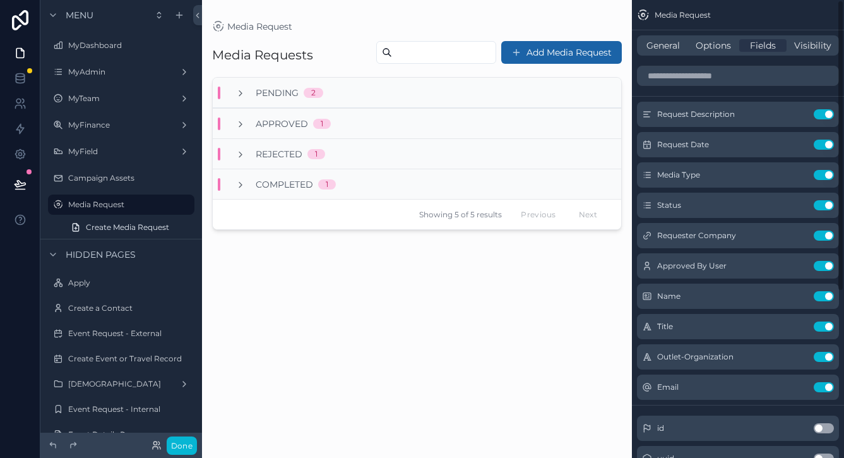
scroll to position [0, 0]
click at [235, 92] on icon "scrollable content" at bounding box center [240, 93] width 10 height 10
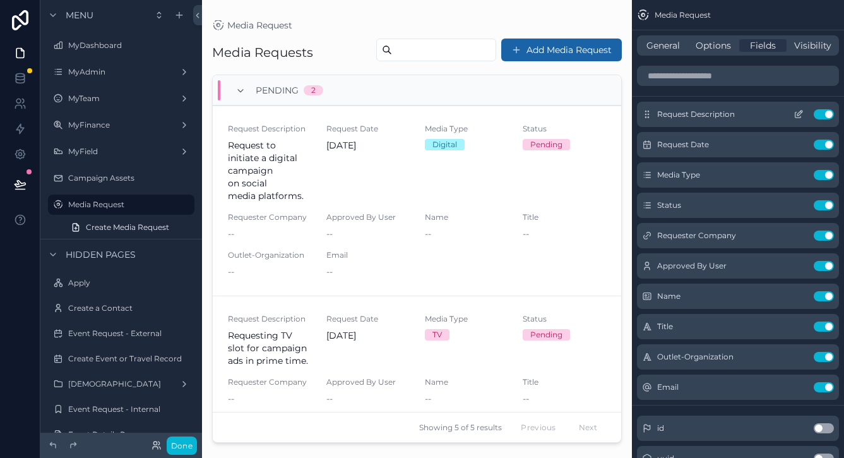
click at [827, 114] on button "Use setting" at bounding box center [824, 114] width 20 height 10
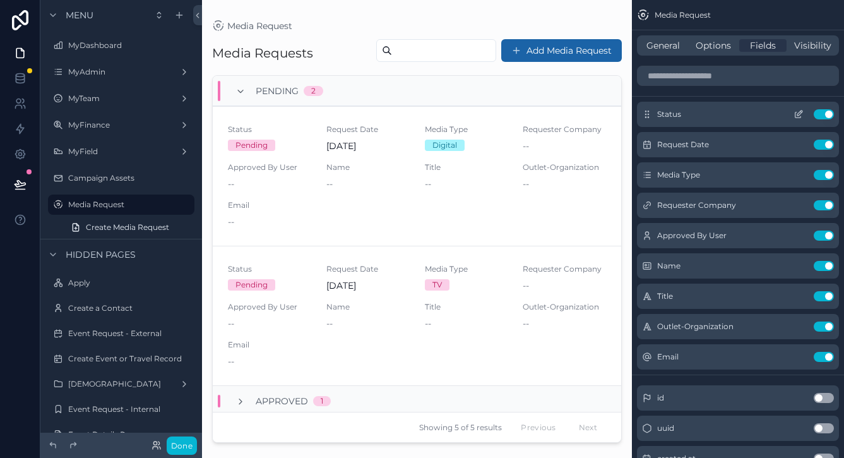
click at [823, 117] on button "Use setting" at bounding box center [824, 114] width 20 height 10
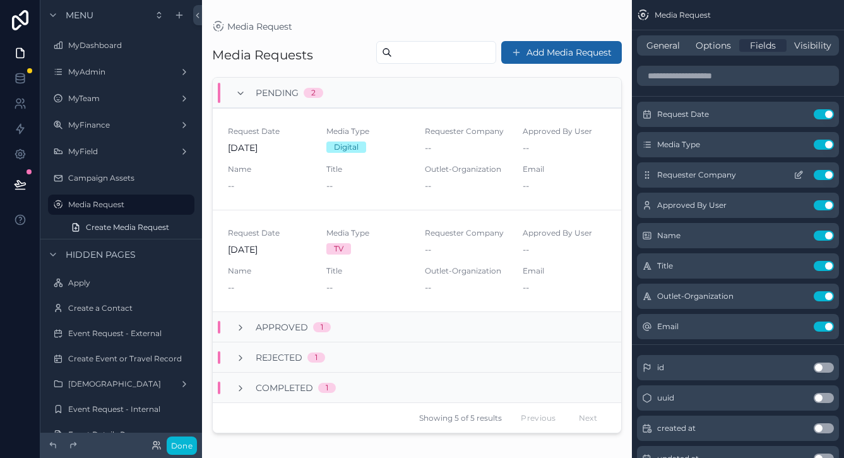
click at [828, 176] on button "Use setting" at bounding box center [824, 175] width 20 height 10
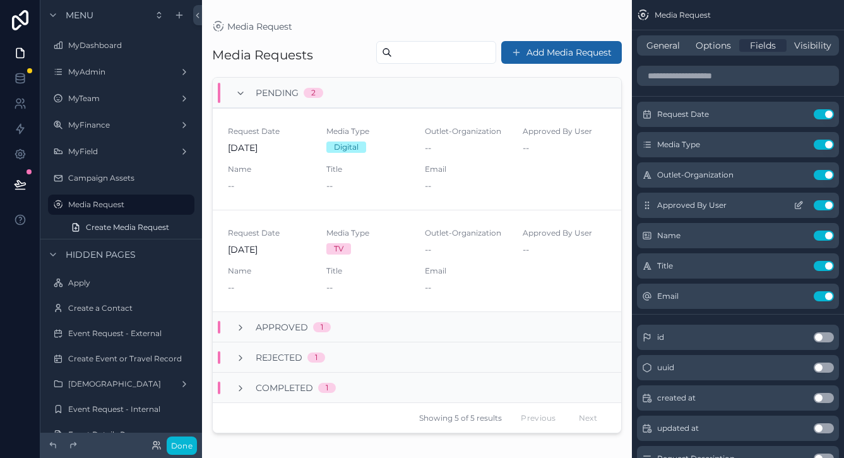
click at [822, 206] on button "Use setting" at bounding box center [824, 205] width 20 height 10
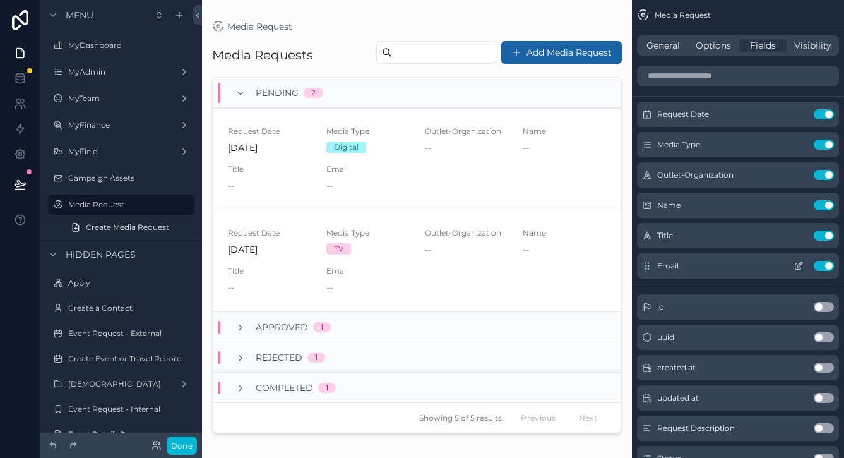
click at [827, 266] on button "Use setting" at bounding box center [824, 266] width 20 height 10
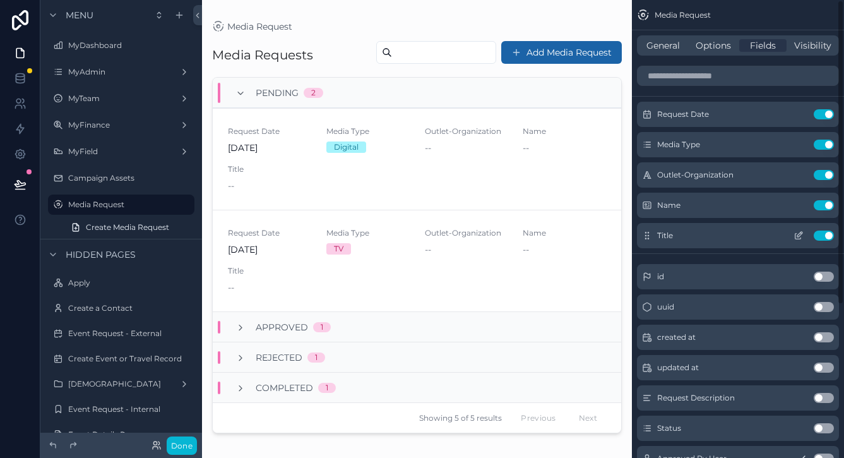
click at [824, 235] on button "Use setting" at bounding box center [824, 235] width 20 height 10
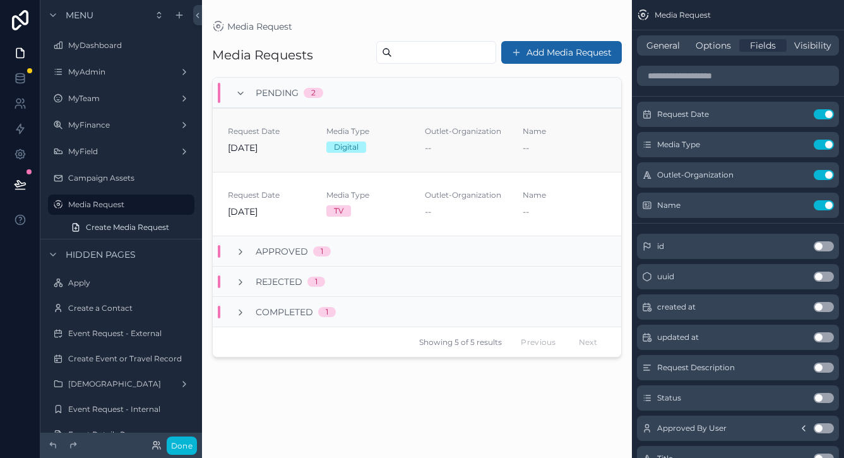
click at [356, 134] on span "Media Type" at bounding box center [367, 131] width 83 height 10
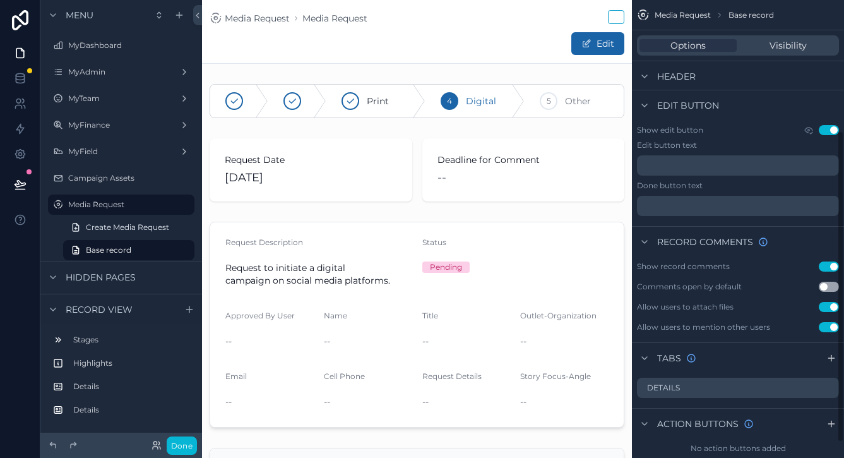
scroll to position [196, 0]
click at [831, 131] on button "Use setting" at bounding box center [829, 129] width 20 height 10
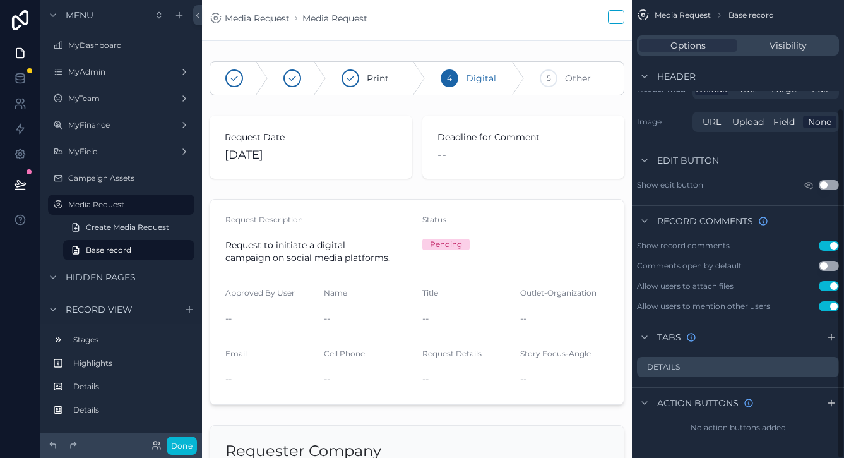
scroll to position [139, 0]
click at [827, 288] on button "Use setting" at bounding box center [829, 286] width 20 height 10
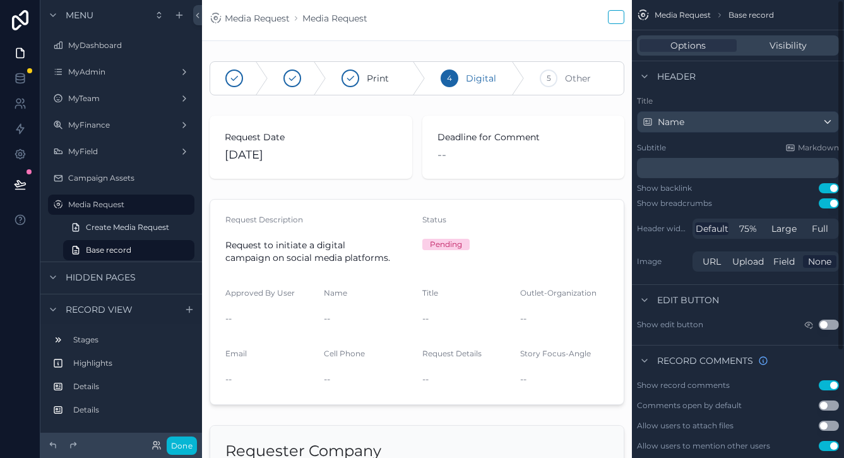
scroll to position [0, 0]
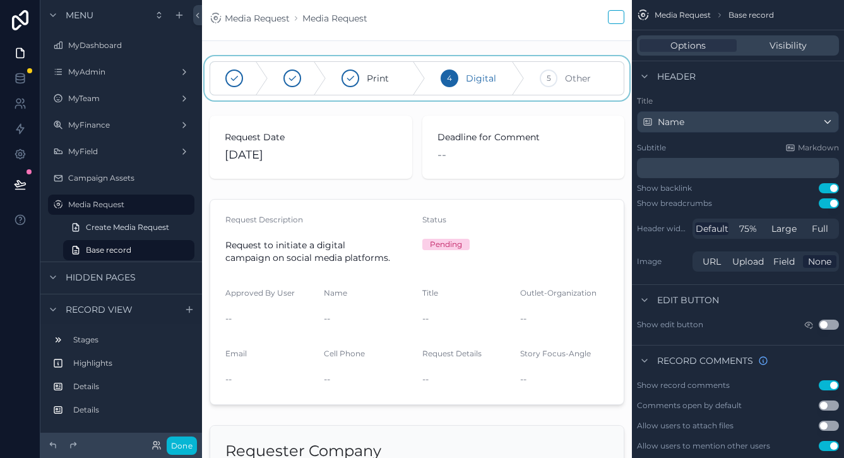
click at [352, 83] on div "scrollable content" at bounding box center [417, 78] width 430 height 44
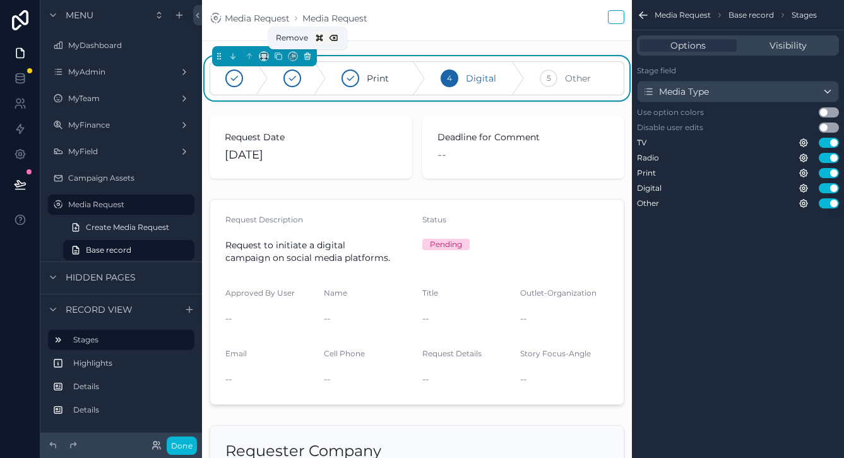
click at [308, 50] on button "scrollable content" at bounding box center [307, 56] width 14 height 14
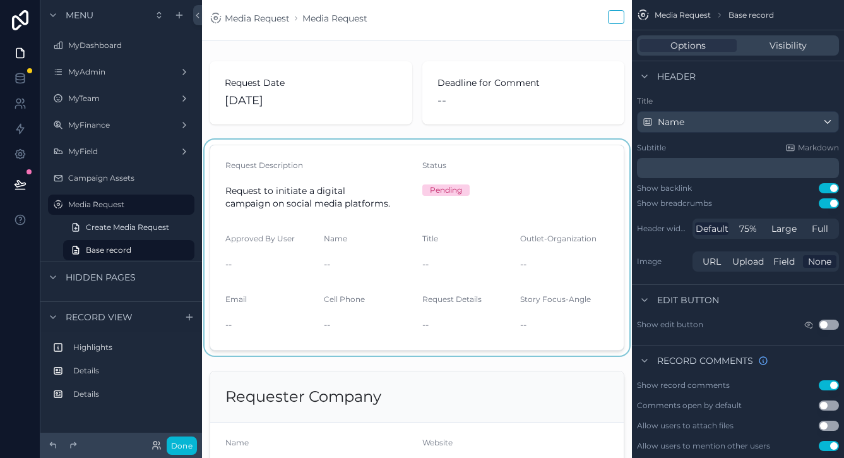
click at [382, 192] on div "scrollable content" at bounding box center [417, 247] width 430 height 216
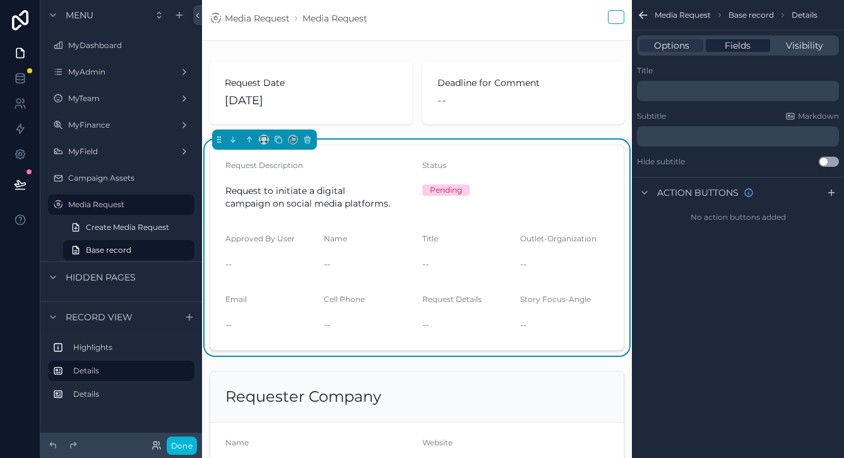
click at [728, 45] on span "Fields" at bounding box center [738, 45] width 26 height 13
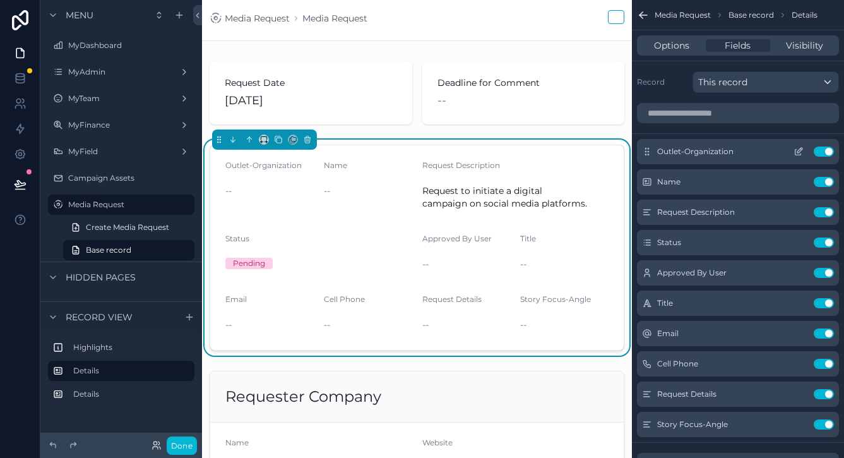
click at [800, 153] on icon "scrollable content" at bounding box center [798, 153] width 6 height 6
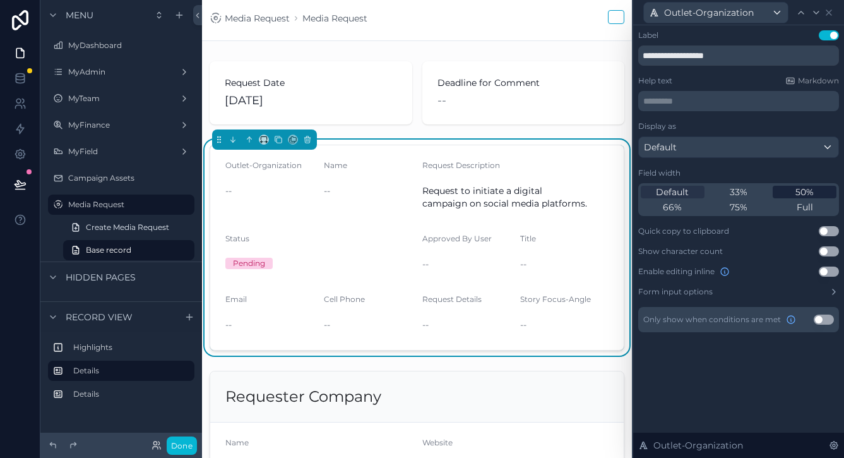
click at [805, 186] on span "50%" at bounding box center [804, 192] width 18 height 13
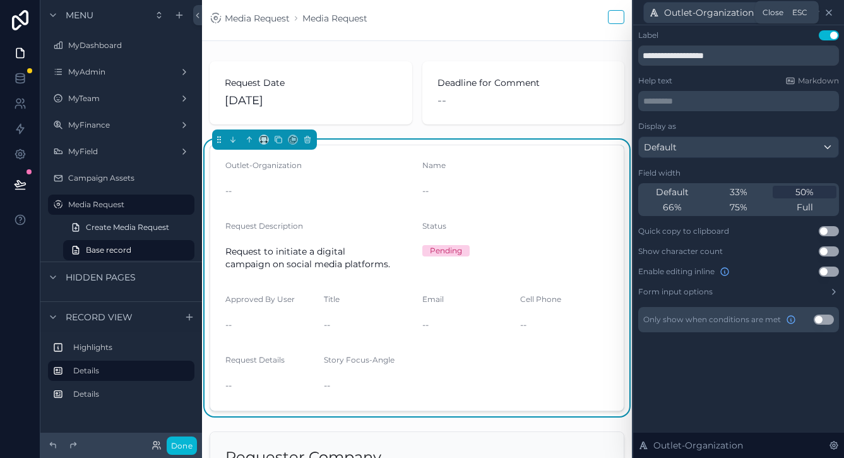
click at [831, 15] on icon at bounding box center [829, 13] width 10 height 10
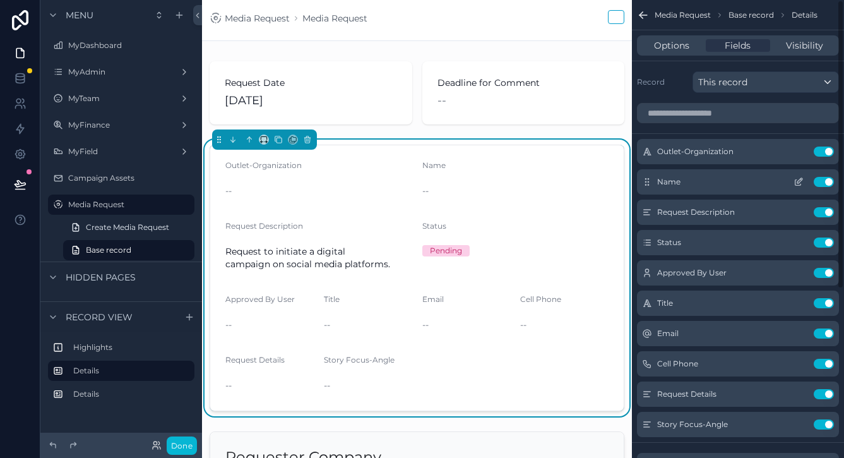
click at [797, 177] on icon "scrollable content" at bounding box center [798, 182] width 10 height 10
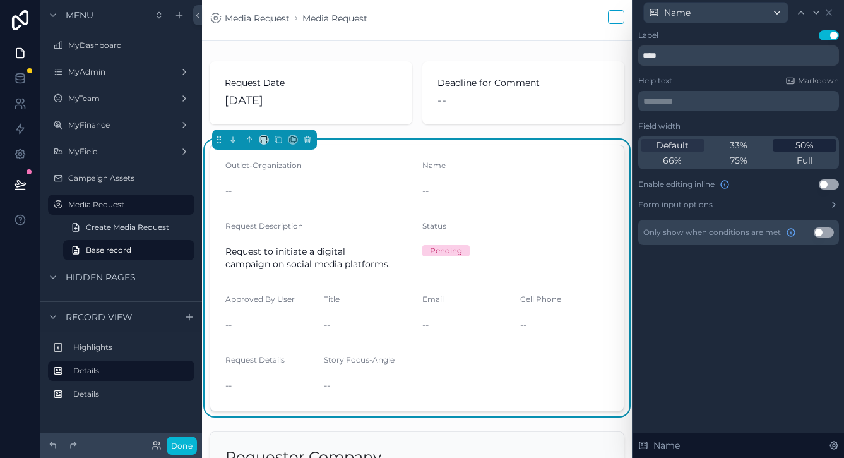
click at [806, 146] on span "50%" at bounding box center [804, 145] width 18 height 13
click at [830, 15] on icon at bounding box center [829, 13] width 10 height 10
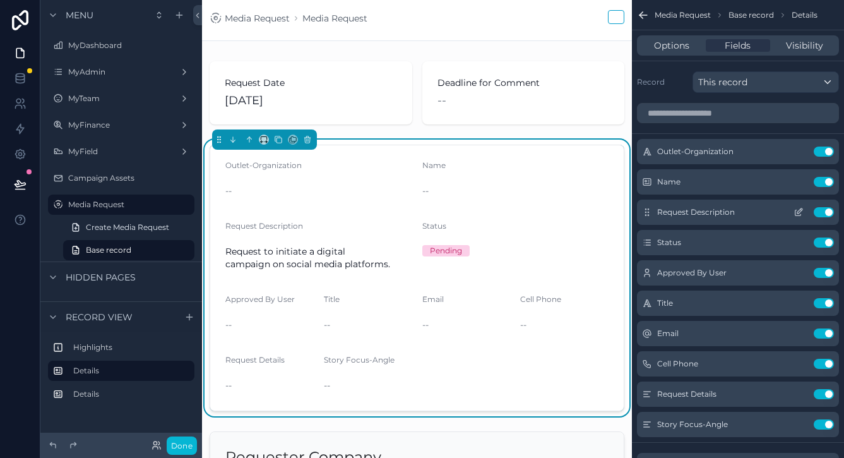
click at [799, 215] on icon "scrollable content" at bounding box center [798, 212] width 10 height 10
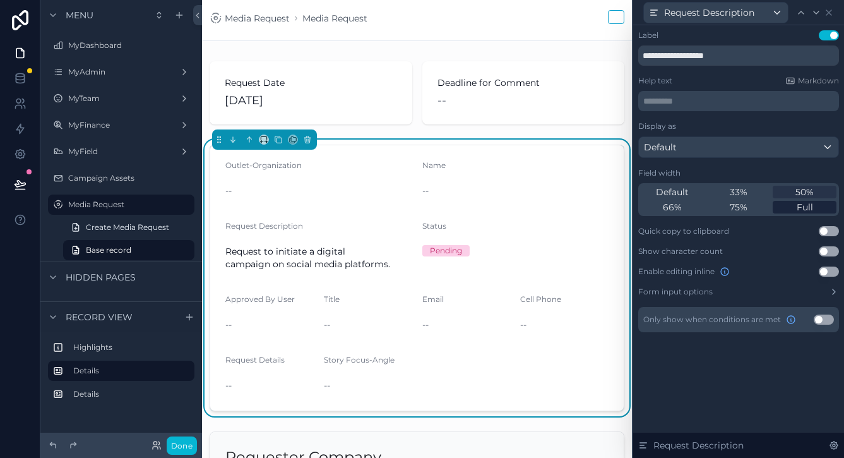
click at [803, 210] on span "Full" at bounding box center [805, 207] width 16 height 13
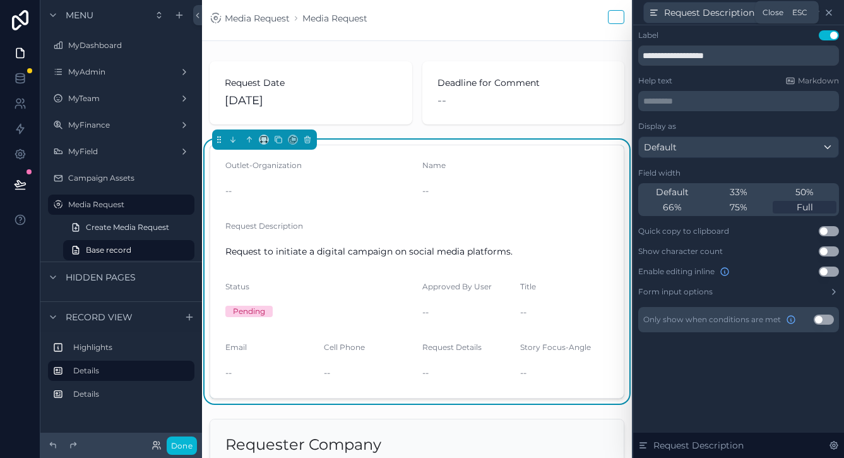
click at [827, 15] on icon at bounding box center [829, 13] width 10 height 10
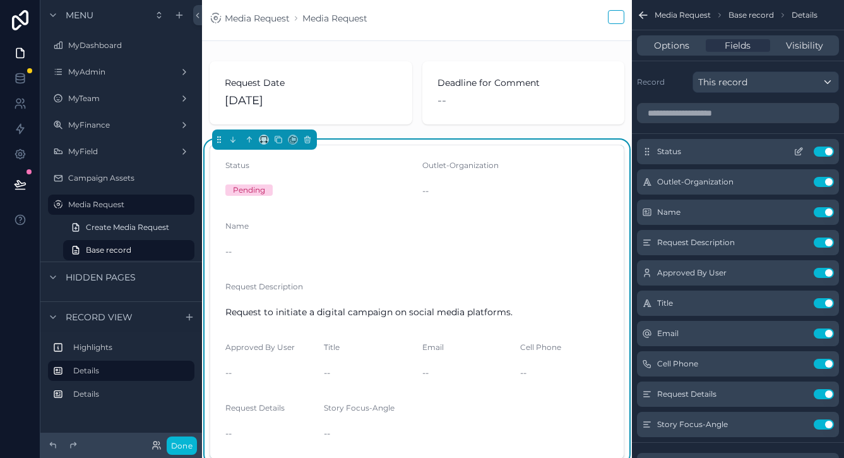
click at [795, 150] on icon "scrollable content" at bounding box center [798, 153] width 6 height 6
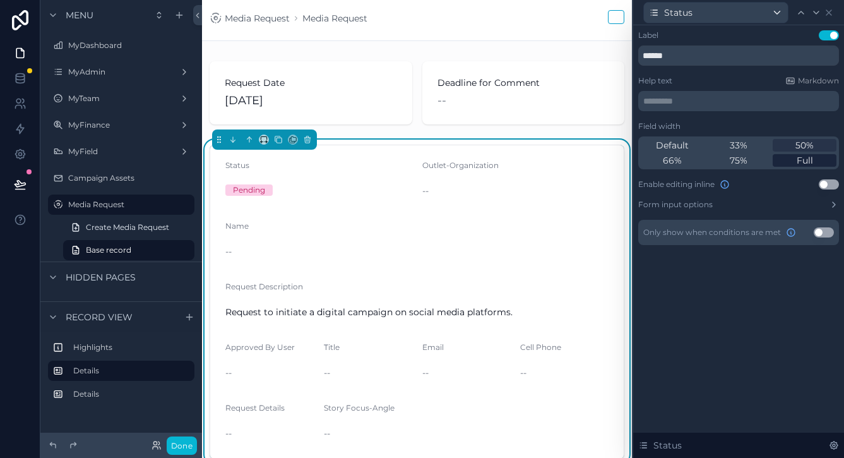
click at [802, 162] on span "Full" at bounding box center [805, 160] width 16 height 13
click at [824, 186] on button "Use setting" at bounding box center [829, 184] width 20 height 10
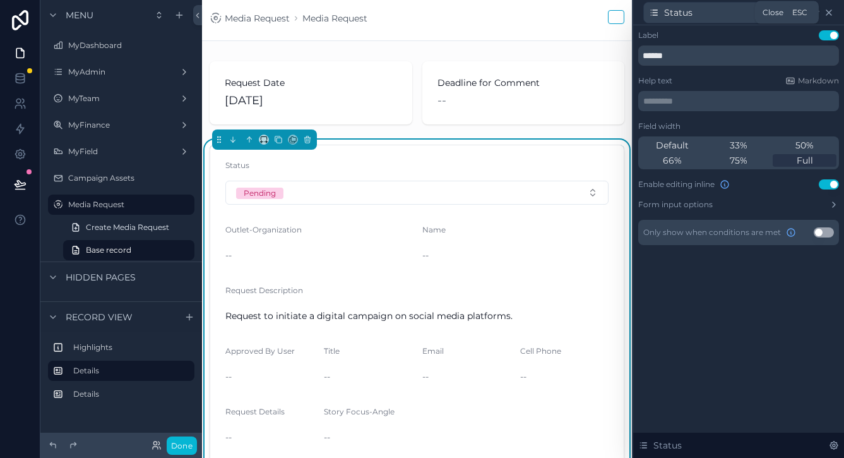
click at [827, 15] on icon at bounding box center [829, 13] width 10 height 10
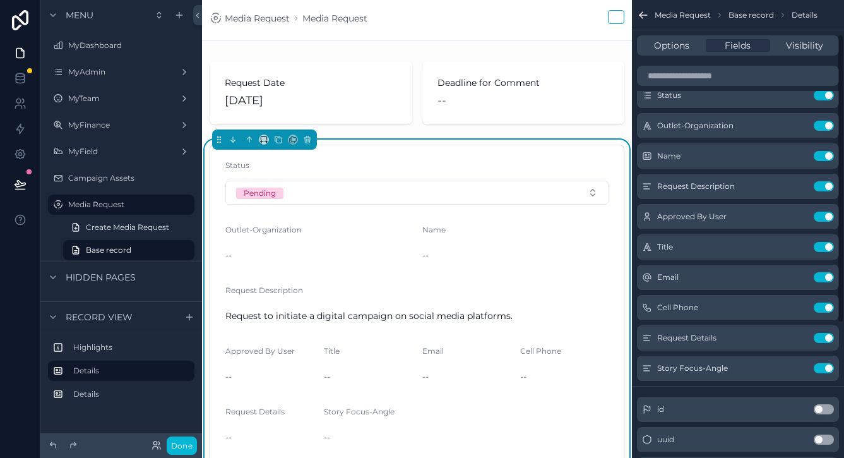
scroll to position [59, 0]
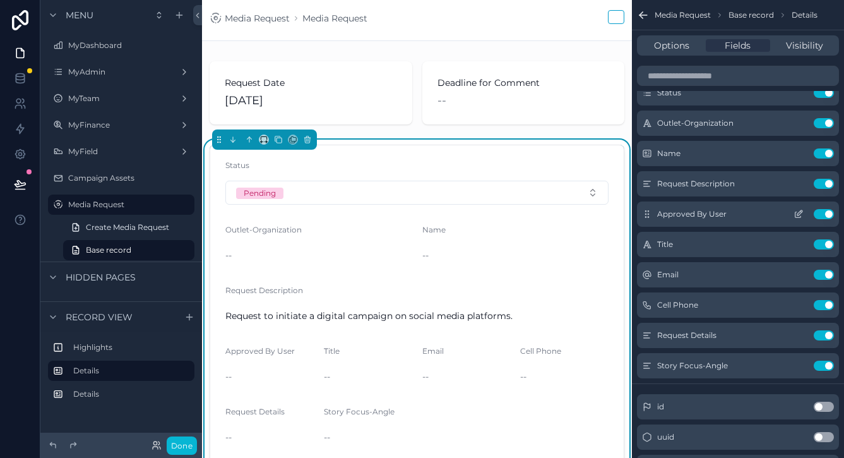
click at [767, 220] on div "Approved By User Use setting" at bounding box center [738, 213] width 202 height 25
click at [790, 216] on button "scrollable content" at bounding box center [798, 214] width 20 height 10
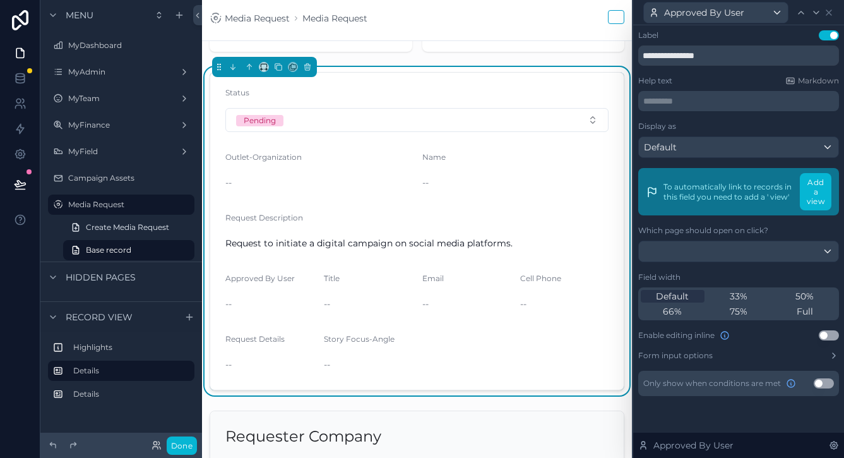
scroll to position [0, 0]
click at [827, 335] on button "Use setting" at bounding box center [829, 335] width 20 height 10
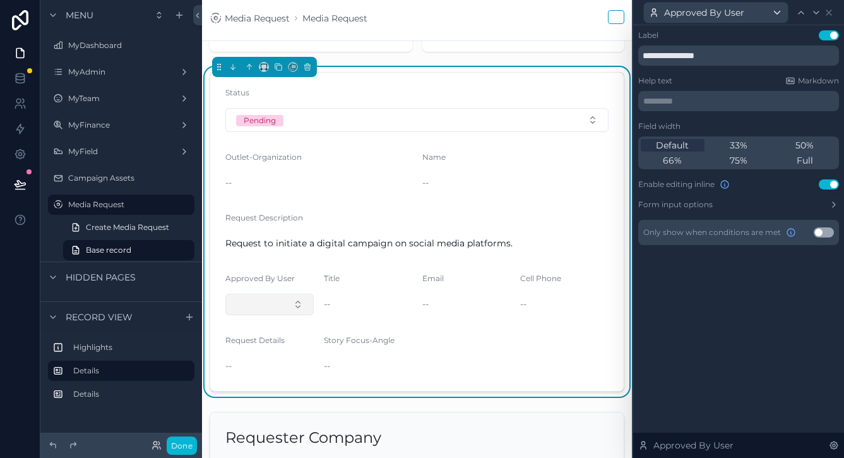
click at [290, 311] on button "Select Button" at bounding box center [269, 303] width 88 height 21
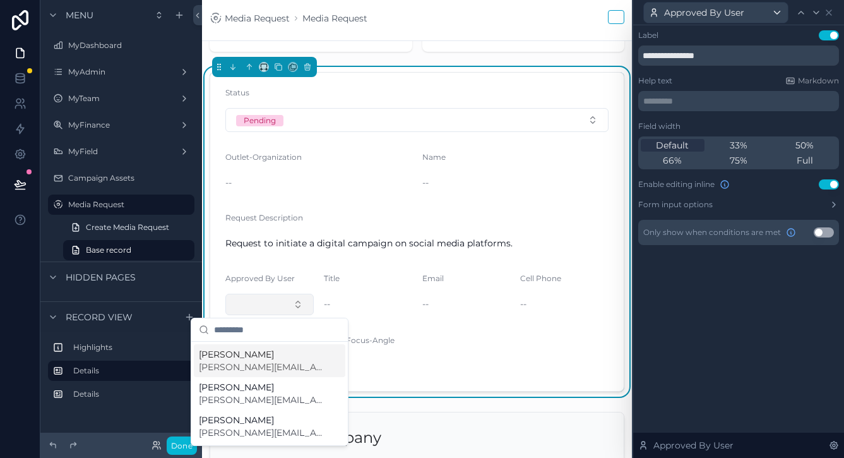
click at [293, 299] on button "Select Button" at bounding box center [269, 303] width 88 height 21
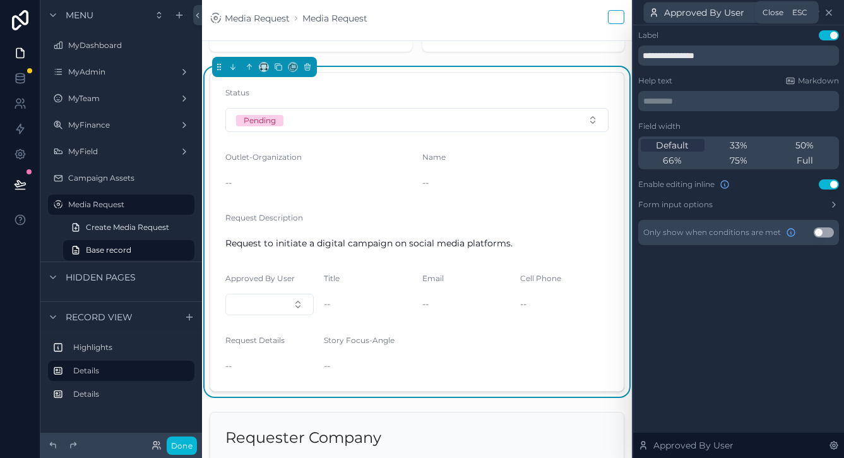
click at [831, 15] on icon at bounding box center [829, 13] width 10 height 10
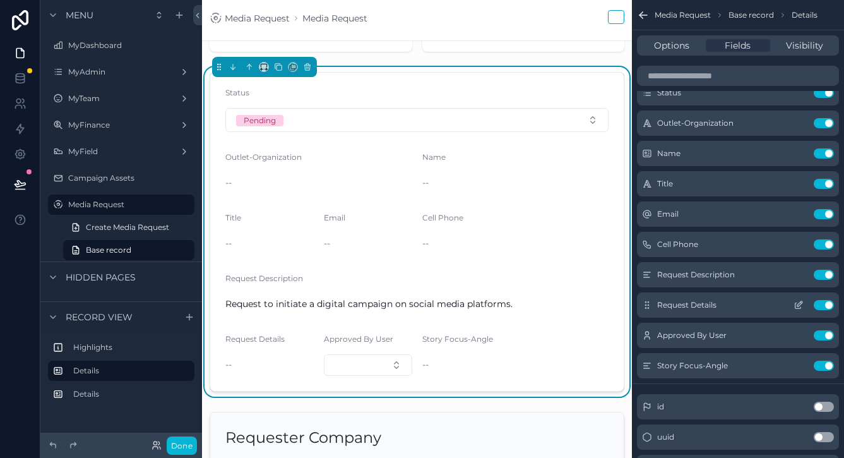
click at [797, 307] on icon "scrollable content" at bounding box center [798, 305] width 10 height 10
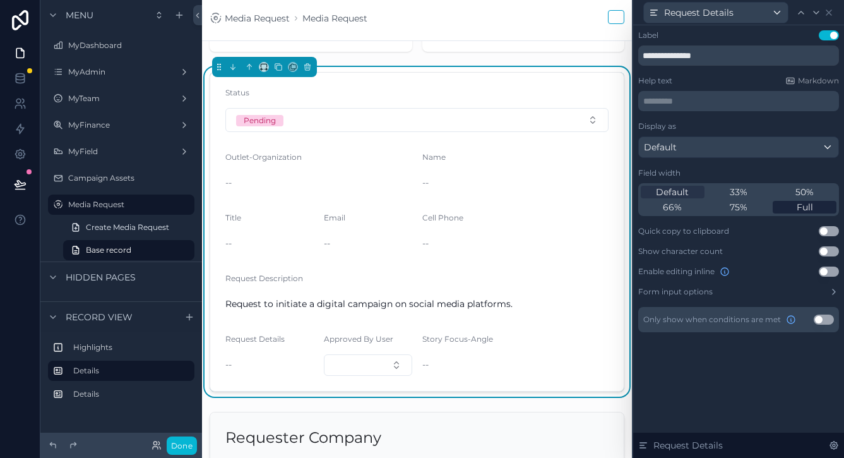
click at [788, 203] on div "Full" at bounding box center [805, 207] width 64 height 13
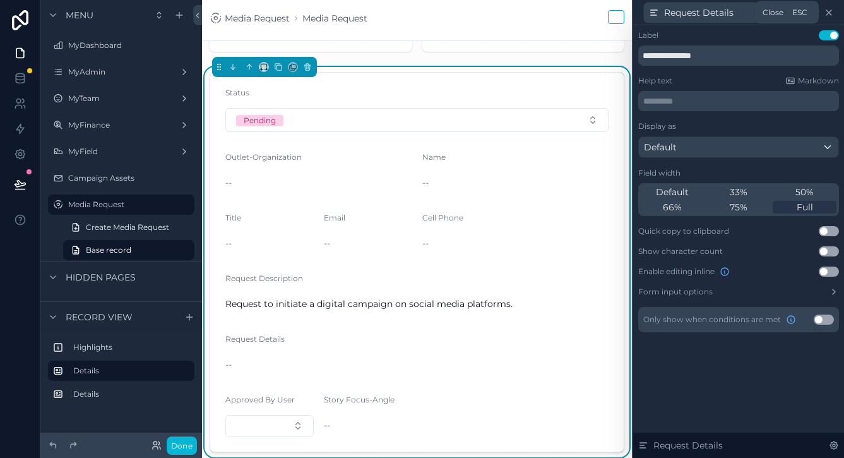
click at [828, 15] on icon at bounding box center [829, 13] width 10 height 10
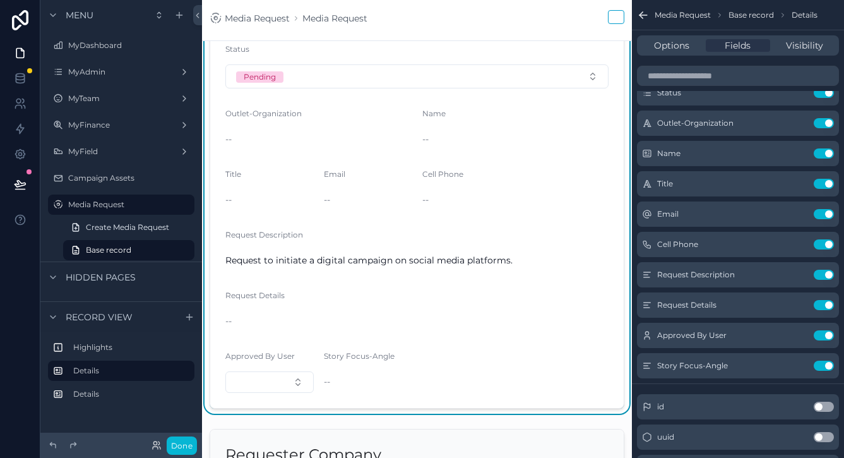
scroll to position [117, 0]
click at [822, 300] on button "Use setting" at bounding box center [824, 305] width 20 height 10
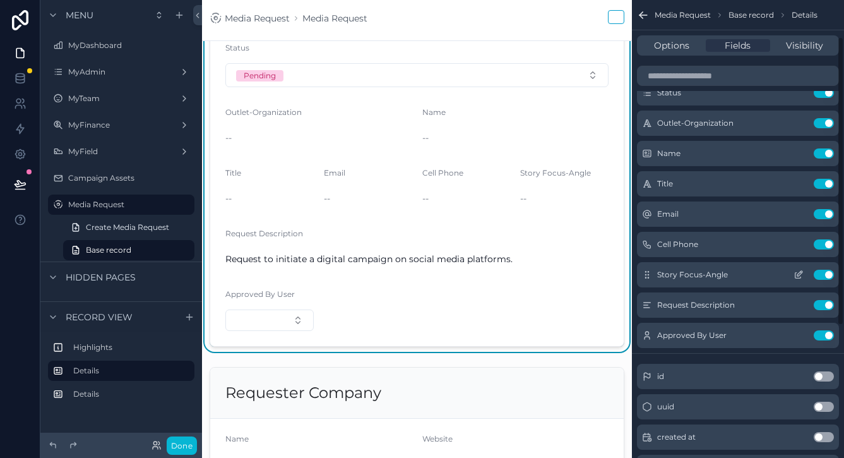
click at [802, 278] on icon "scrollable content" at bounding box center [798, 275] width 10 height 10
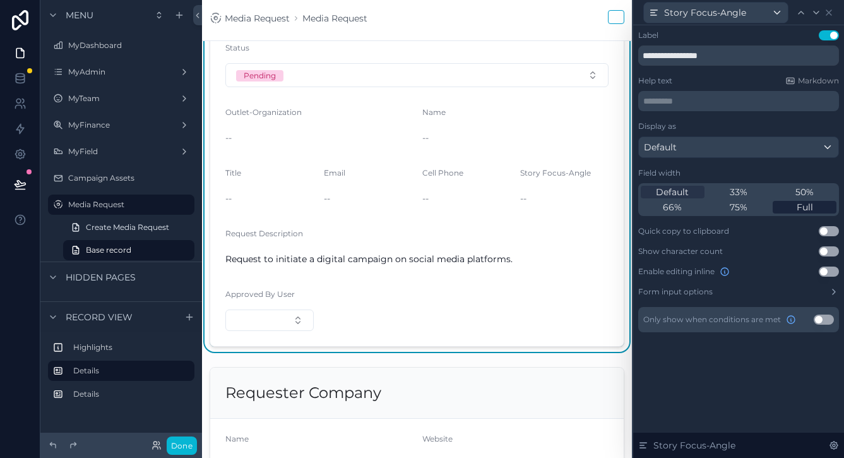
click at [795, 204] on div "Full" at bounding box center [805, 207] width 64 height 13
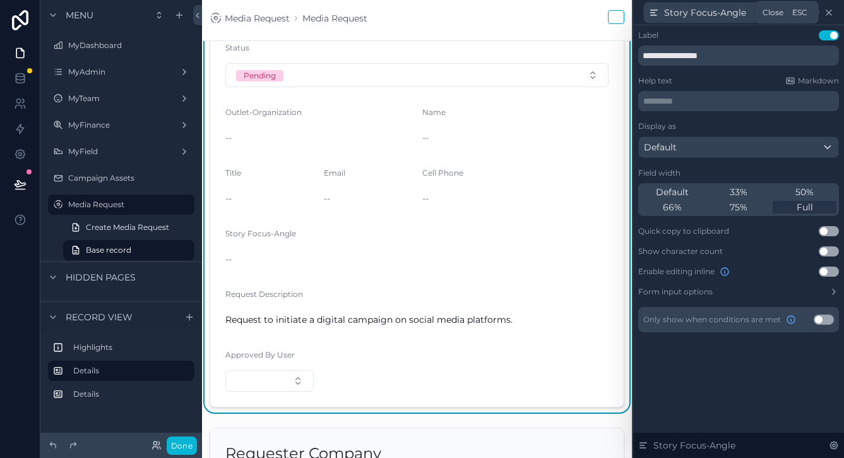
click at [829, 13] on icon at bounding box center [828, 12] width 5 height 5
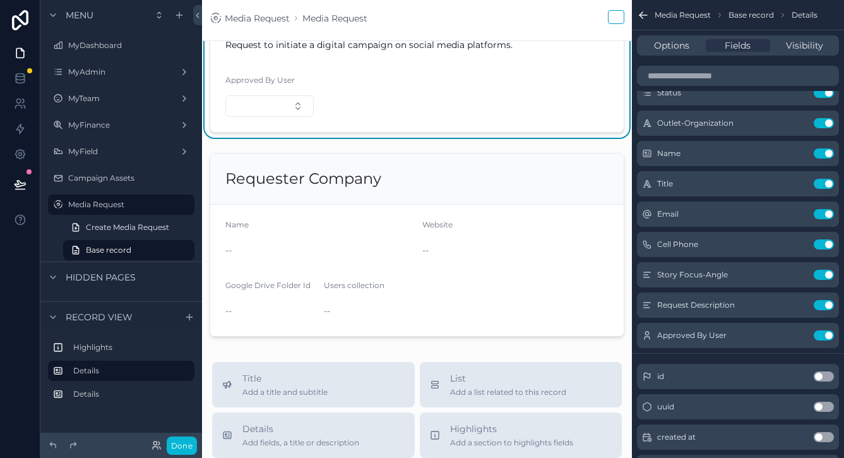
scroll to position [399, 0]
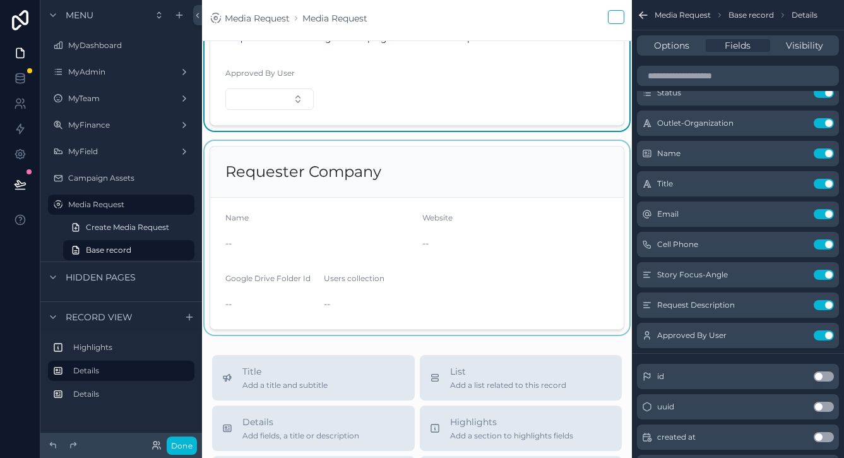
click at [489, 209] on div "scrollable content" at bounding box center [417, 238] width 430 height 194
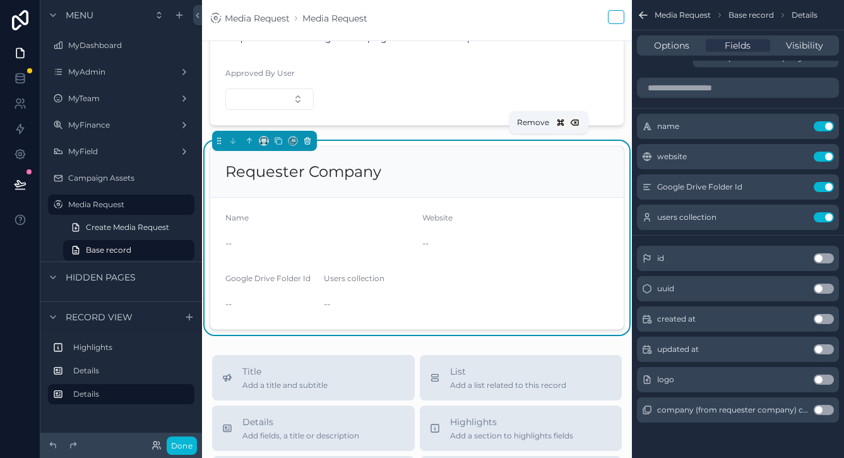
click at [304, 143] on icon "scrollable content" at bounding box center [307, 140] width 9 height 9
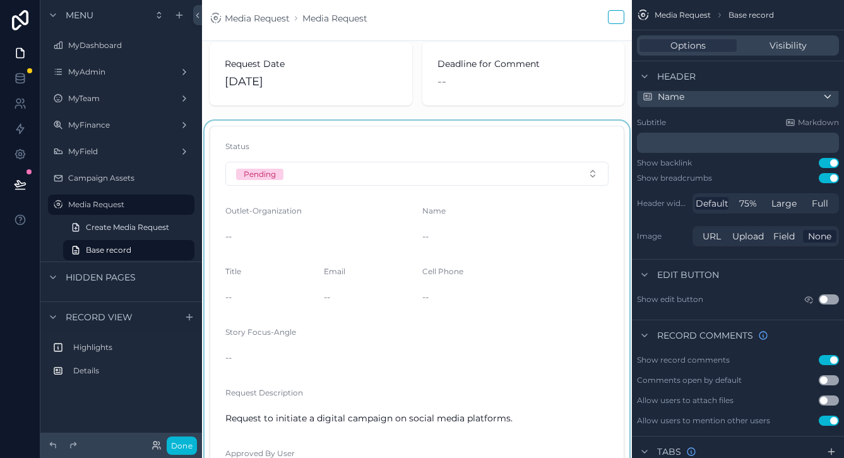
scroll to position [28, 0]
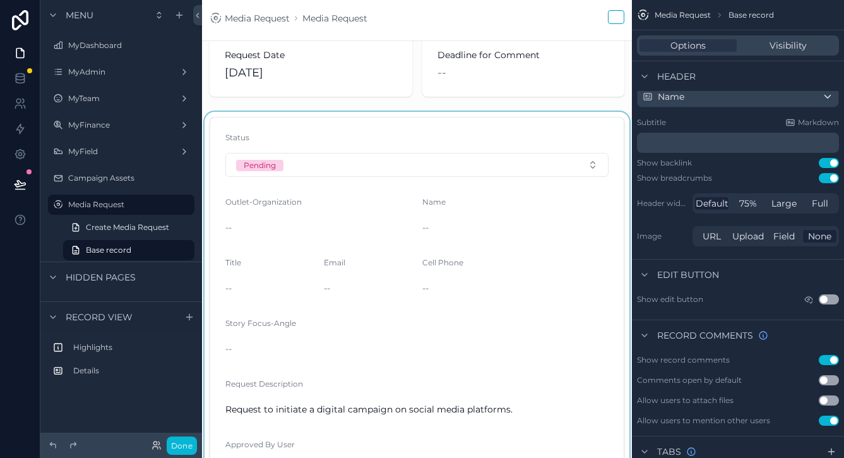
click at [389, 283] on div "scrollable content" at bounding box center [417, 307] width 430 height 390
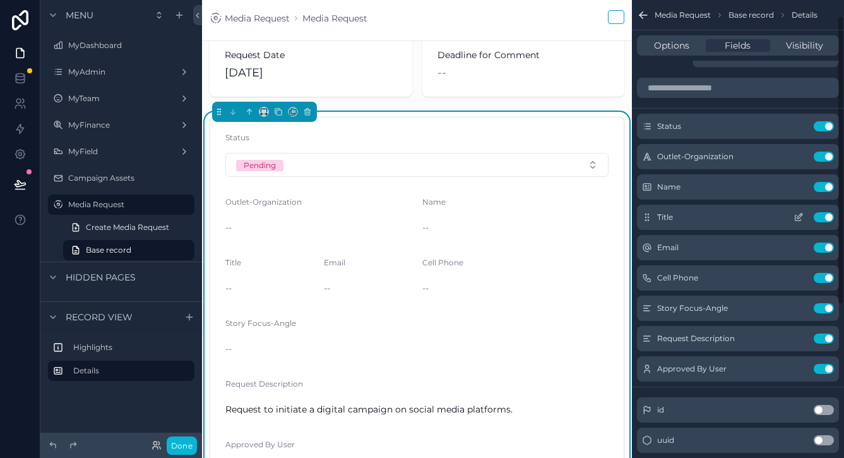
click at [802, 217] on icon "scrollable content" at bounding box center [798, 217] width 10 height 10
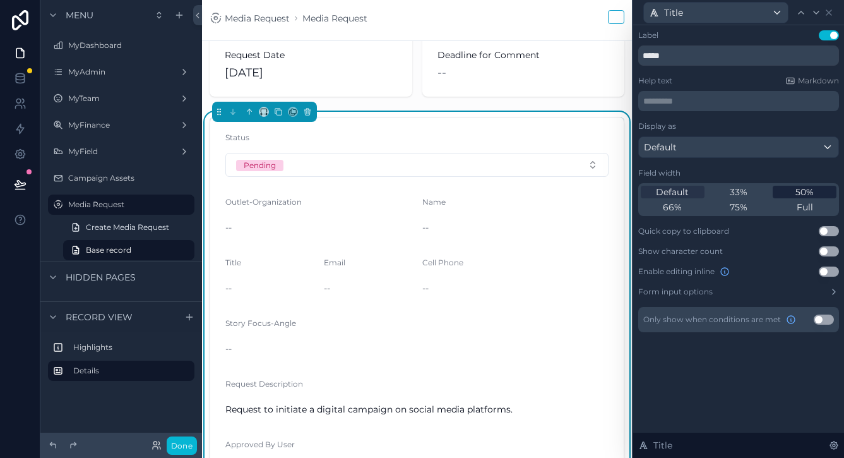
click at [809, 194] on span "50%" at bounding box center [804, 192] width 18 height 13
click at [832, 19] on div "Title" at bounding box center [738, 12] width 201 height 25
click at [829, 14] on icon at bounding box center [829, 13] width 10 height 10
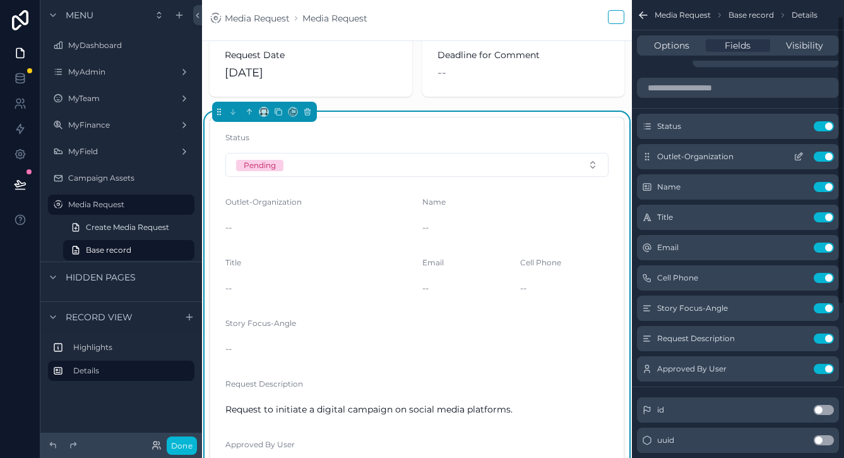
click at [797, 156] on icon "scrollable content" at bounding box center [798, 156] width 10 height 10
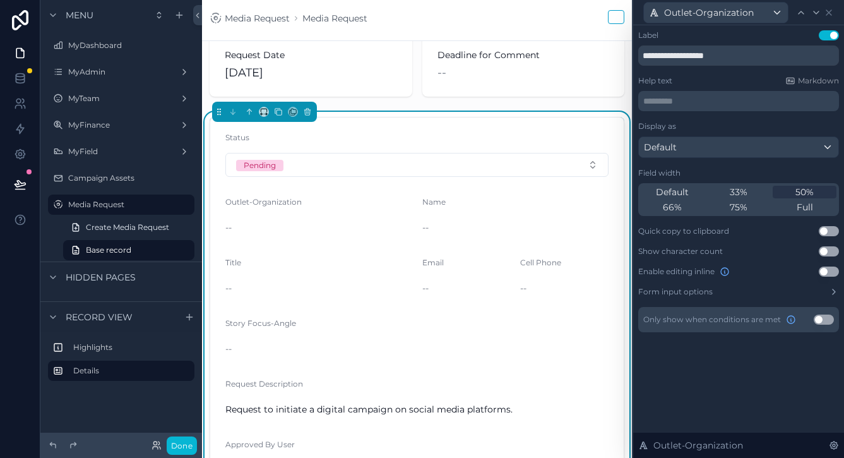
click at [800, 215] on div "Default 33% 50% 66% 75% Full" at bounding box center [738, 199] width 201 height 33
click at [800, 208] on span "Full" at bounding box center [805, 207] width 16 height 13
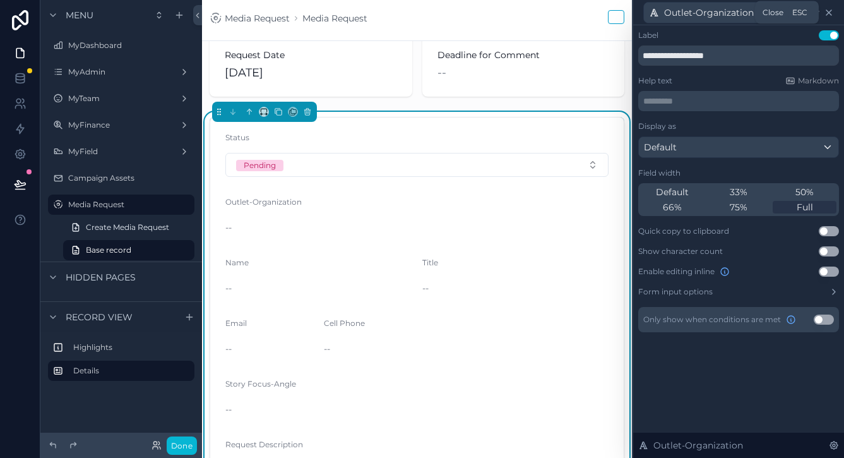
click at [829, 13] on icon at bounding box center [829, 13] width 10 height 10
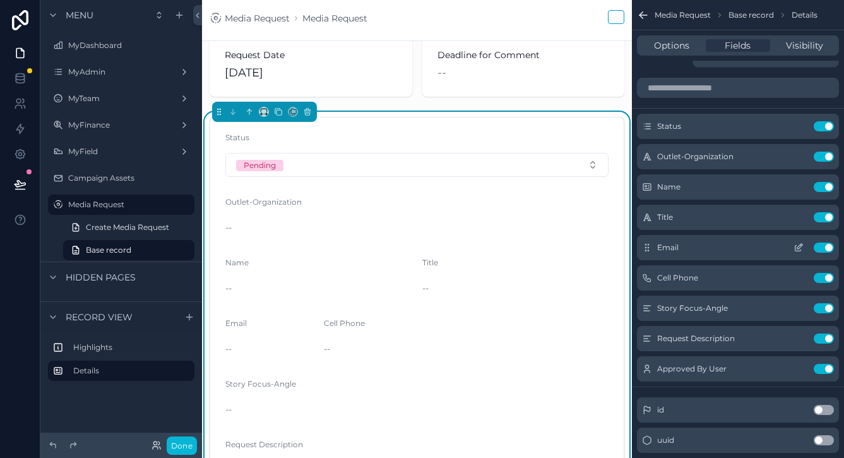
click at [802, 246] on icon "scrollable content" at bounding box center [798, 247] width 10 height 10
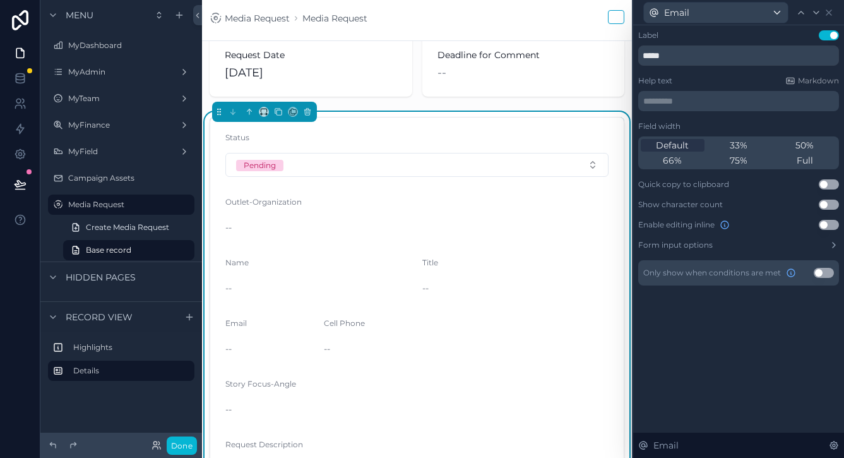
click at [809, 153] on div "Default 33% 50% 66% 75% Full" at bounding box center [738, 152] width 201 height 33
click at [809, 145] on span "50%" at bounding box center [804, 145] width 18 height 13
click at [827, 11] on icon at bounding box center [828, 12] width 5 height 5
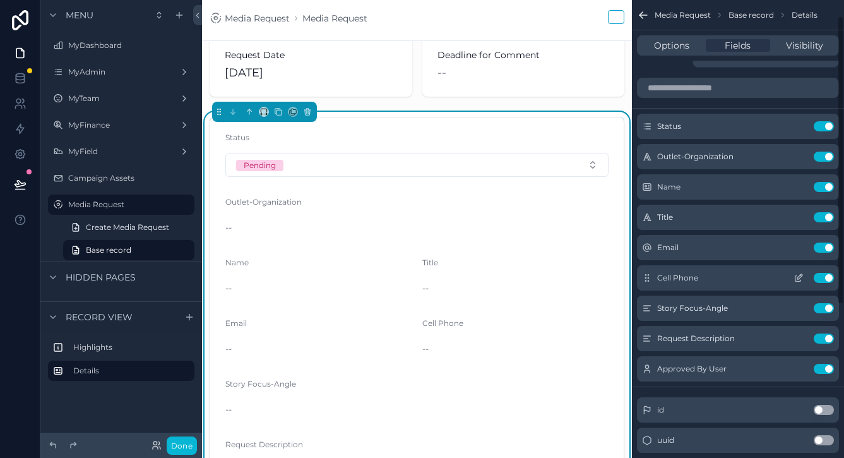
click at [801, 278] on icon "scrollable content" at bounding box center [798, 278] width 10 height 10
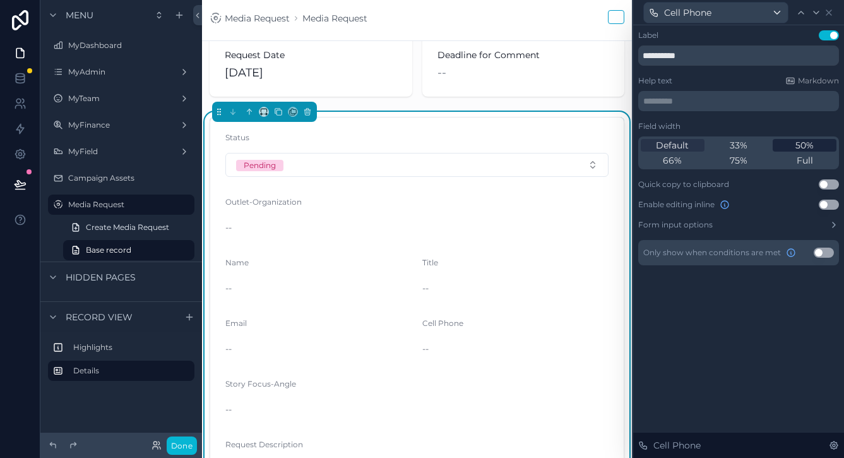
click at [803, 144] on span "50%" at bounding box center [804, 145] width 18 height 13
click at [831, 15] on icon at bounding box center [828, 12] width 5 height 5
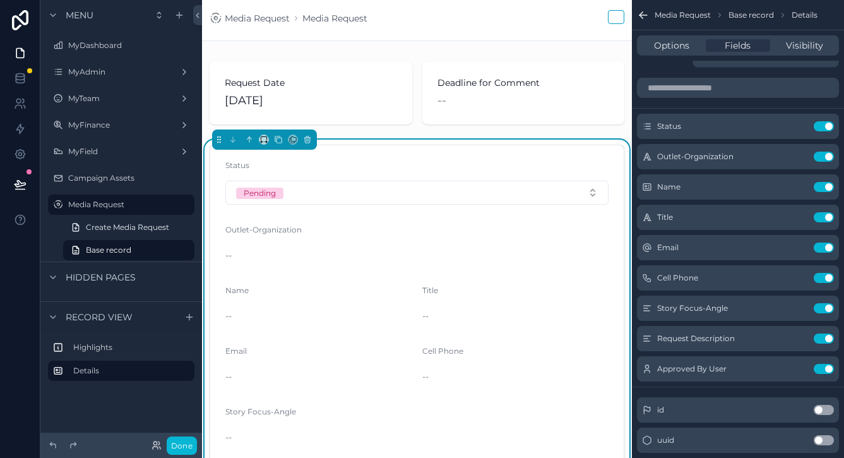
scroll to position [0, 0]
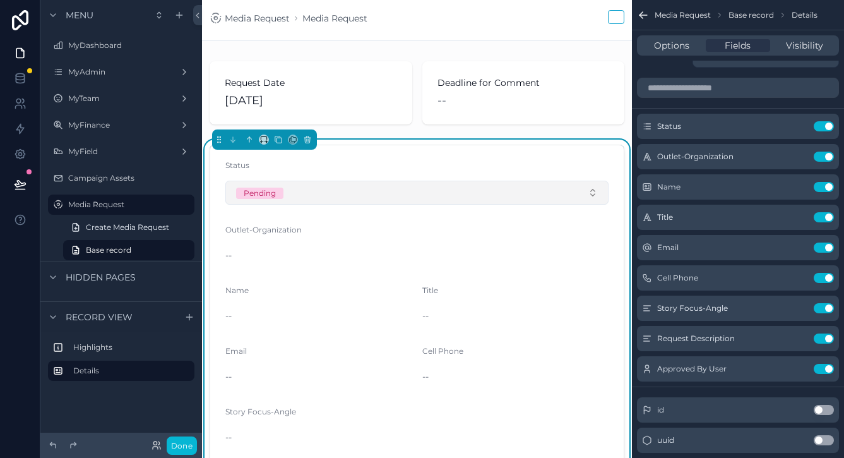
click at [412, 192] on button "Pending" at bounding box center [416, 193] width 383 height 24
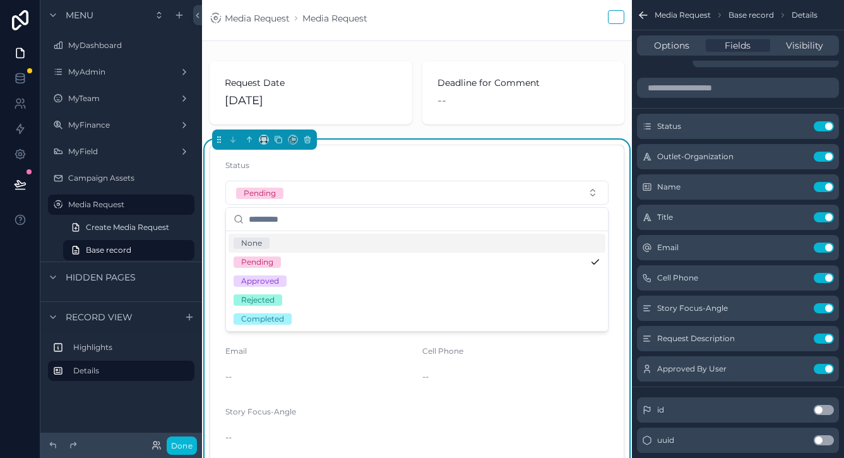
click at [420, 158] on form "Status Pending Outlet-Organization -- Name -- Title -- Email -- Cell Phone -- S…" at bounding box center [416, 364] width 413 height 439
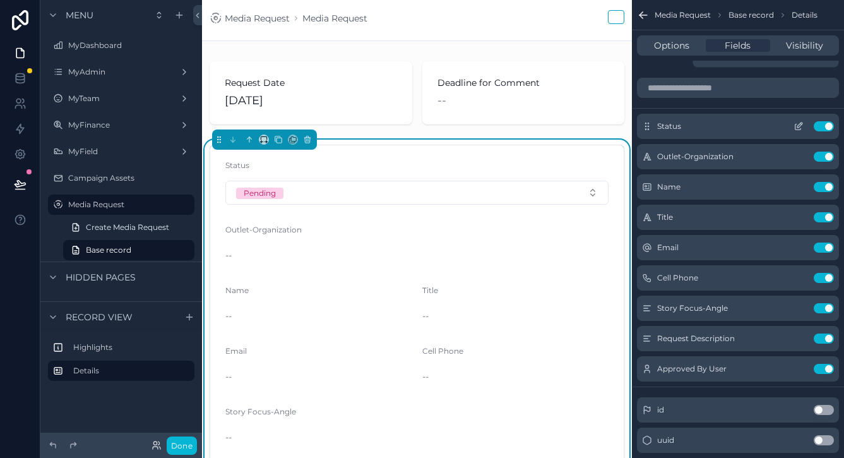
click at [800, 126] on icon "scrollable content" at bounding box center [799, 124] width 5 height 5
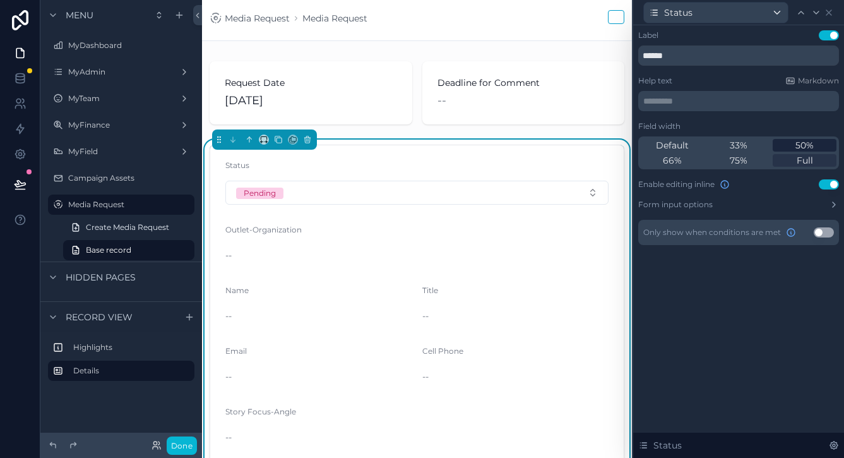
click at [798, 143] on span "50%" at bounding box center [804, 145] width 18 height 13
click at [834, 13] on div "Status" at bounding box center [738, 12] width 201 height 25
click at [832, 13] on icon at bounding box center [829, 13] width 10 height 10
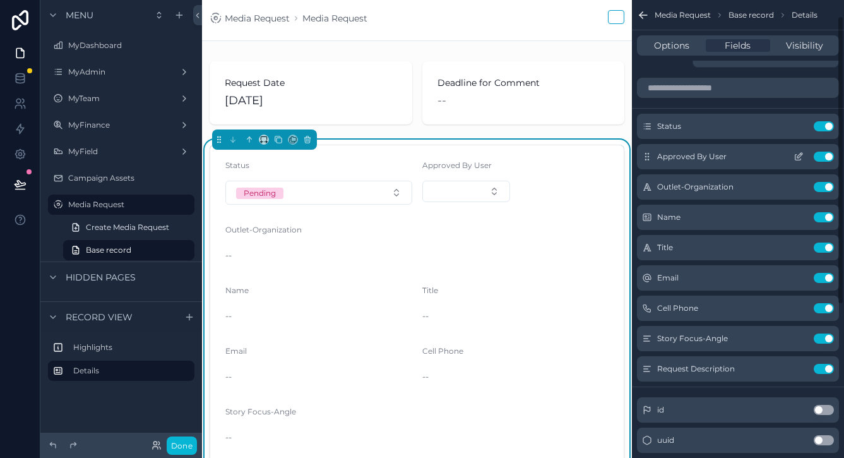
click at [796, 155] on icon "scrollable content" at bounding box center [798, 156] width 10 height 10
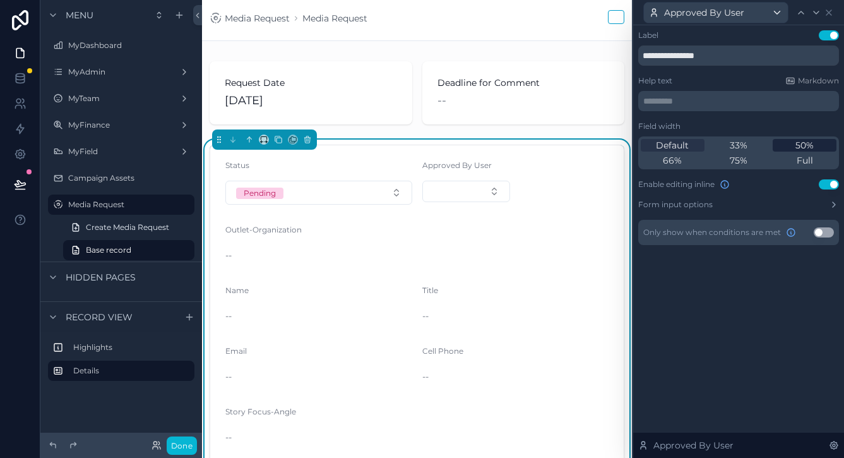
click at [802, 145] on span "50%" at bounding box center [804, 145] width 18 height 13
click at [831, 11] on icon at bounding box center [829, 13] width 10 height 10
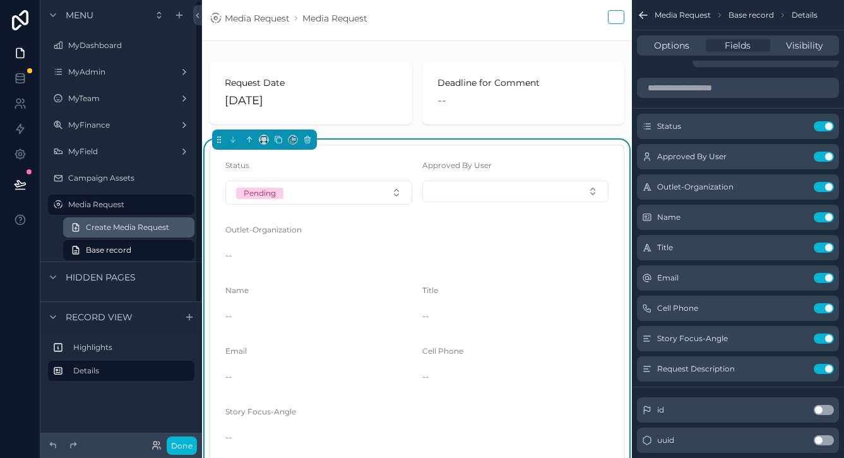
click at [136, 232] on span "Create Media Request" at bounding box center [127, 227] width 83 height 10
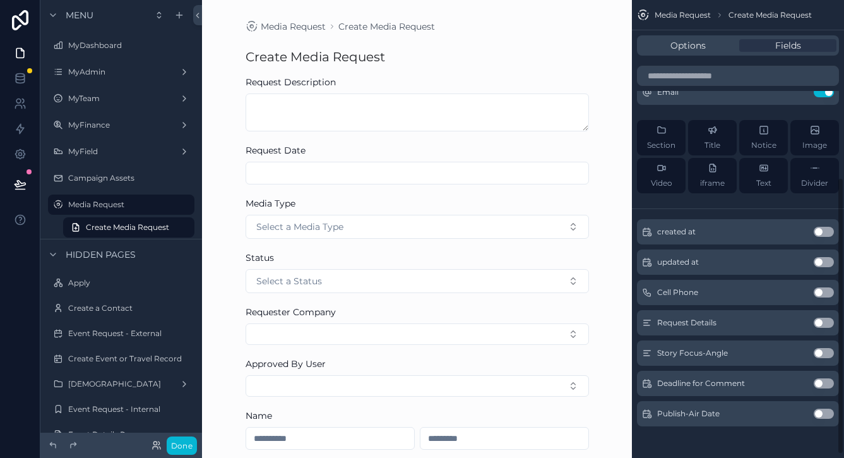
scroll to position [295, 0]
click at [822, 288] on button "Use setting" at bounding box center [824, 292] width 20 height 10
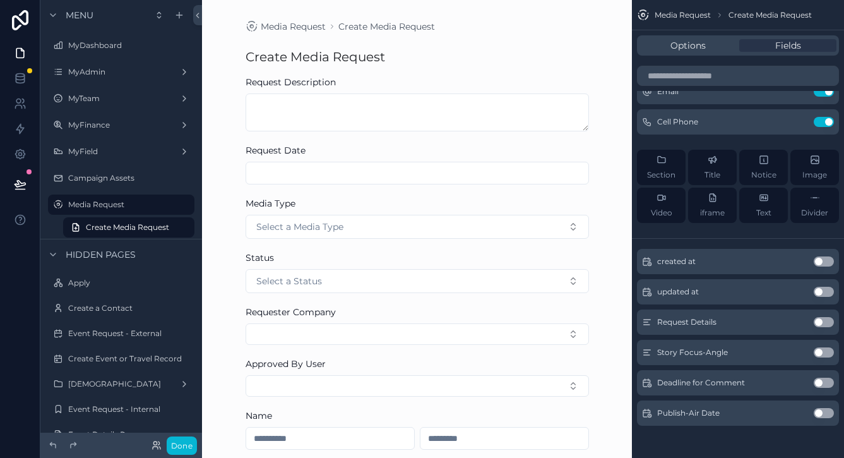
click at [822, 321] on button "Use setting" at bounding box center [824, 322] width 20 height 10
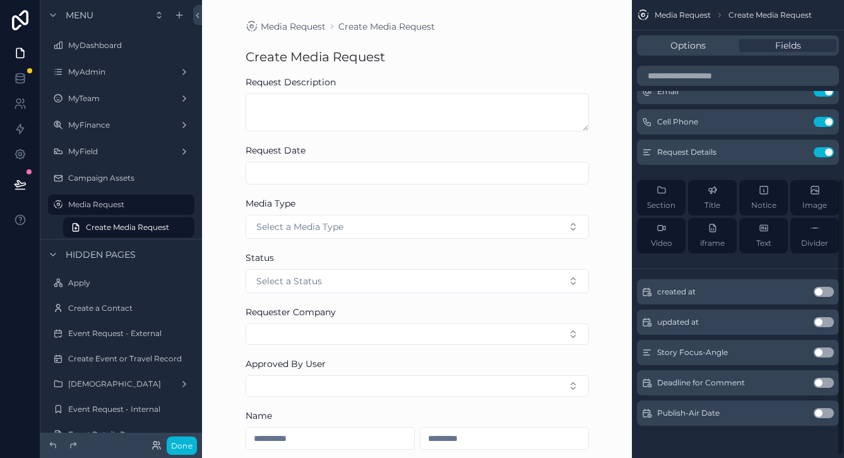
click at [821, 348] on button "Use setting" at bounding box center [824, 352] width 20 height 10
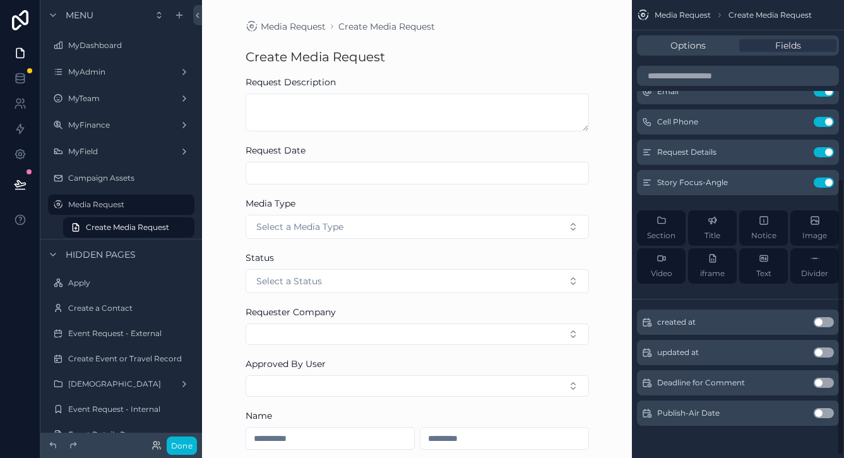
click at [821, 384] on button "Use setting" at bounding box center [824, 382] width 20 height 10
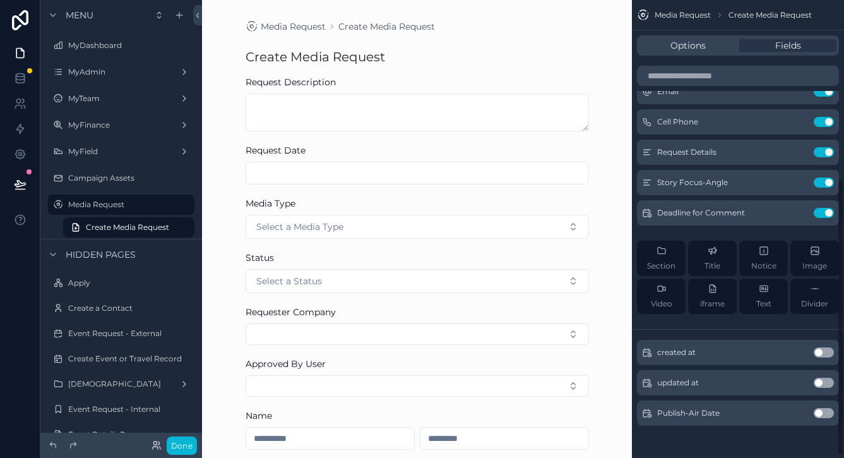
click at [824, 412] on button "Use setting" at bounding box center [824, 413] width 20 height 10
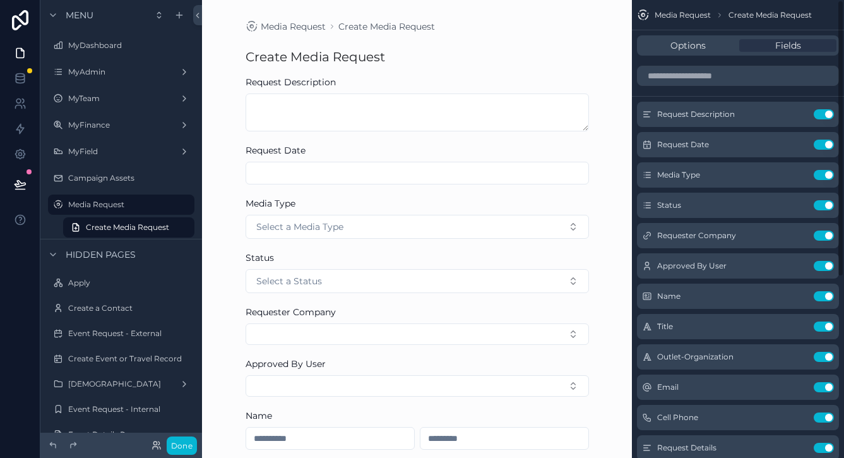
scroll to position [0, 0]
click at [800, 204] on icon "scrollable content" at bounding box center [798, 205] width 10 height 10
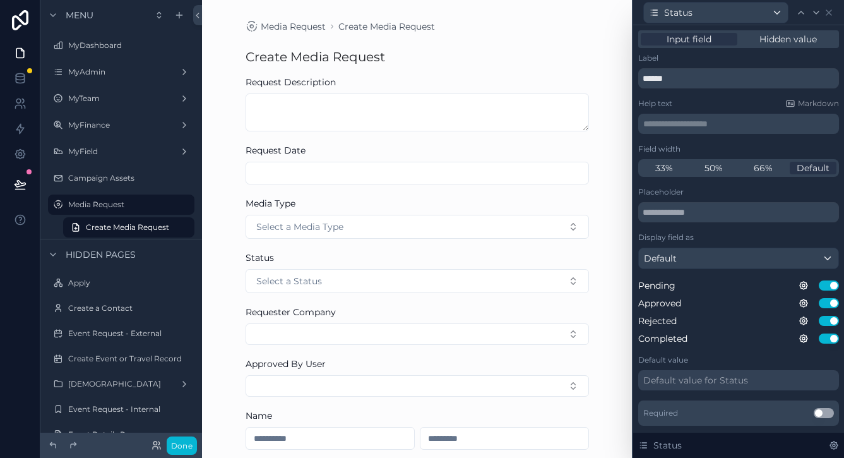
click at [773, 47] on div "Input field Hidden value" at bounding box center [738, 39] width 201 height 18
click at [777, 37] on span "Hidden value" at bounding box center [787, 39] width 57 height 13
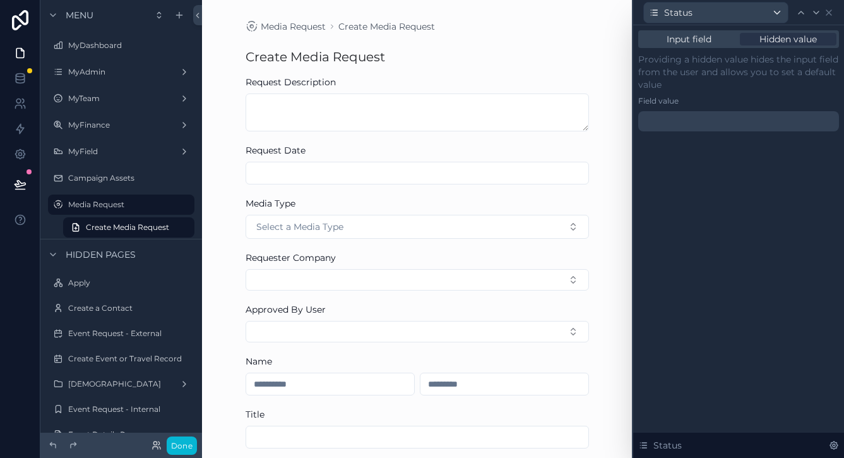
click at [726, 116] on div at bounding box center [738, 121] width 201 height 20
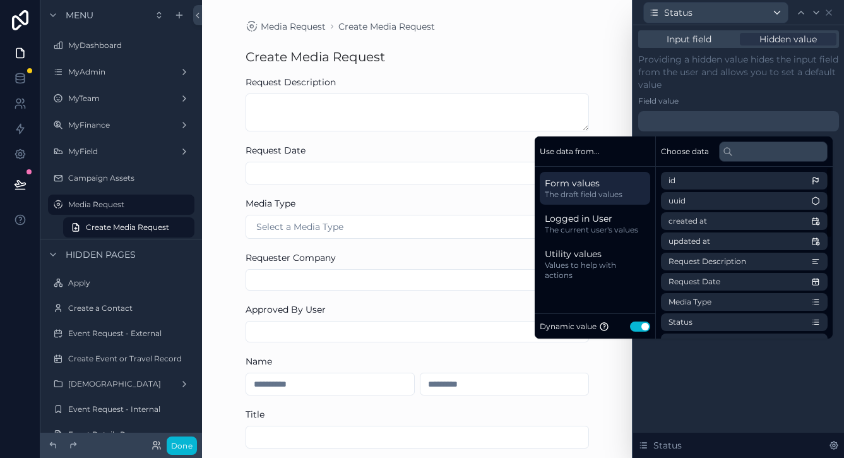
click at [638, 328] on button "Use setting" at bounding box center [640, 326] width 20 height 10
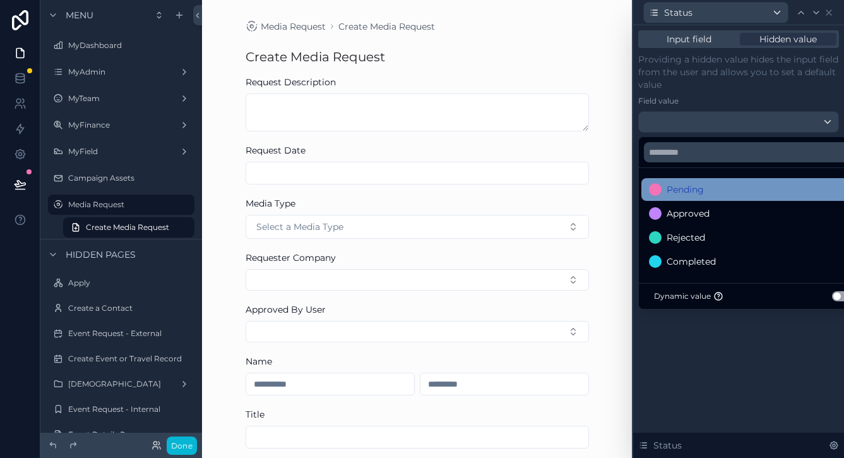
click at [708, 187] on div "Pending" at bounding box center [753, 189] width 208 height 15
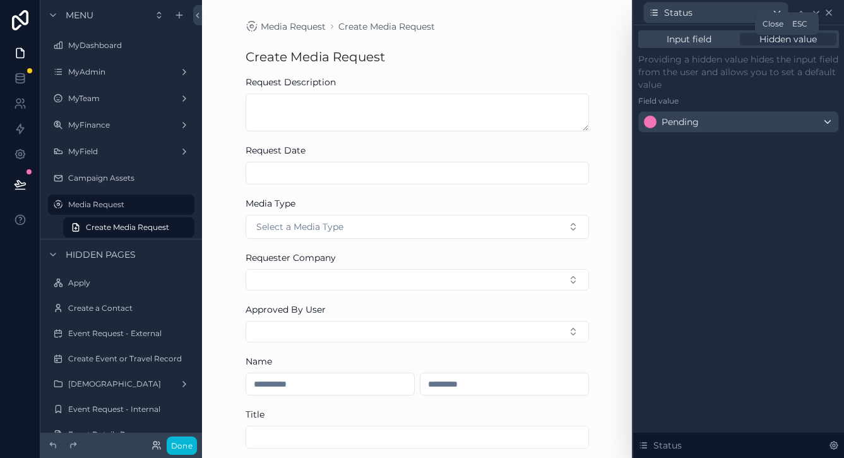
click at [833, 9] on icon at bounding box center [829, 13] width 10 height 10
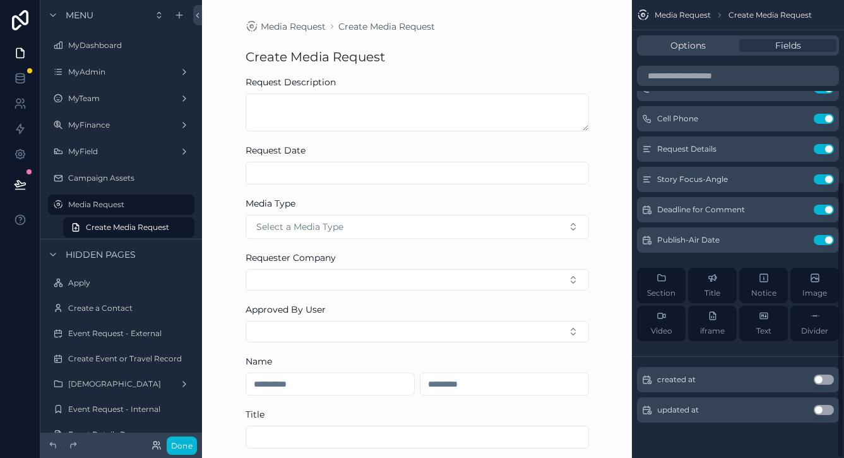
scroll to position [299, 0]
click at [822, 377] on button "Use setting" at bounding box center [824, 379] width 20 height 10
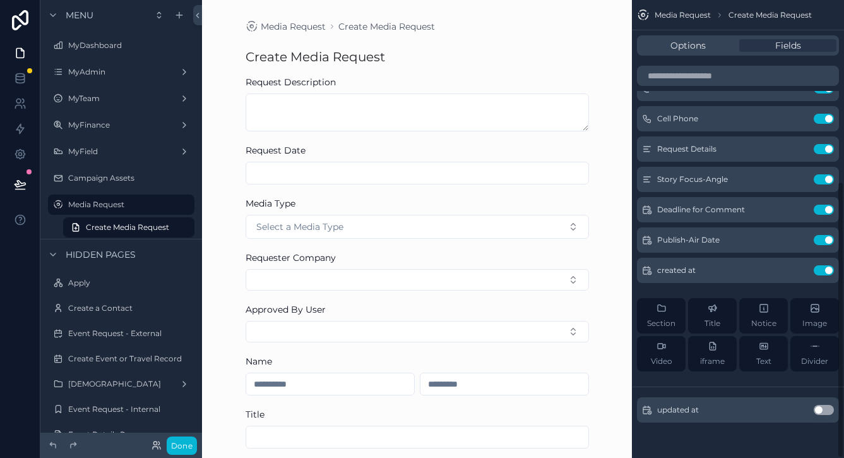
click at [821, 408] on button "Use setting" at bounding box center [824, 410] width 20 height 10
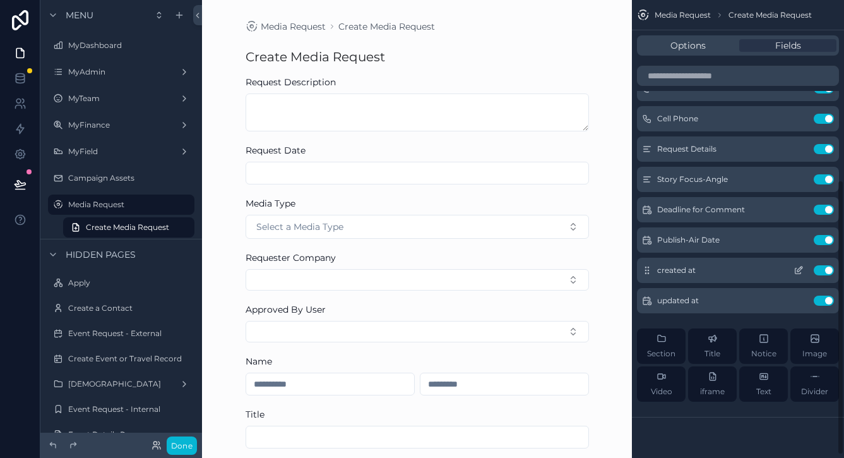
click at [798, 270] on icon "scrollable content" at bounding box center [798, 270] width 10 height 10
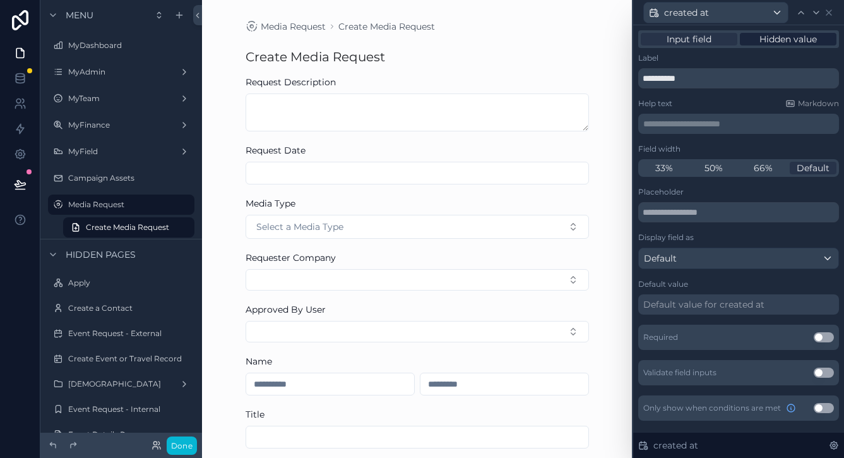
click at [772, 35] on span "Hidden value" at bounding box center [787, 39] width 57 height 13
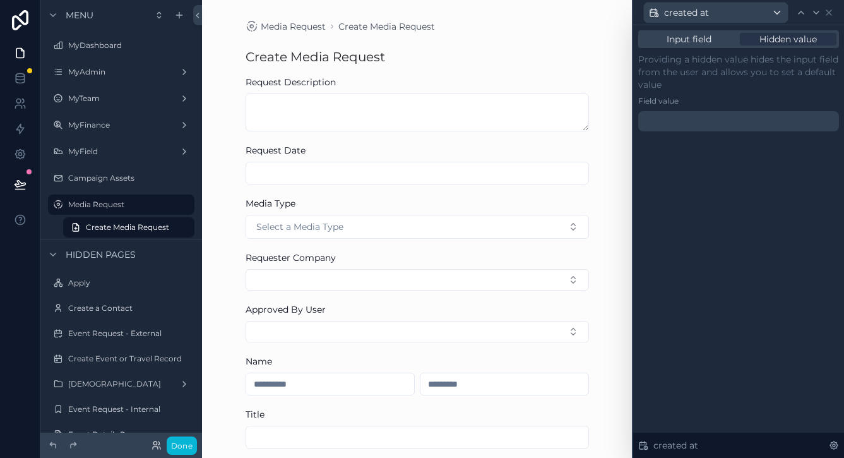
click at [705, 125] on div at bounding box center [738, 121] width 201 height 20
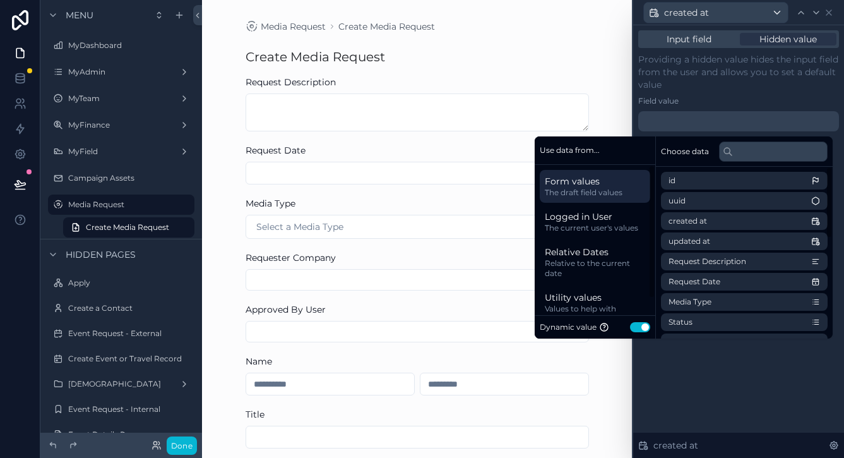
click at [630, 327] on button "Use setting" at bounding box center [640, 327] width 20 height 10
select select "****"
select select "*"
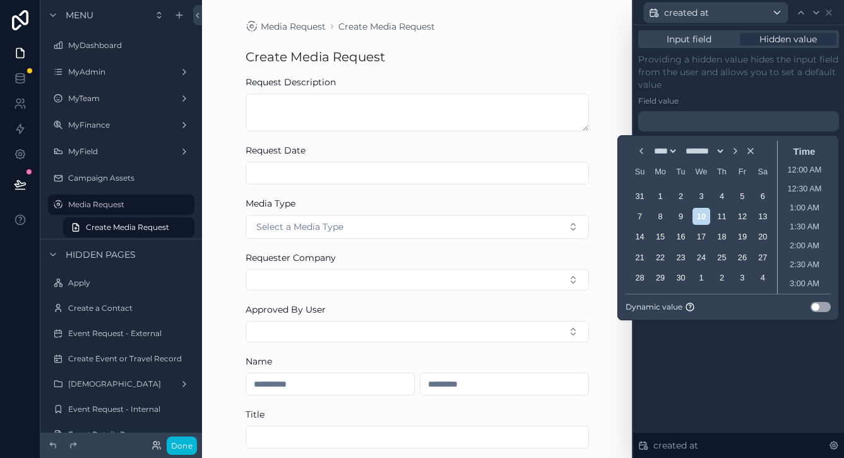
click at [814, 309] on button "Use setting" at bounding box center [820, 307] width 20 height 10
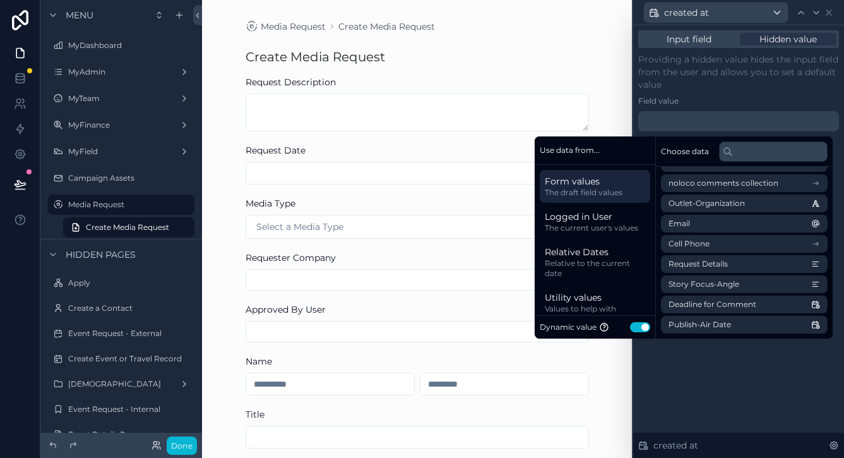
scroll to position [240, 0]
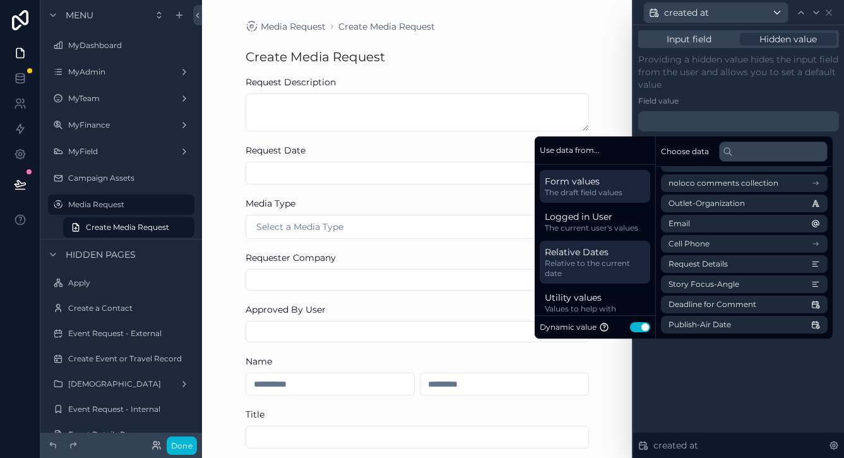
click at [579, 274] on span "Relative to the current date" at bounding box center [595, 268] width 100 height 20
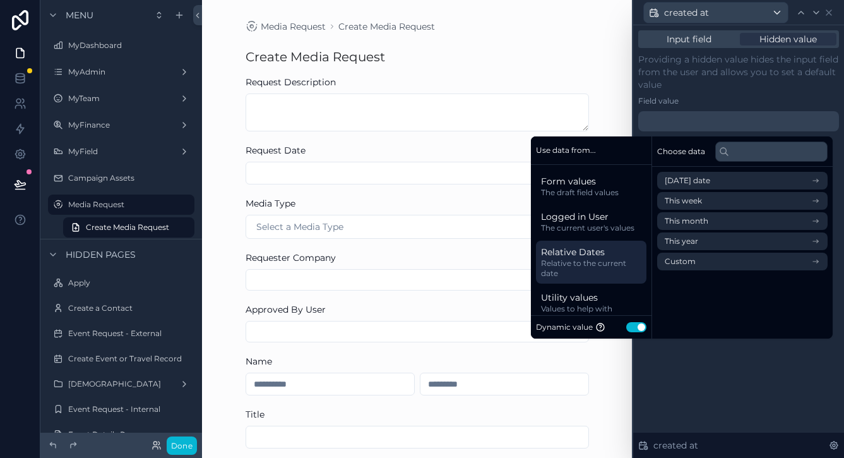
scroll to position [0, 0]
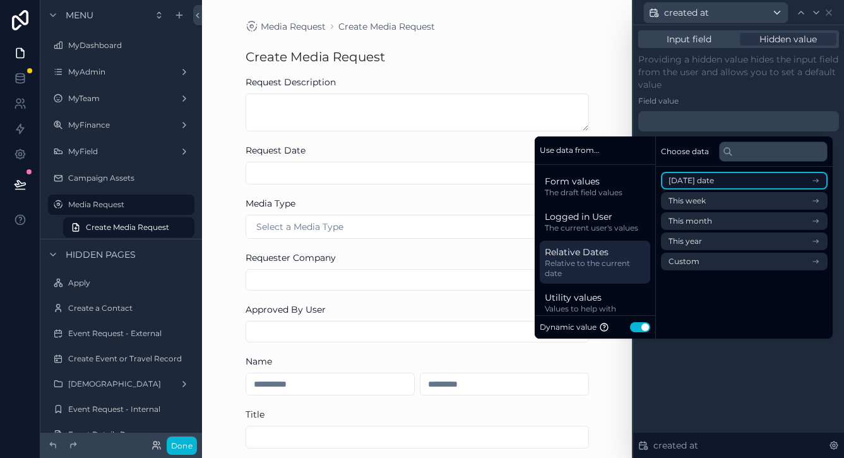
click at [686, 179] on span "[DATE] date" at bounding box center [690, 180] width 45 height 10
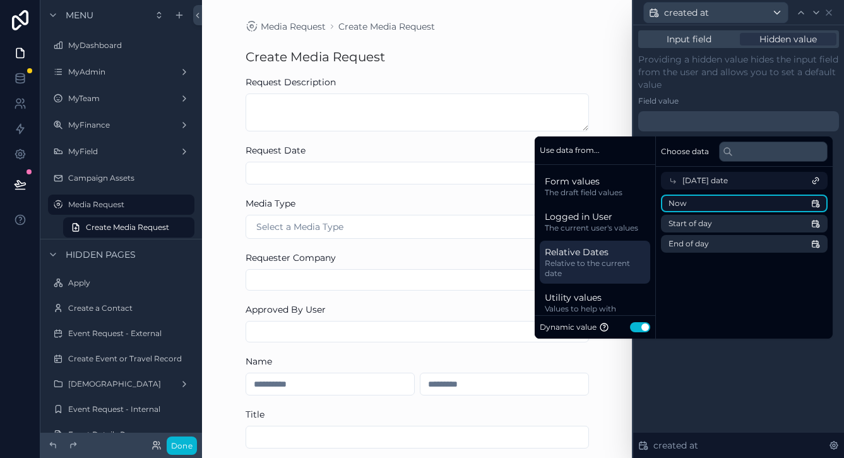
click at [697, 203] on li "Now" at bounding box center [744, 203] width 167 height 18
click at [713, 86] on p "Providing a hidden value hides the input field from the user and allows you to …" at bounding box center [738, 72] width 201 height 38
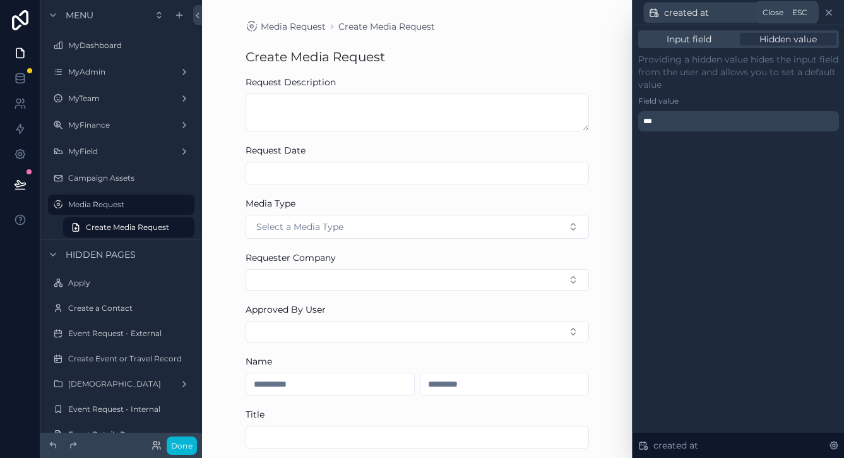
click at [832, 13] on icon at bounding box center [829, 13] width 10 height 10
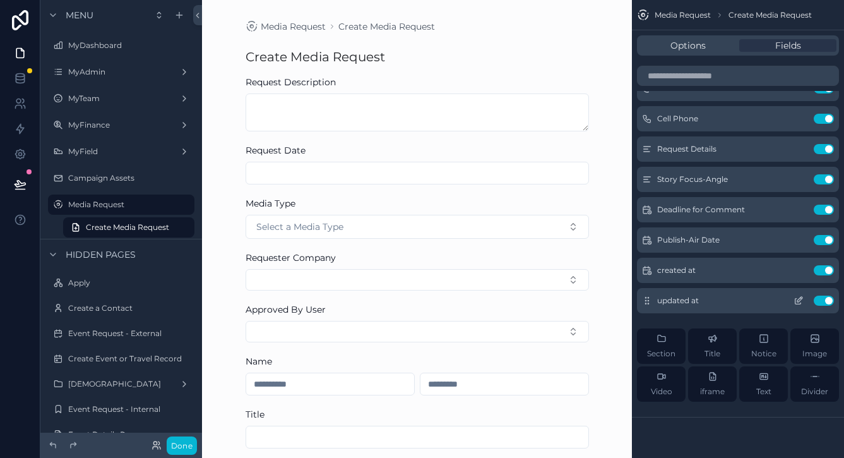
click at [826, 296] on button "Use setting" at bounding box center [824, 300] width 20 height 10
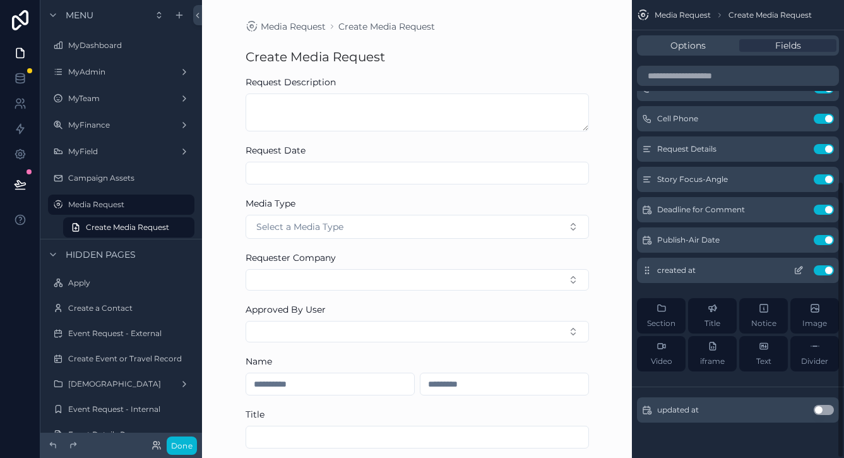
click at [806, 273] on button "scrollable content" at bounding box center [798, 270] width 20 height 10
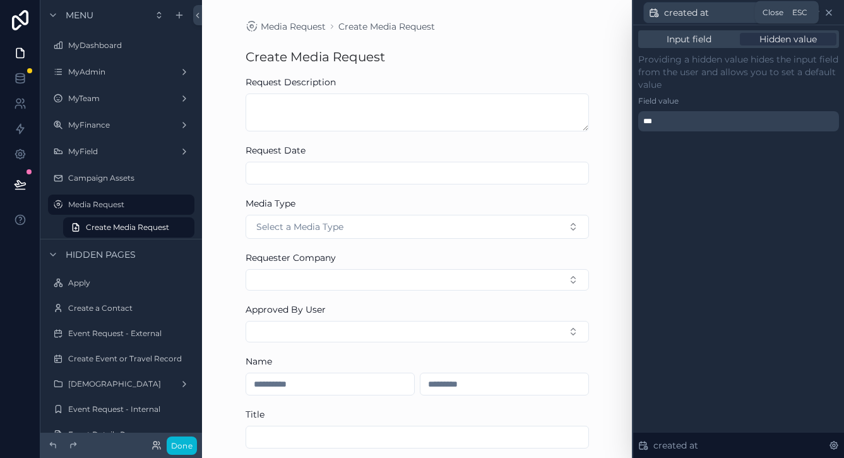
click at [831, 14] on icon at bounding box center [829, 13] width 10 height 10
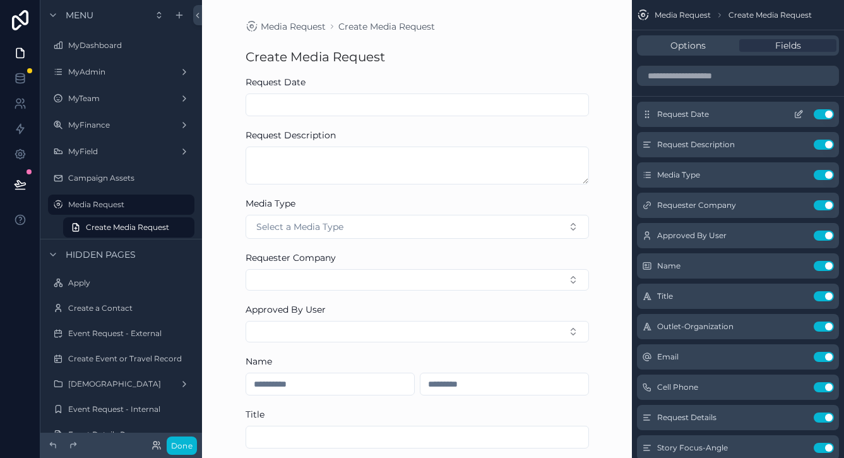
click at [795, 114] on icon "scrollable content" at bounding box center [798, 114] width 10 height 10
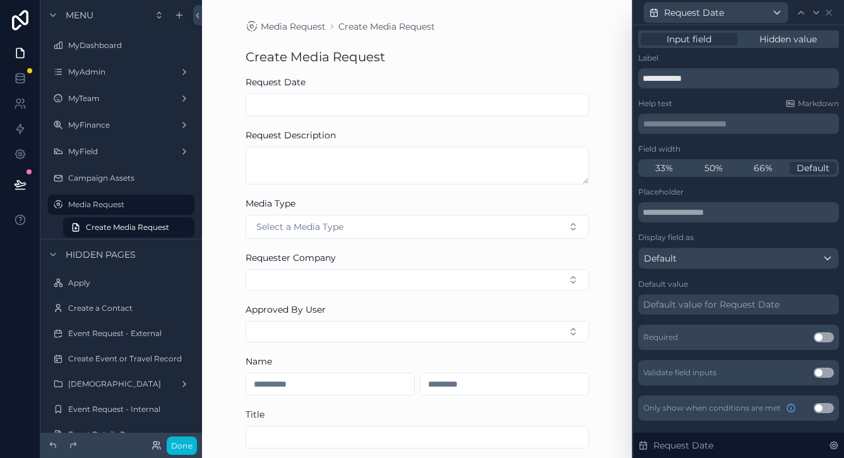
click at [711, 299] on div "Default value for Request Date" at bounding box center [711, 304] width 136 height 13
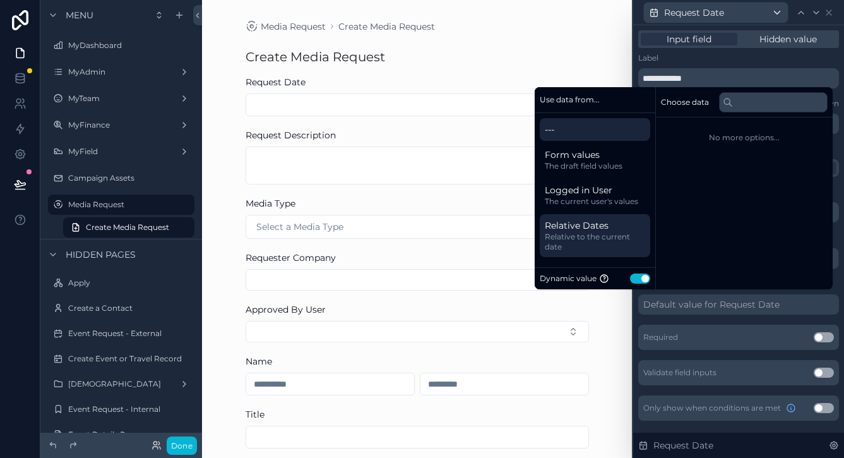
click at [596, 232] on span "Relative to the current date" at bounding box center [595, 242] width 100 height 20
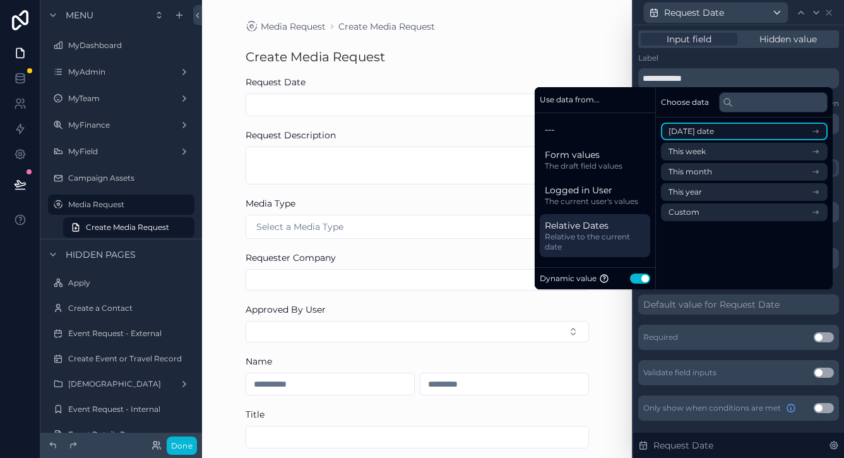
click at [706, 127] on span "[DATE] date" at bounding box center [690, 131] width 45 height 10
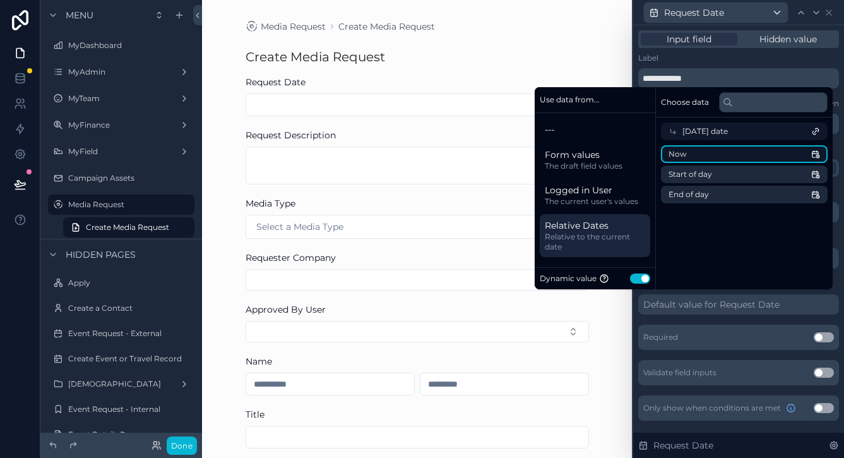
click at [707, 157] on li "Now" at bounding box center [744, 154] width 167 height 18
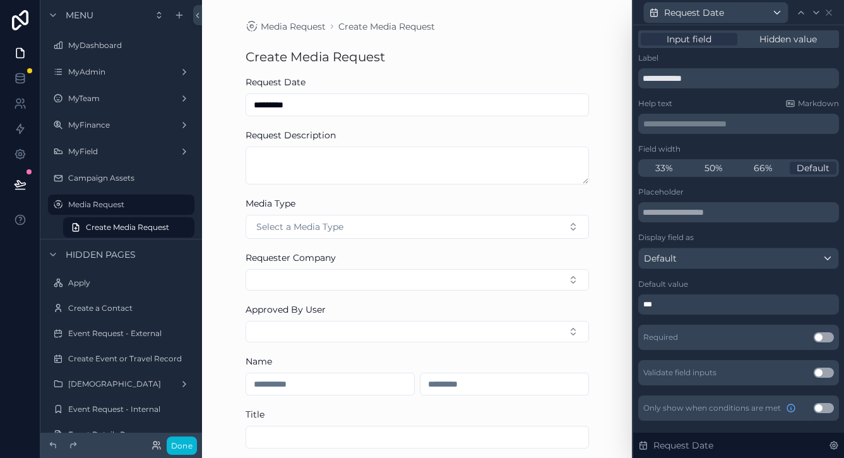
click at [840, 235] on div "**********" at bounding box center [738, 237] width 211 height 425
click at [826, 9] on icon at bounding box center [829, 13] width 10 height 10
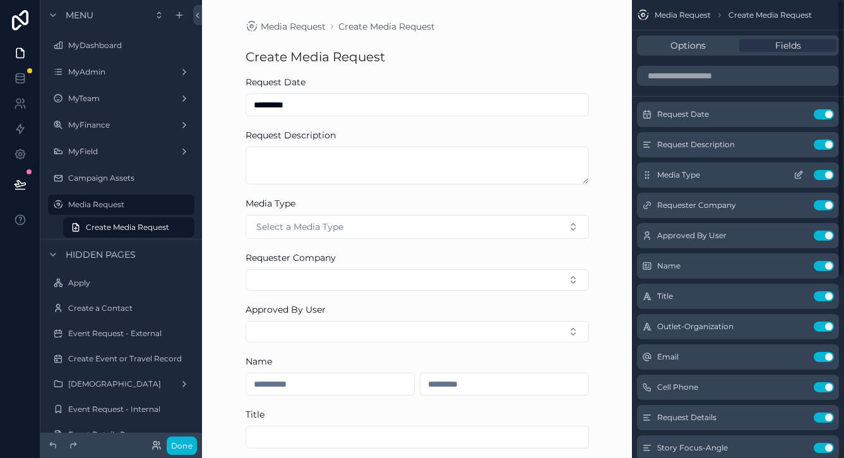
click at [763, 181] on div "Media Type Use setting" at bounding box center [738, 174] width 202 height 25
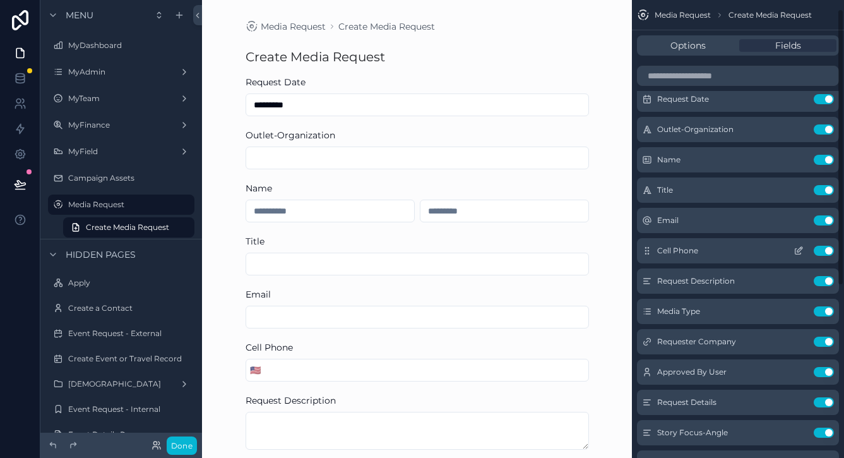
scroll to position [17, 0]
click at [801, 248] on icon "scrollable content" at bounding box center [798, 249] width 10 height 10
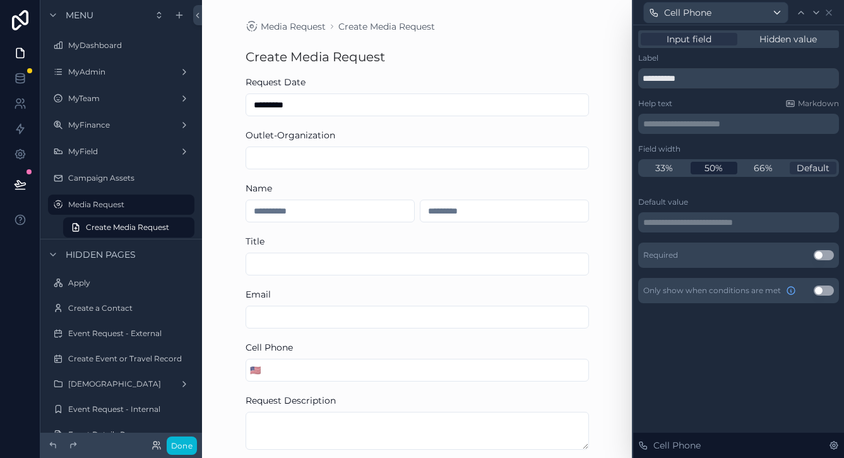
click at [720, 170] on span "50%" at bounding box center [713, 168] width 18 height 13
click at [831, 12] on icon at bounding box center [829, 13] width 10 height 10
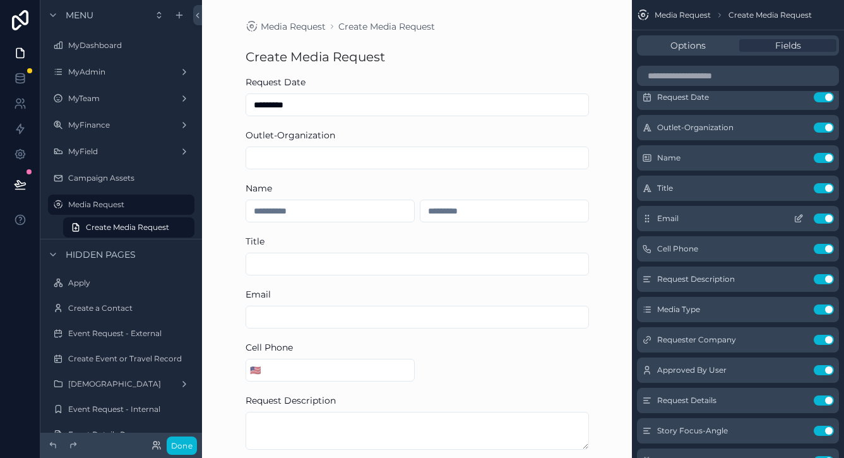
click at [798, 218] on icon "scrollable content" at bounding box center [798, 218] width 10 height 10
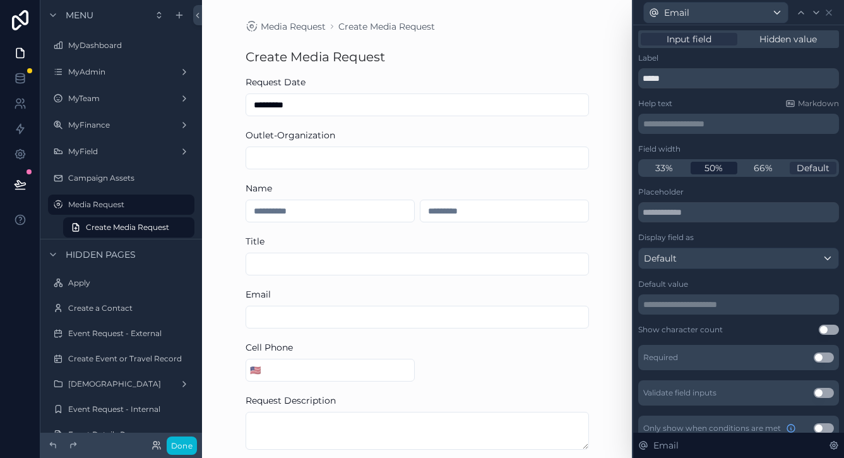
click at [714, 167] on span "50%" at bounding box center [713, 168] width 18 height 13
click at [831, 11] on icon at bounding box center [829, 13] width 10 height 10
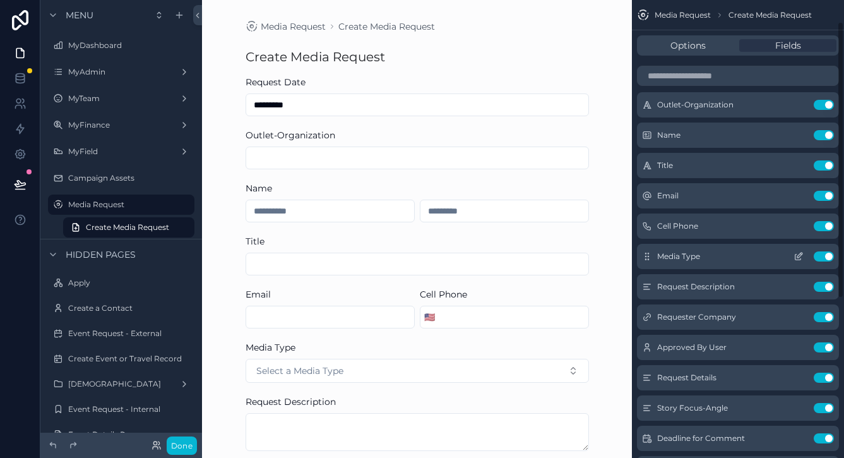
scroll to position [41, 0]
click at [821, 311] on button "Use setting" at bounding box center [824, 316] width 20 height 10
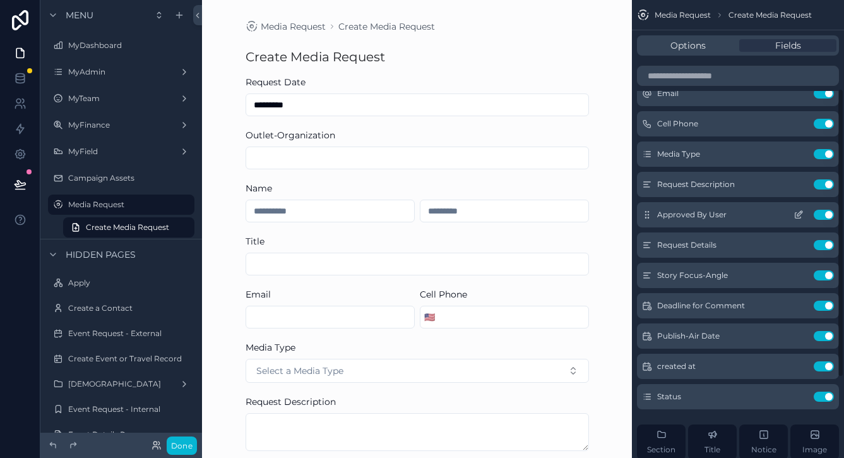
scroll to position [143, 0]
click at [826, 213] on button "Use setting" at bounding box center [824, 213] width 20 height 10
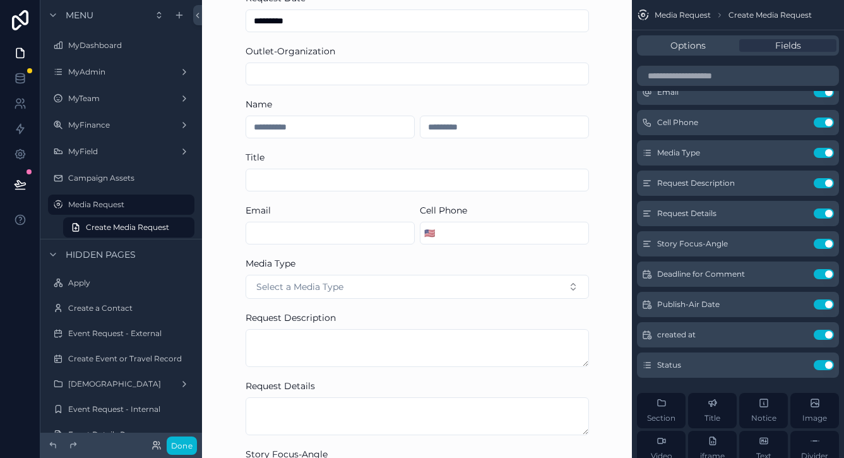
scroll to position [146, 0]
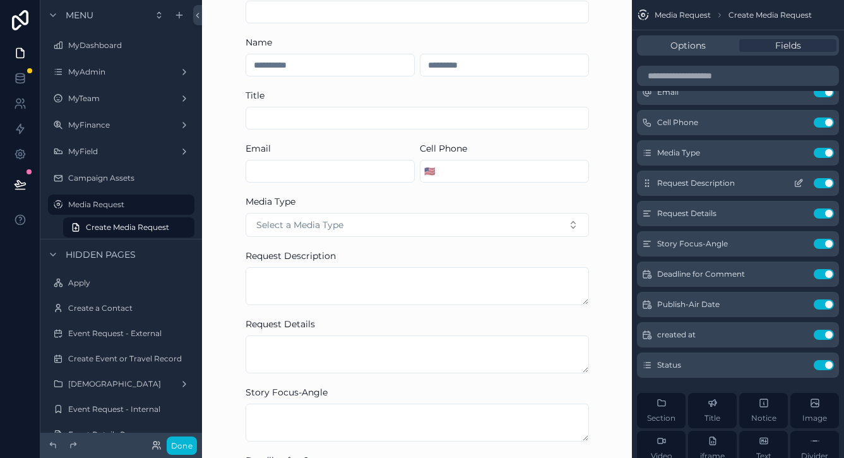
click at [821, 184] on button "Use setting" at bounding box center [824, 183] width 20 height 10
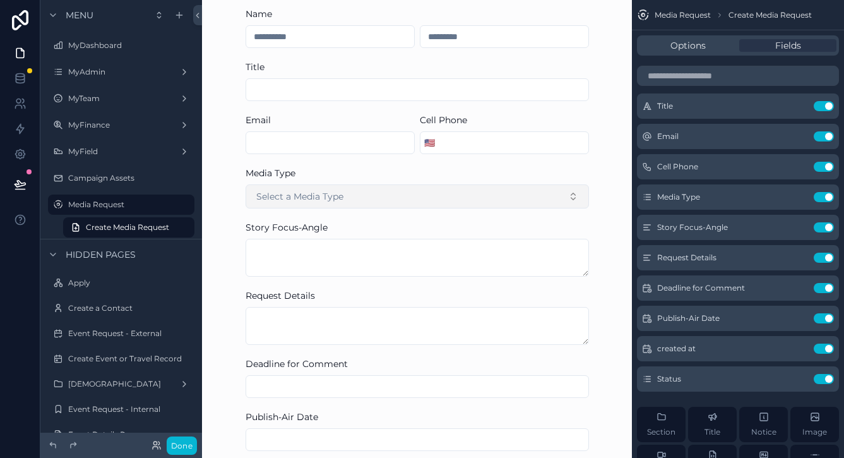
scroll to position [184, 0]
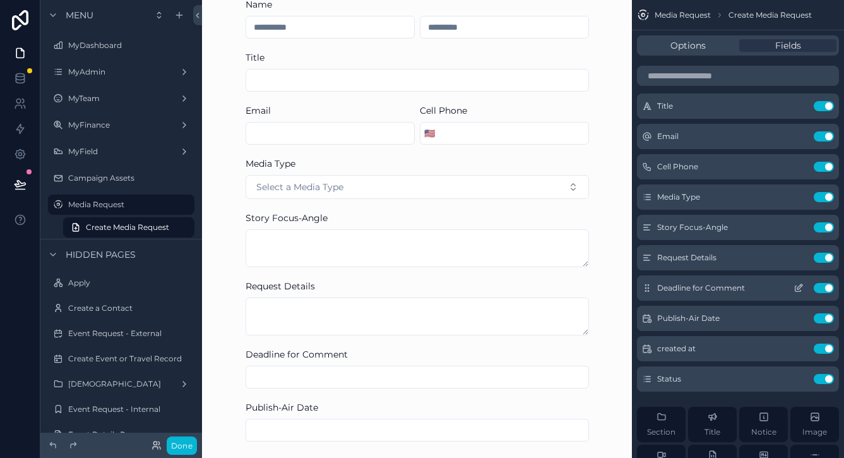
click at [797, 287] on icon "scrollable content" at bounding box center [798, 288] width 10 height 10
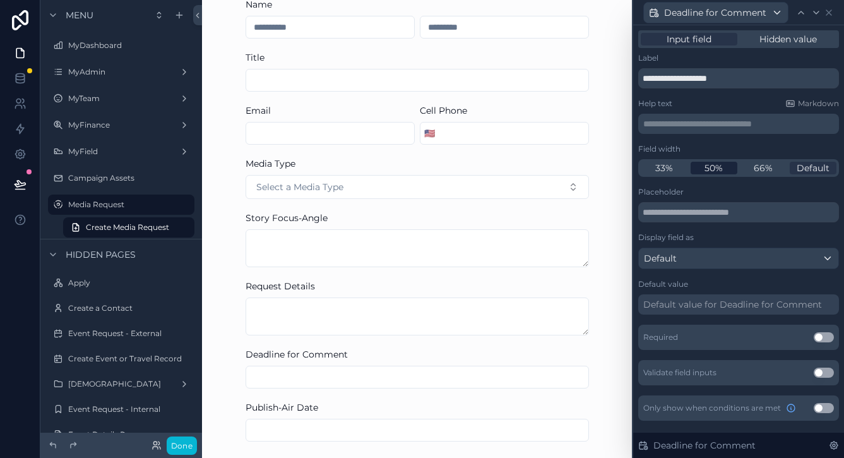
click at [721, 168] on span "50%" at bounding box center [713, 168] width 18 height 13
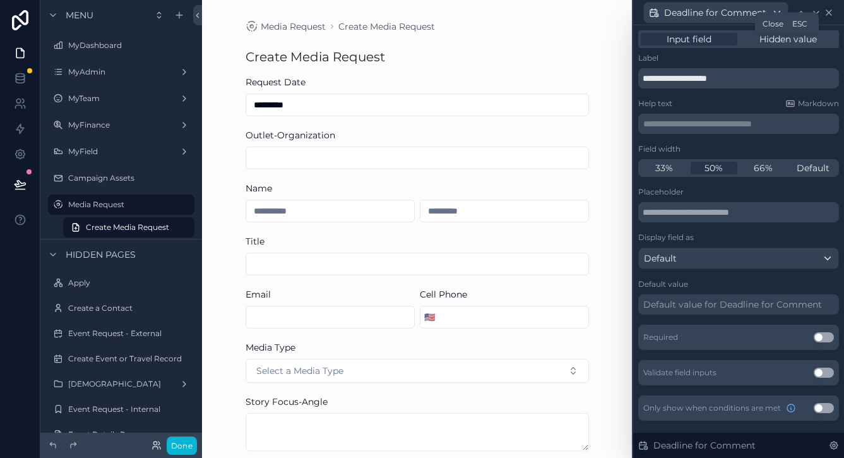
click at [828, 16] on icon at bounding box center [829, 13] width 10 height 10
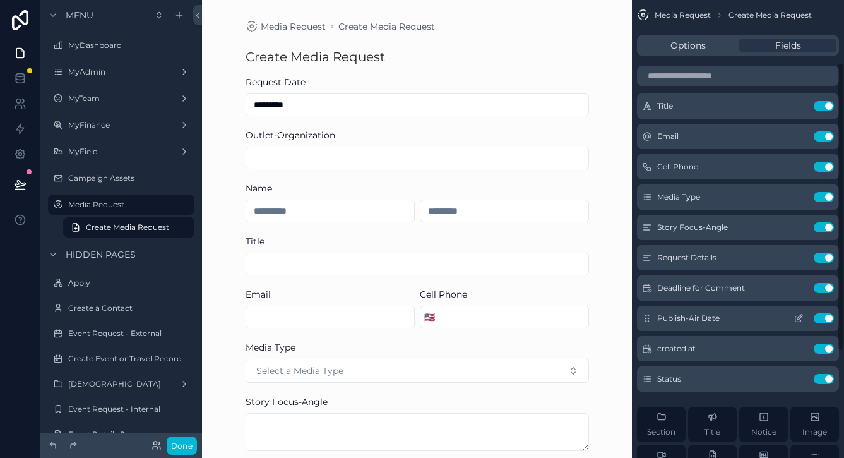
click at [798, 319] on icon "scrollable content" at bounding box center [799, 316] width 5 height 5
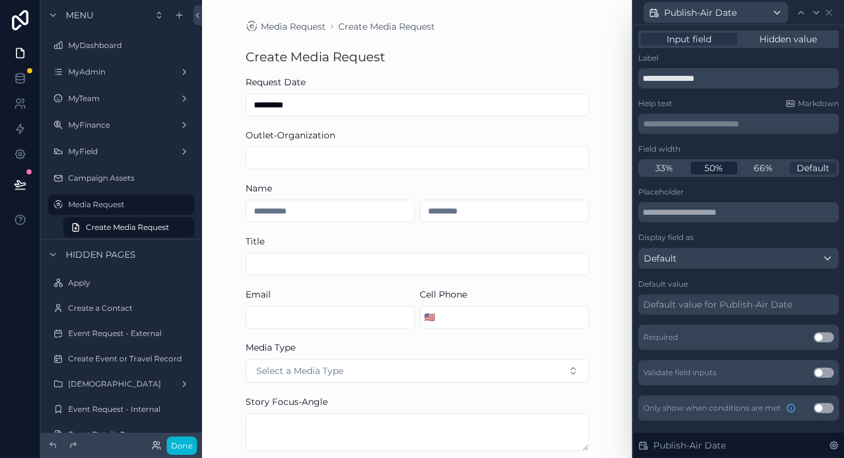
click at [715, 169] on span "50%" at bounding box center [713, 168] width 18 height 13
click at [826, 11] on icon at bounding box center [829, 13] width 10 height 10
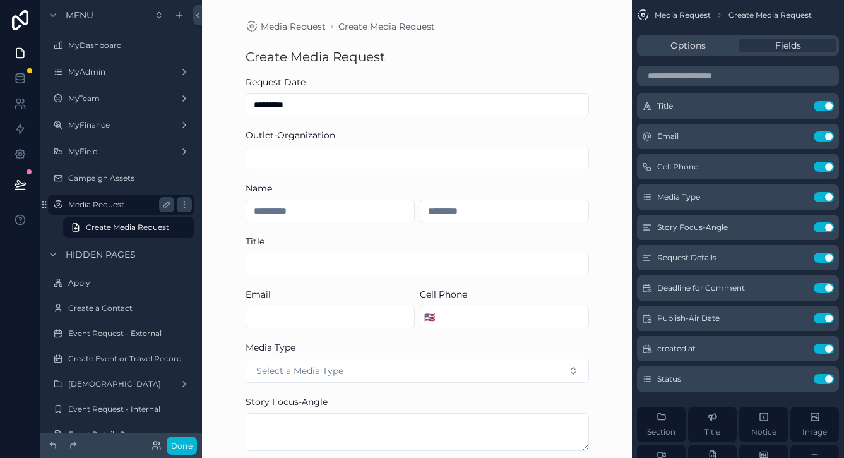
click at [104, 210] on div "Media Request" at bounding box center [121, 204] width 106 height 15
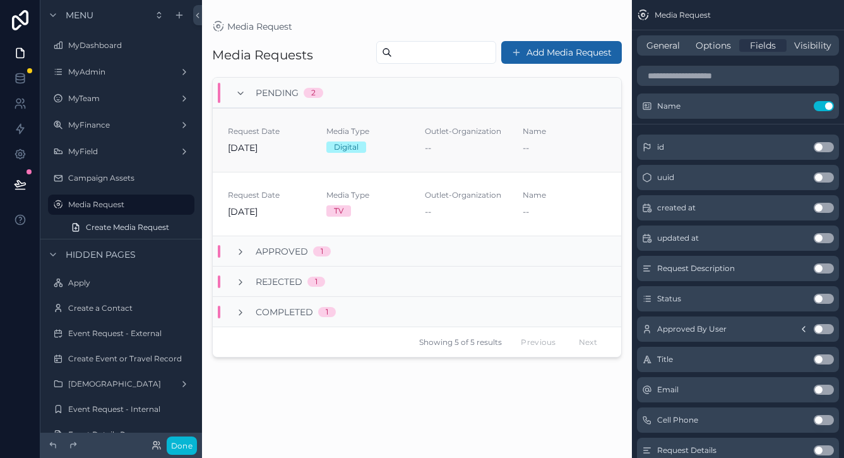
click at [259, 129] on span "Request Date" at bounding box center [269, 131] width 83 height 10
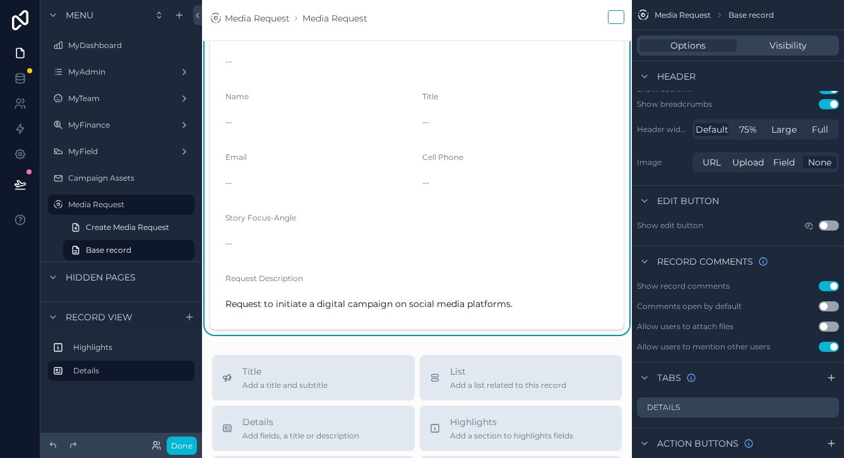
scroll to position [196, 0]
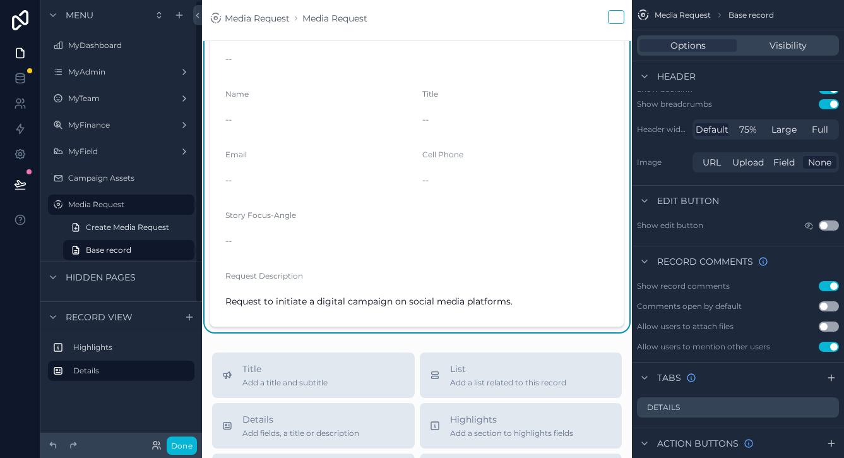
click at [355, 281] on div "Request Description" at bounding box center [416, 278] width 383 height 15
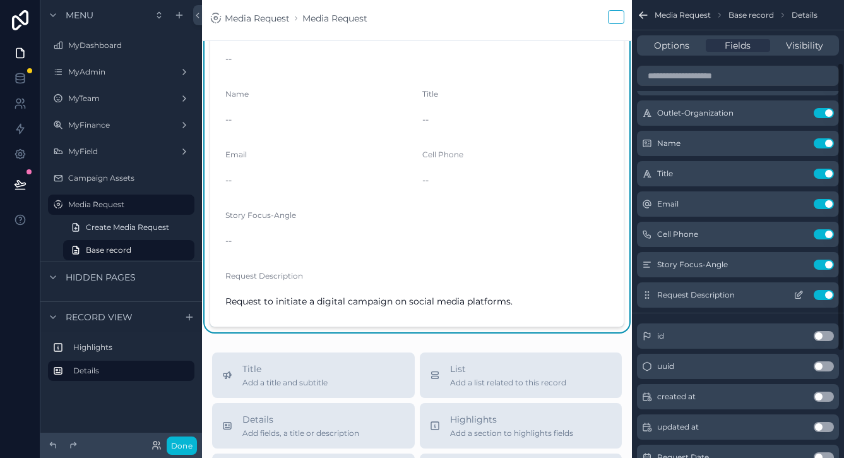
click at [824, 292] on button "Use setting" at bounding box center [824, 295] width 20 height 10
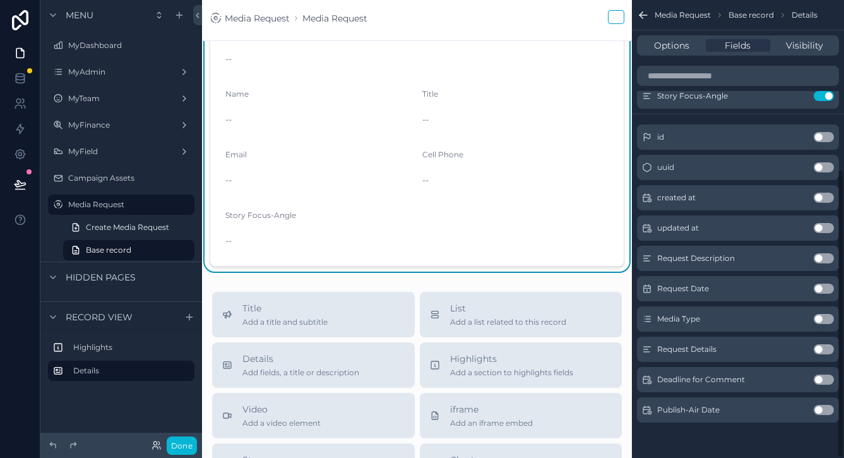
scroll to position [268, 0]
click at [823, 351] on button "Use setting" at bounding box center [824, 349] width 20 height 10
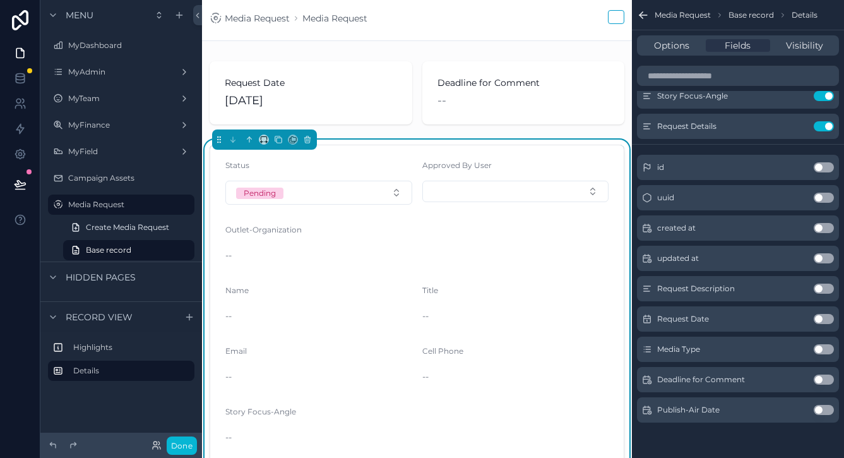
scroll to position [0, 0]
click at [24, 83] on icon at bounding box center [20, 80] width 8 height 5
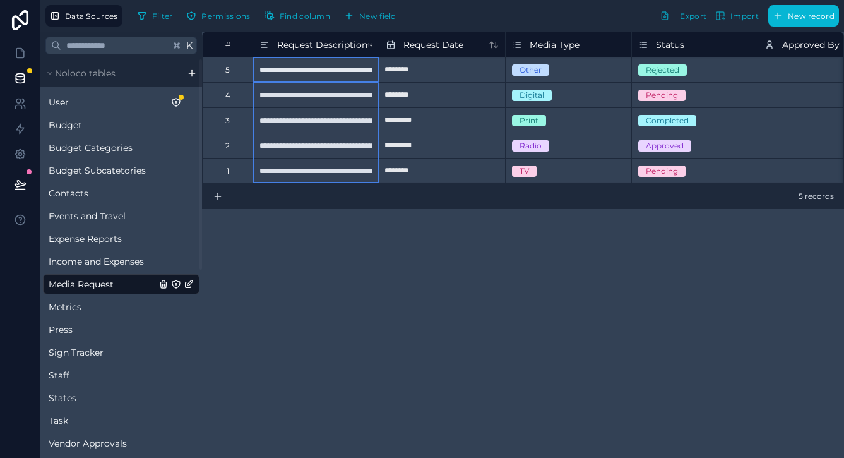
click at [365, 43] on span "Request Description" at bounding box center [322, 45] width 90 height 13
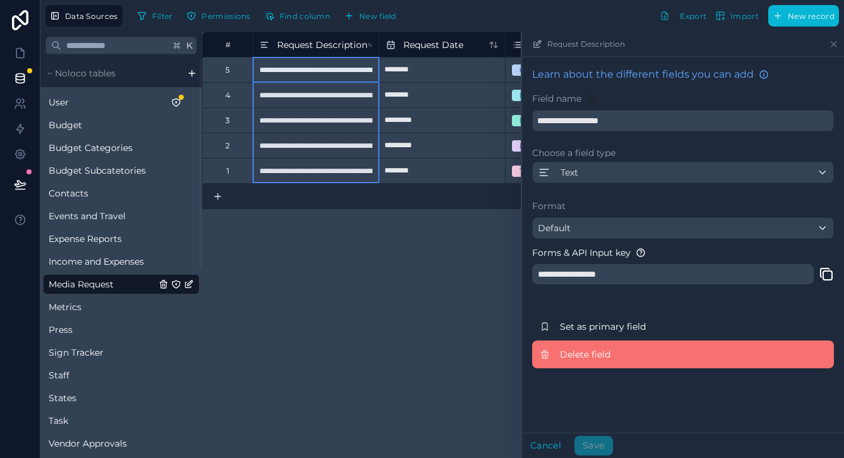
click at [601, 358] on span "Delete field" at bounding box center [651, 354] width 182 height 13
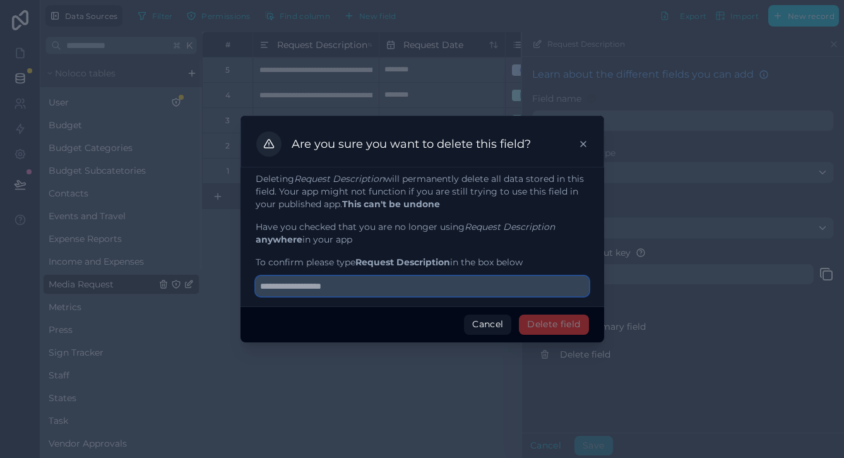
click at [425, 290] on input "text" at bounding box center [422, 286] width 333 height 20
type input "**********"
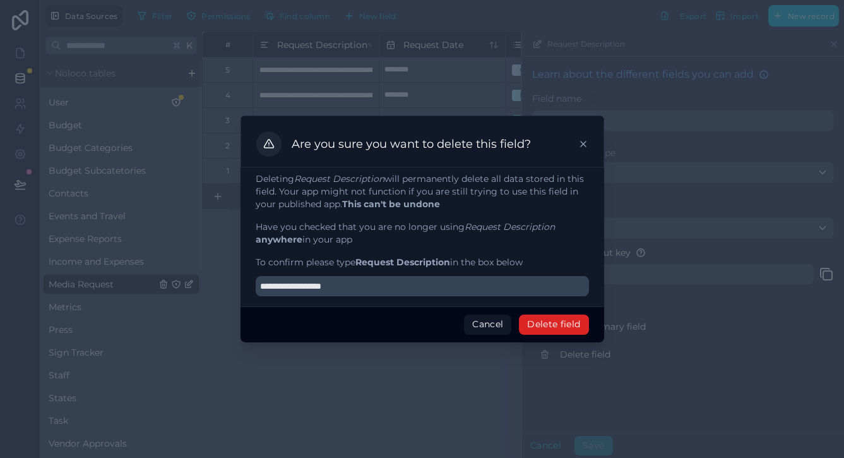
click at [553, 319] on button "Delete field" at bounding box center [553, 324] width 69 height 20
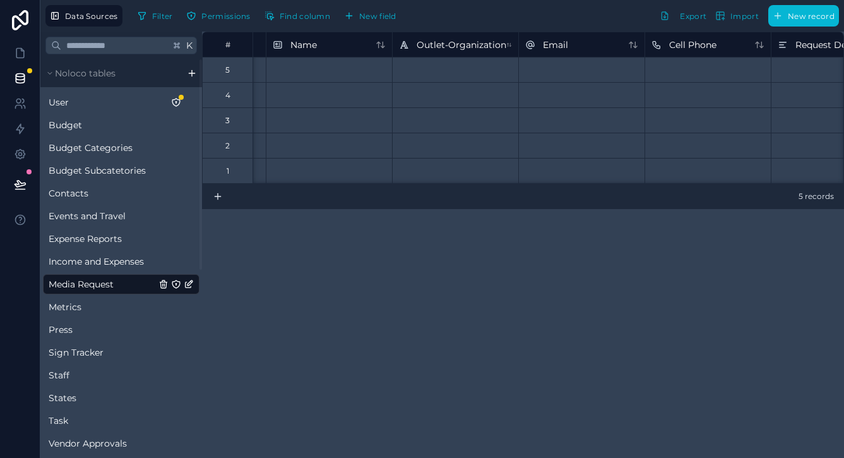
scroll to position [0, 697]
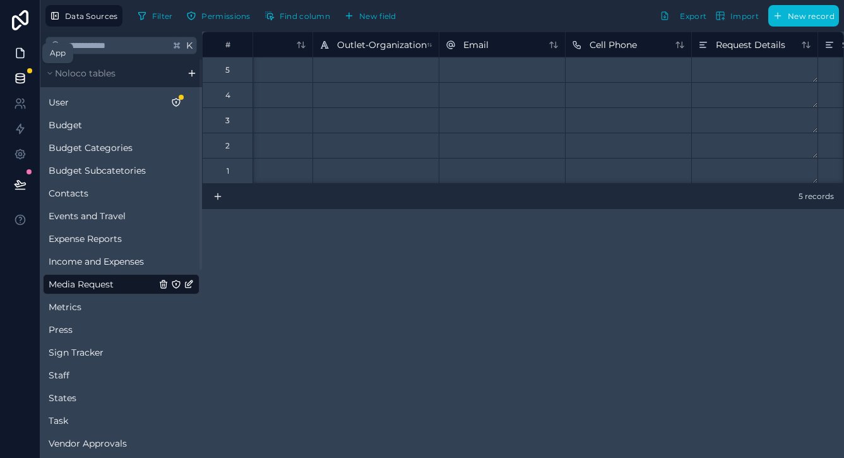
click at [18, 55] on icon at bounding box center [20, 53] width 13 height 13
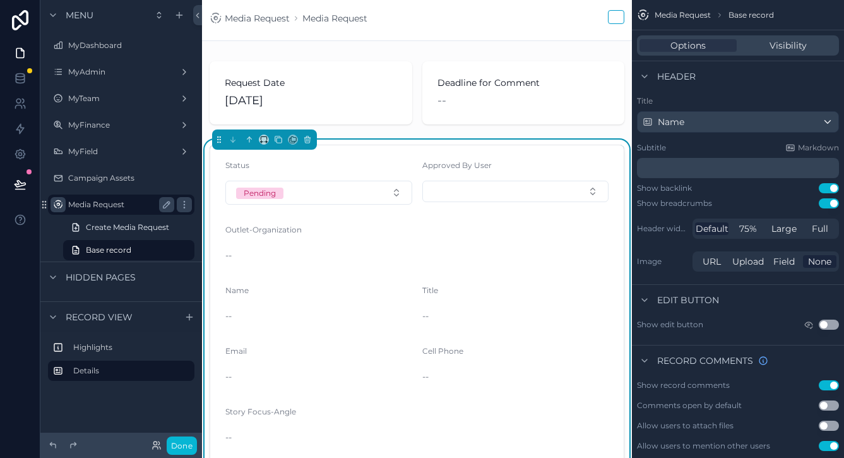
drag, startPoint x: 44, startPoint y: 204, endPoint x: 62, endPoint y: 208, distance: 18.7
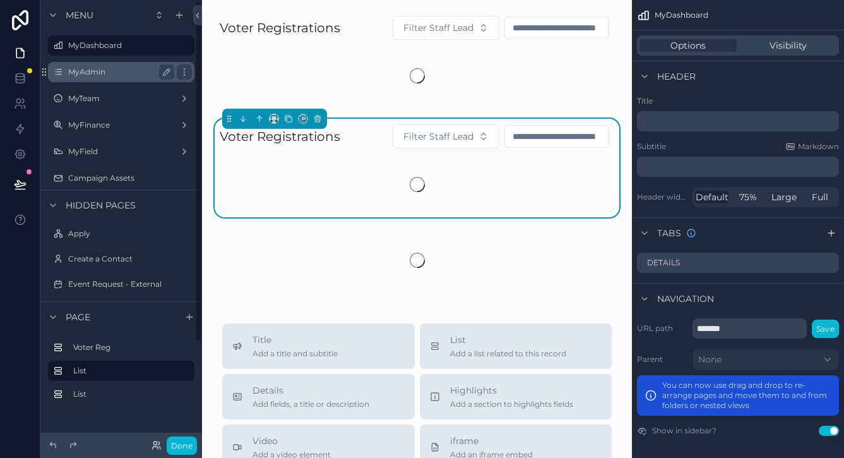
click at [98, 74] on label "MyAdmin" at bounding box center [118, 72] width 101 height 10
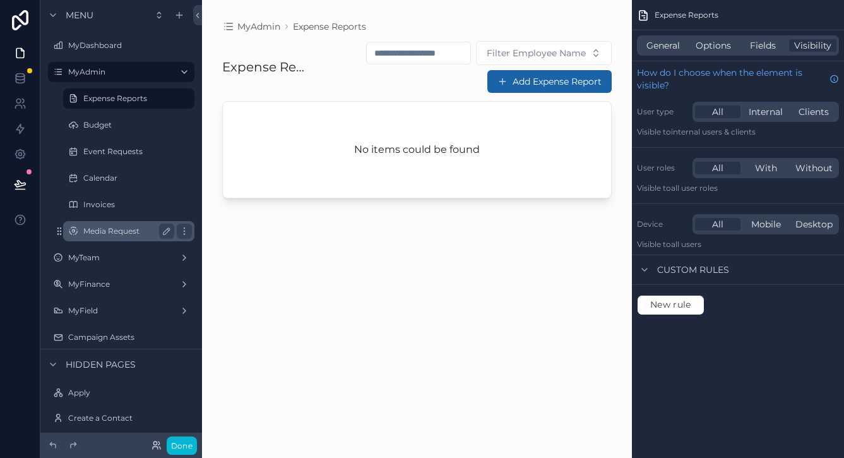
click at [126, 229] on label "Media Request" at bounding box center [126, 231] width 86 height 10
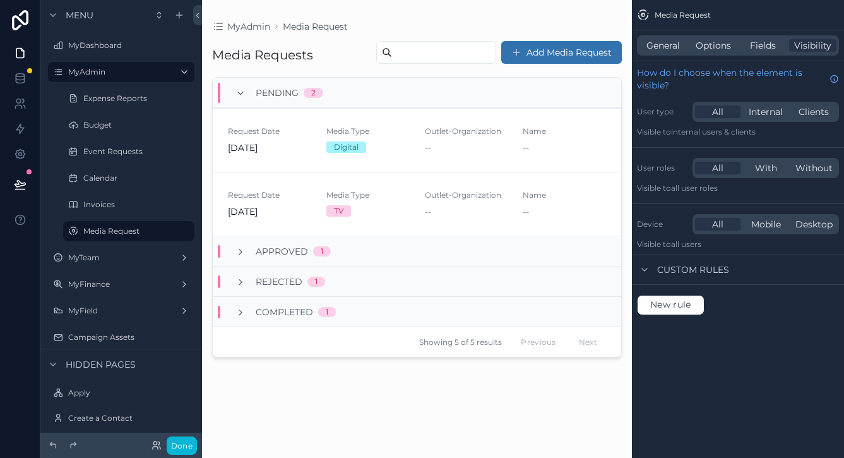
click at [574, 47] on button "Add Media Request" at bounding box center [561, 52] width 121 height 23
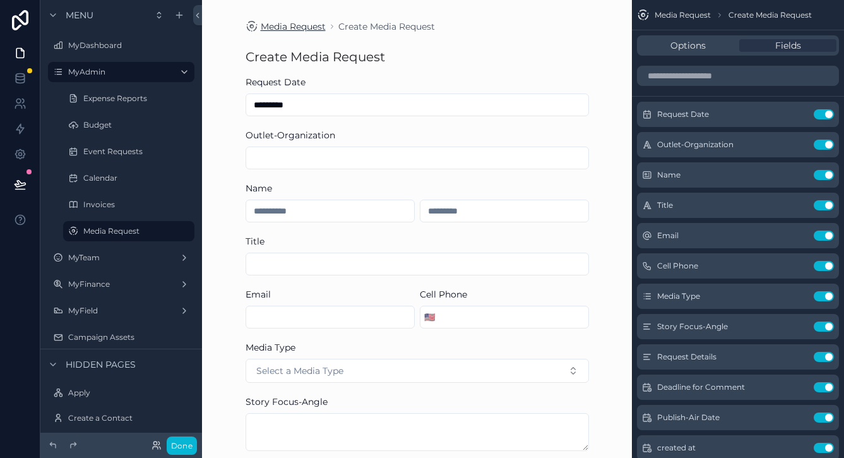
click at [283, 29] on span "Media Request" at bounding box center [293, 26] width 65 height 13
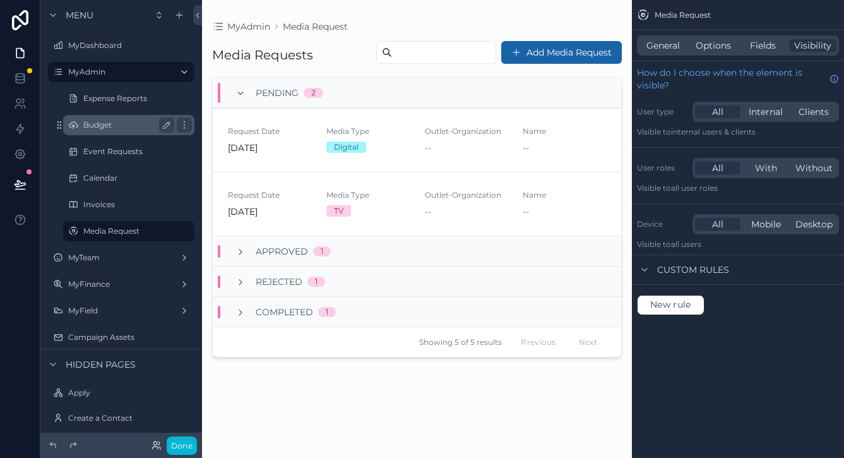
click at [121, 121] on label "Budget" at bounding box center [126, 125] width 86 height 10
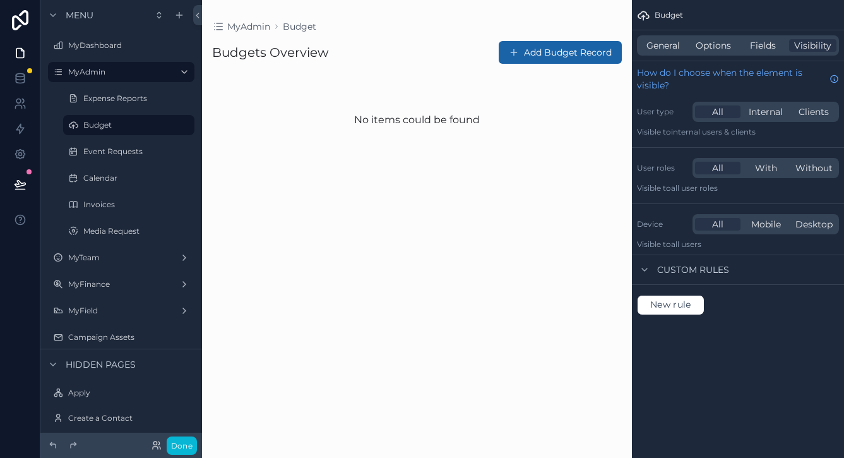
click at [522, 49] on div "scrollable content" at bounding box center [417, 104] width 430 height 208
click at [531, 52] on button "Add Budget Record" at bounding box center [560, 52] width 123 height 23
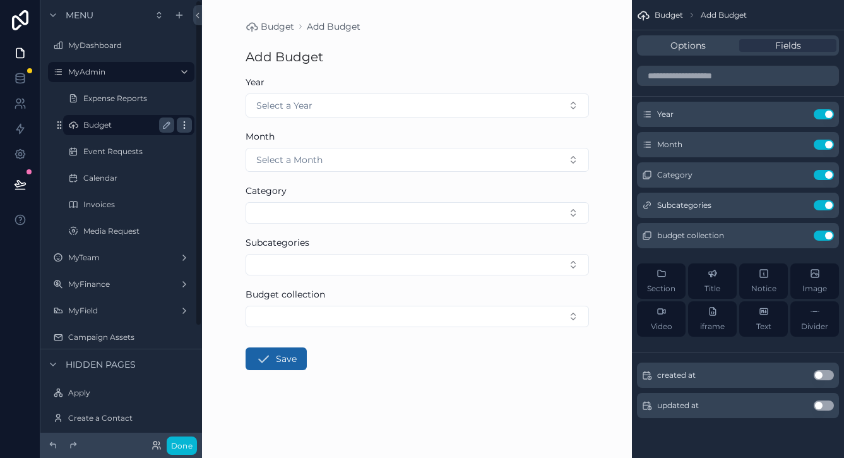
click at [184, 124] on icon "scrollable content" at bounding box center [184, 125] width 10 height 10
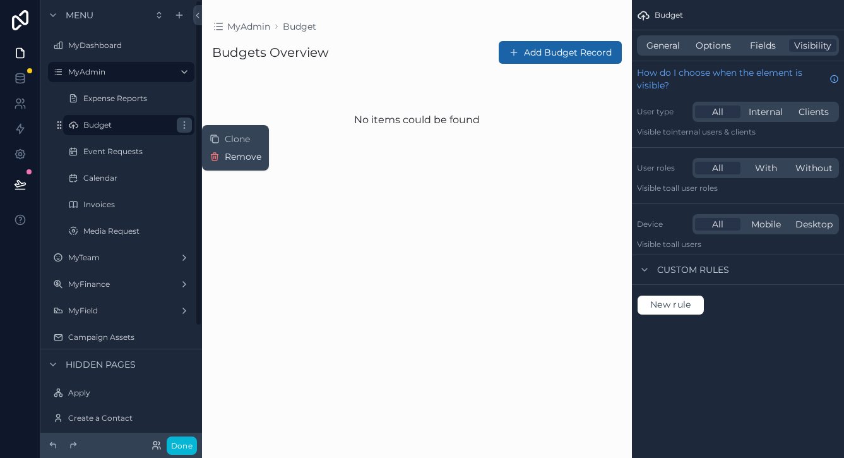
click at [219, 152] on icon at bounding box center [215, 156] width 10 height 10
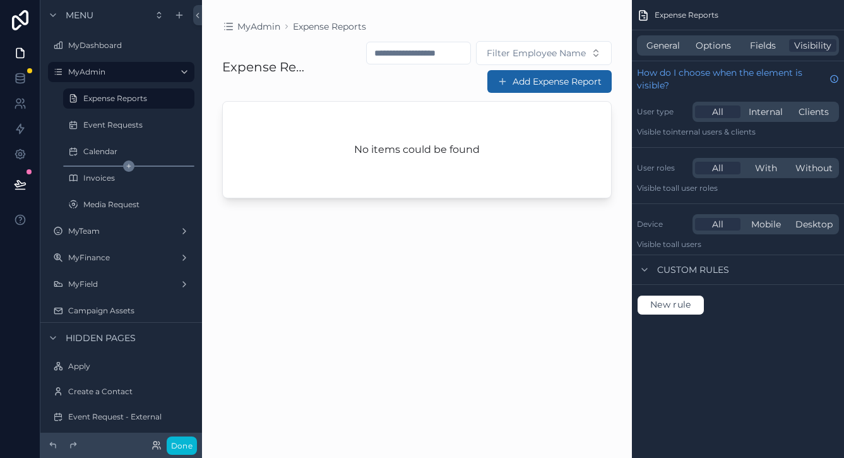
drag, startPoint x: 60, startPoint y: 175, endPoint x: 74, endPoint y: 166, distance: 16.8
drag, startPoint x: 60, startPoint y: 181, endPoint x: 66, endPoint y: 175, distance: 7.6
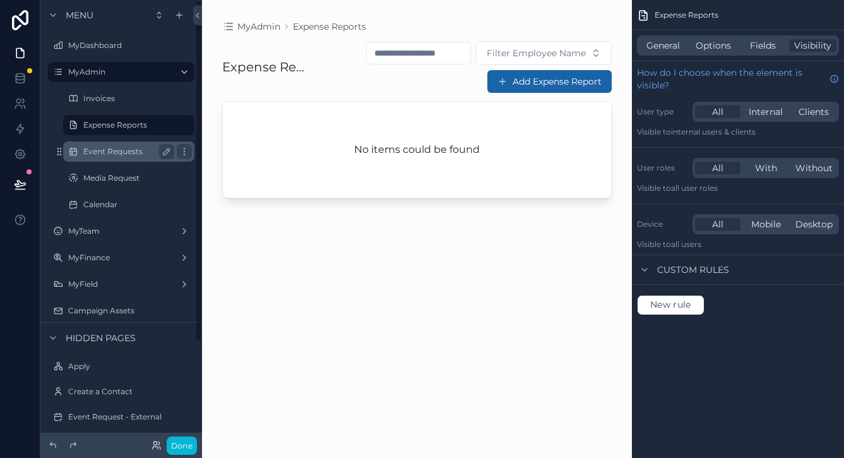
click at [127, 156] on label "Event Requests" at bounding box center [126, 151] width 86 height 10
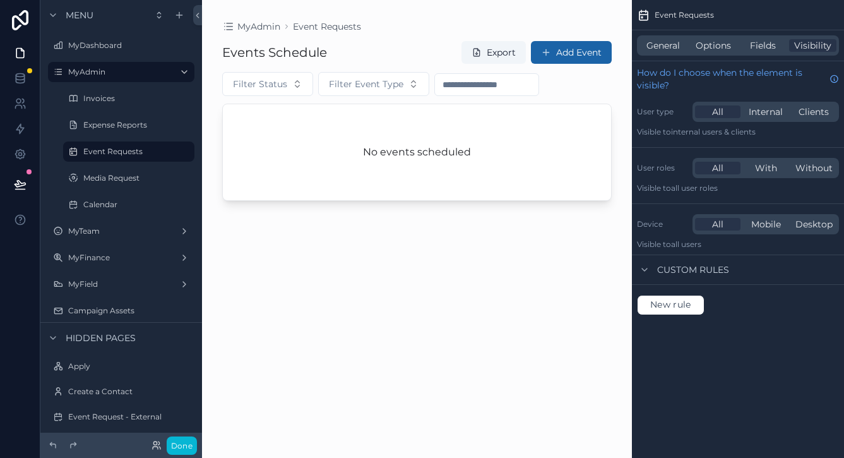
click at [297, 86] on div "scrollable content" at bounding box center [417, 221] width 430 height 442
click at [290, 86] on button "Filter Status" at bounding box center [267, 84] width 91 height 24
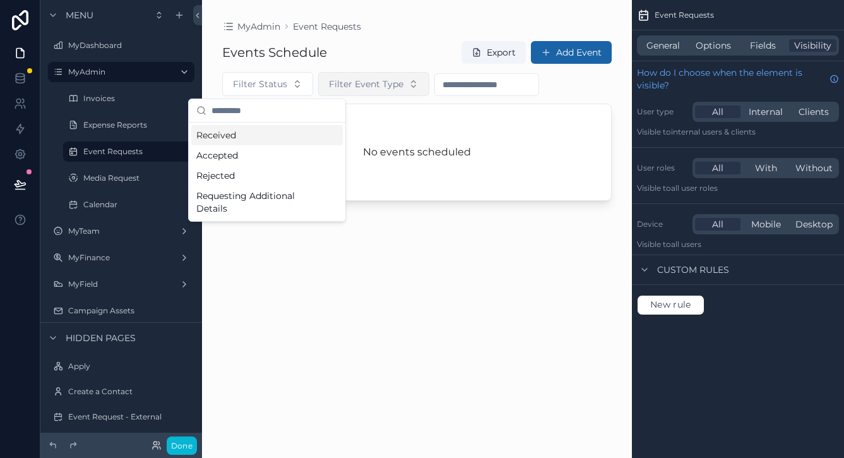
click at [384, 80] on span "Filter Event Type" at bounding box center [366, 84] width 74 height 13
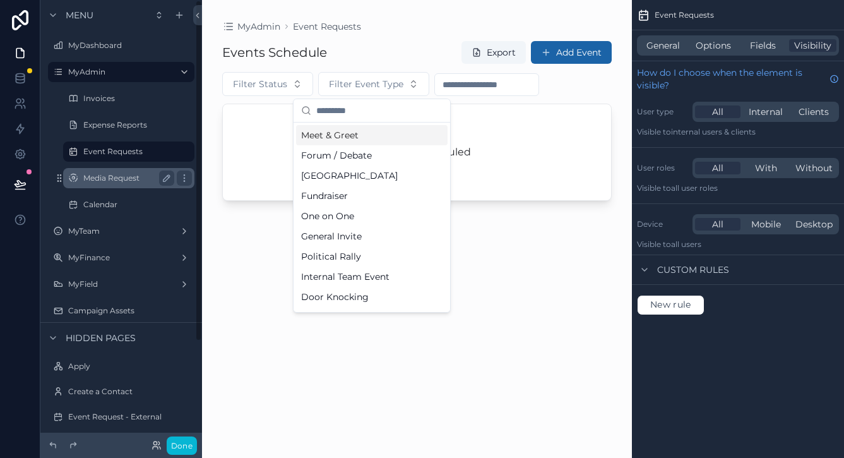
click at [128, 178] on label "Media Request" at bounding box center [126, 178] width 86 height 10
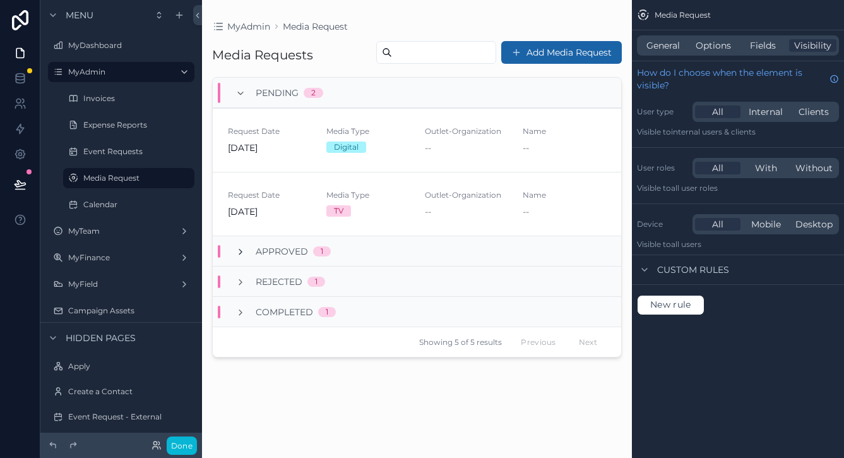
click at [242, 252] on icon "scrollable content" at bounding box center [240, 252] width 10 height 10
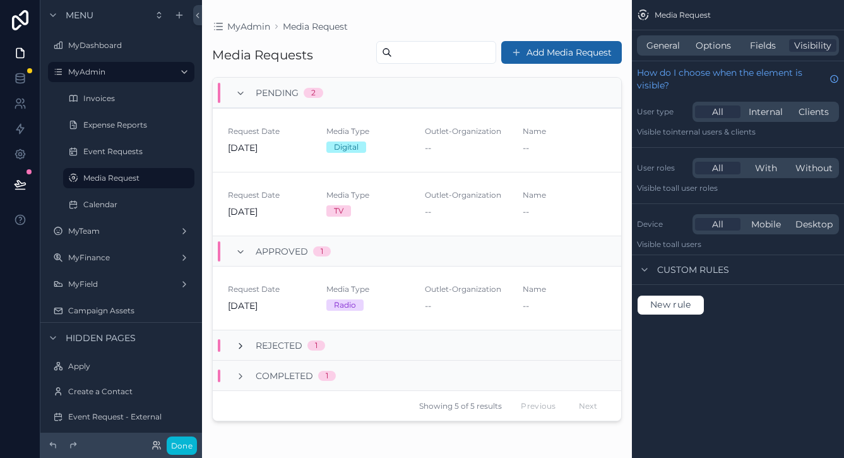
click at [243, 344] on icon "scrollable content" at bounding box center [240, 346] width 10 height 10
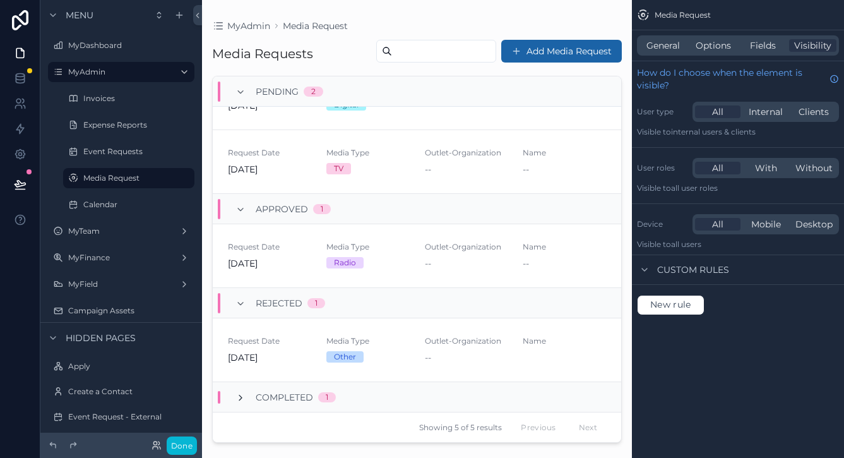
click at [238, 393] on icon "scrollable content" at bounding box center [240, 398] width 10 height 10
